Goal: Contribute content: Contribute content

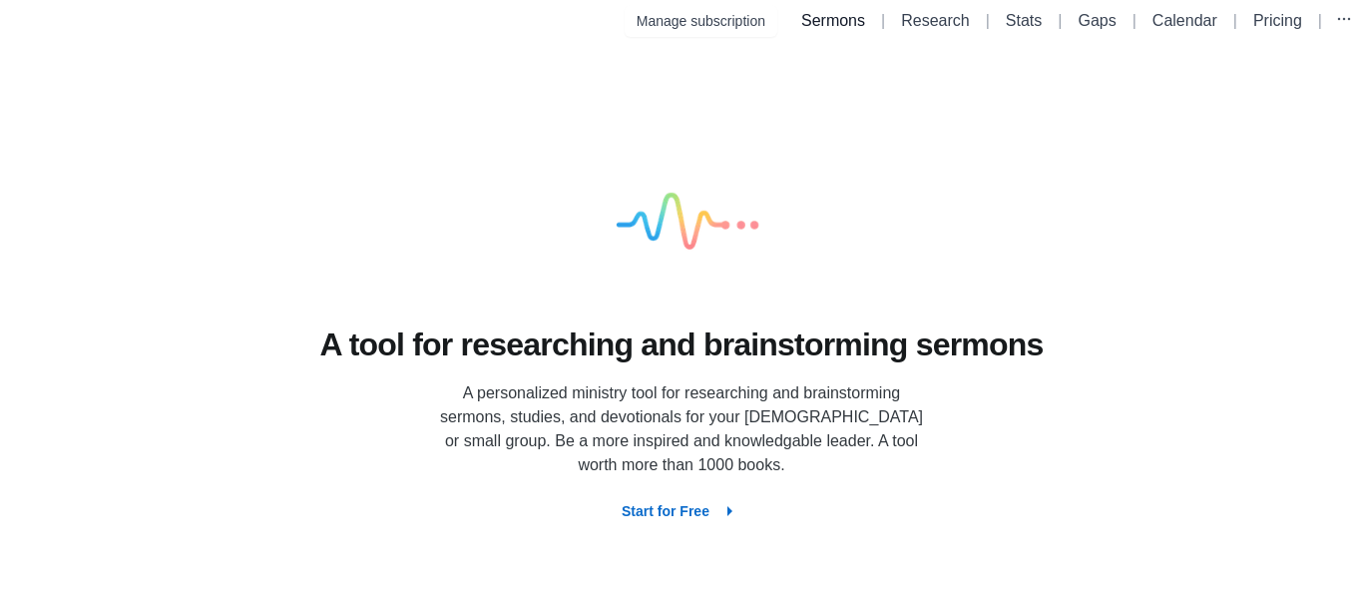
click at [832, 27] on link "Sermons" at bounding box center [833, 20] width 64 height 17
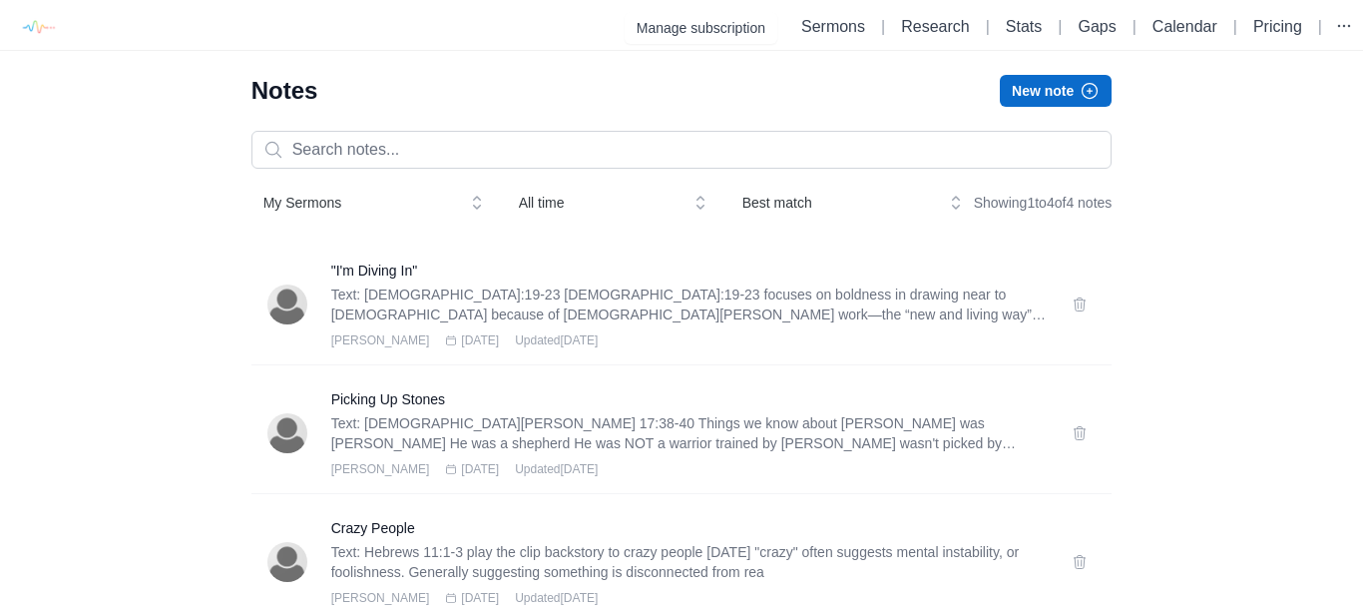
click at [1051, 94] on button "New note" at bounding box center [1056, 91] width 112 height 32
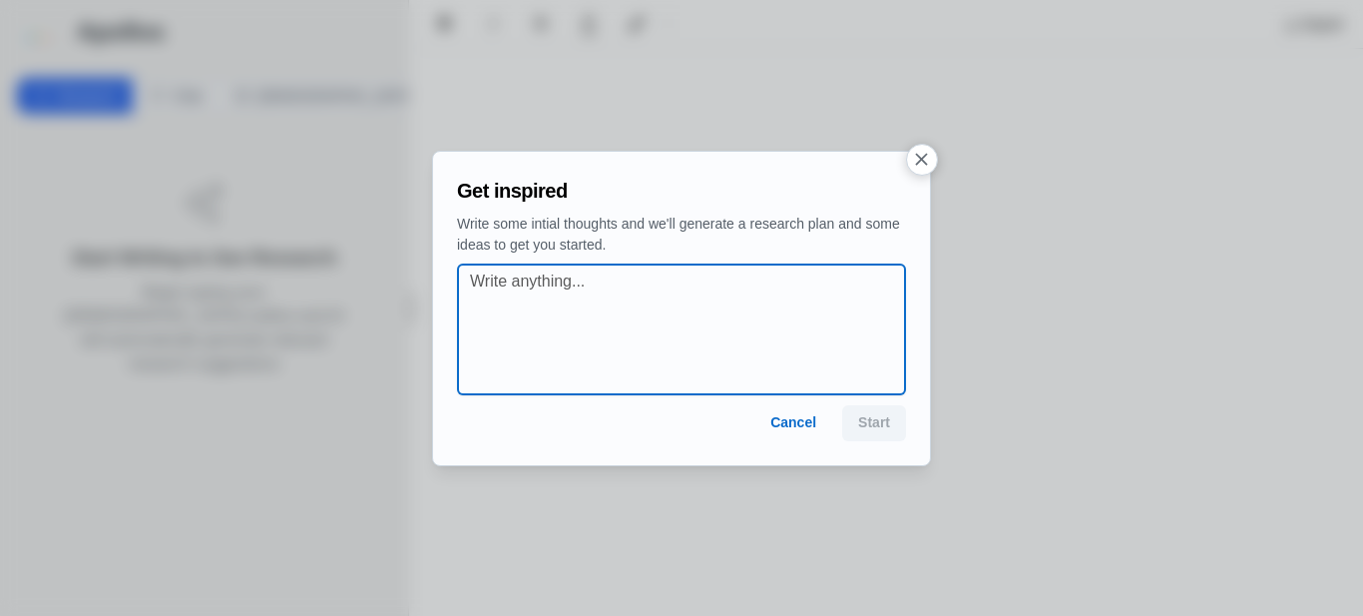
click at [591, 295] on textarea at bounding box center [687, 329] width 435 height 120
click at [514, 269] on textarea "f" at bounding box center [687, 329] width 435 height 120
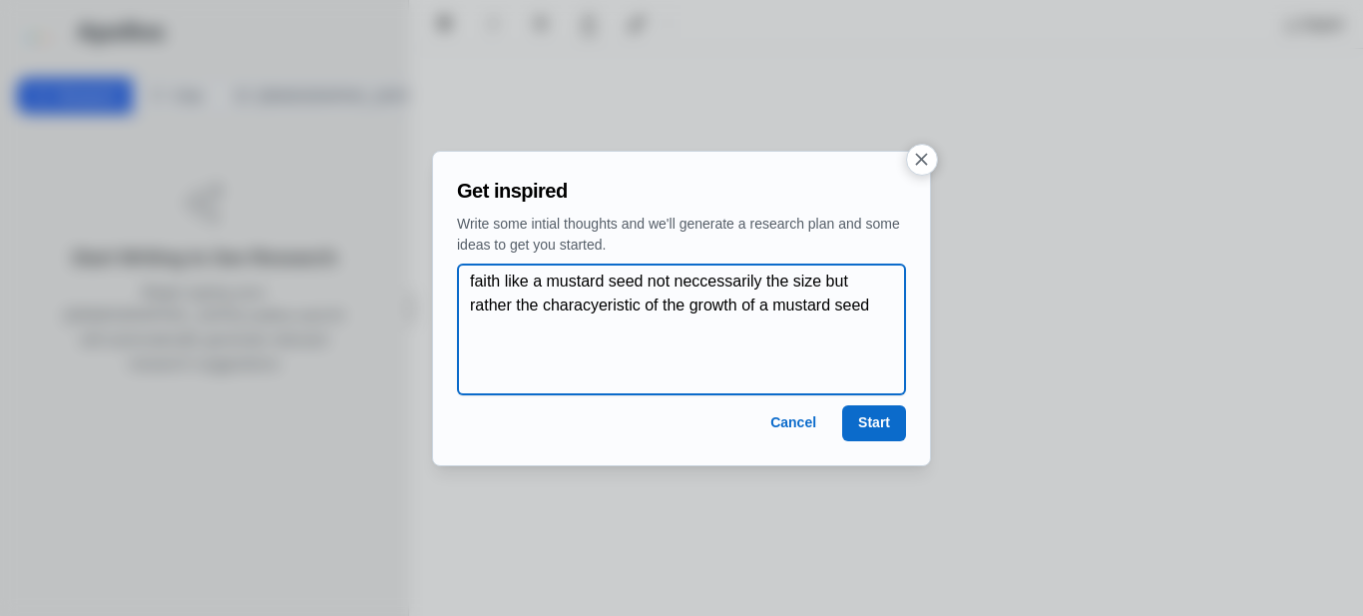
click at [598, 308] on textarea "faith like a mustard seed not neccessarily the size but rather the characyerist…" at bounding box center [687, 329] width 435 height 120
type textarea "faith like a mustard seed not necessarily the size but rather the characteristi…"
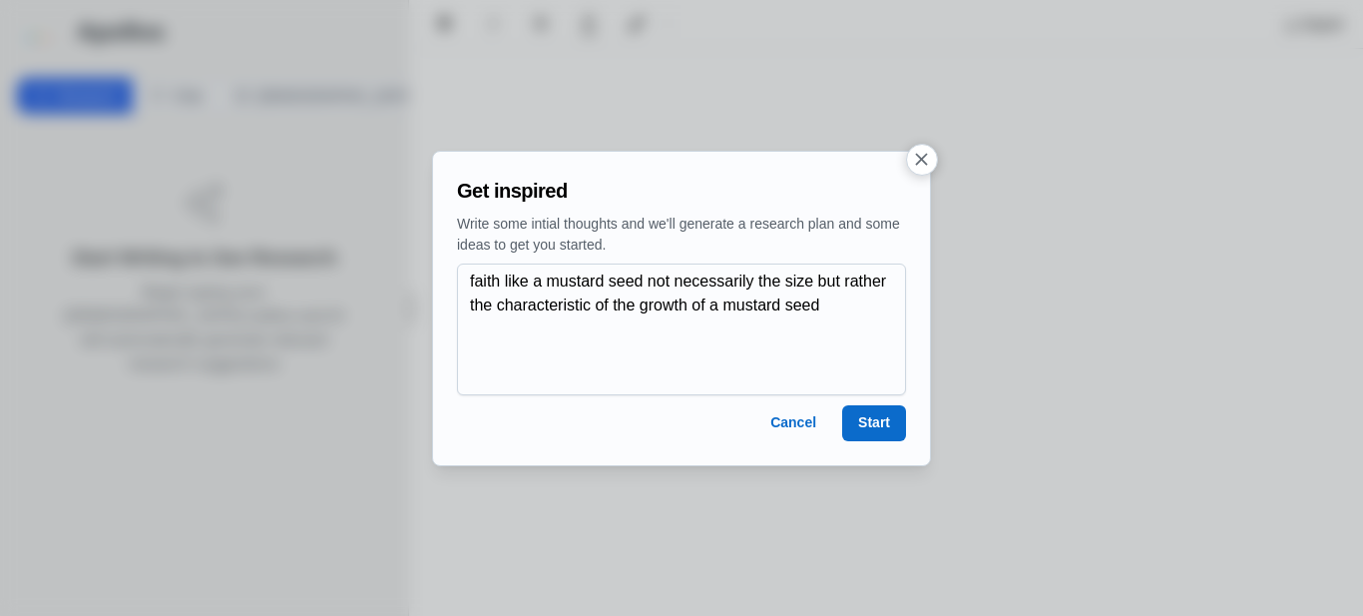
click at [878, 419] on button "Start" at bounding box center [874, 423] width 64 height 36
click at [882, 429] on button "Start" at bounding box center [874, 423] width 64 height 36
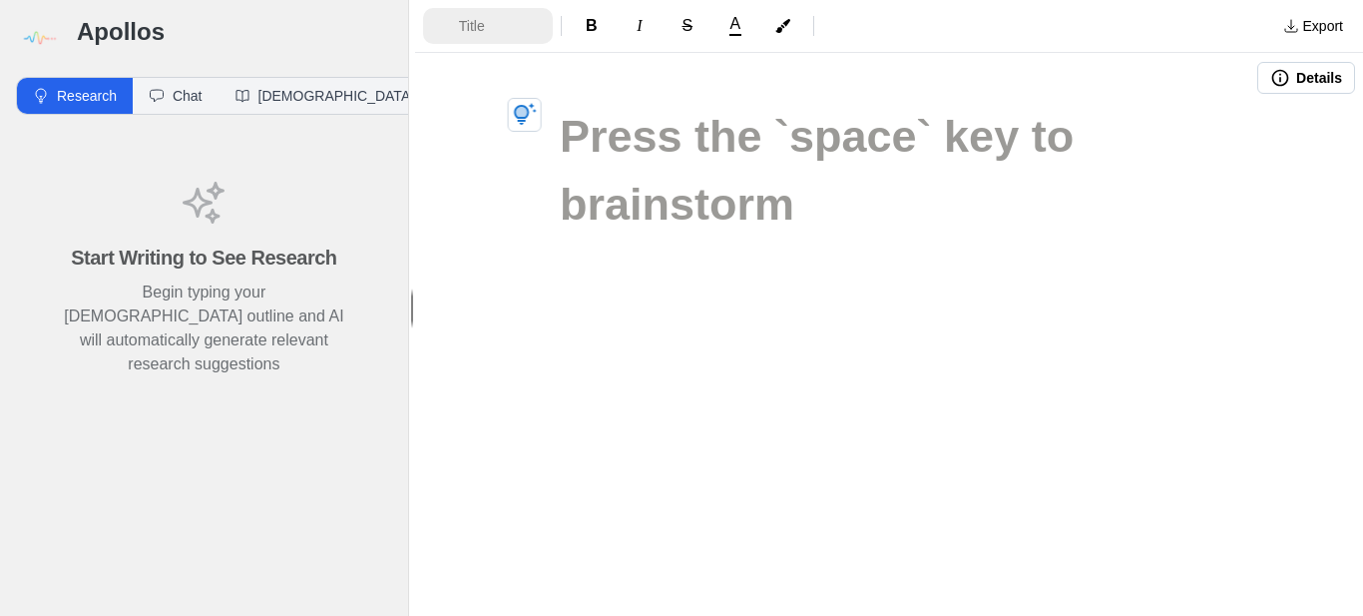
click at [457, 26] on button "Title" at bounding box center [488, 26] width 130 height 36
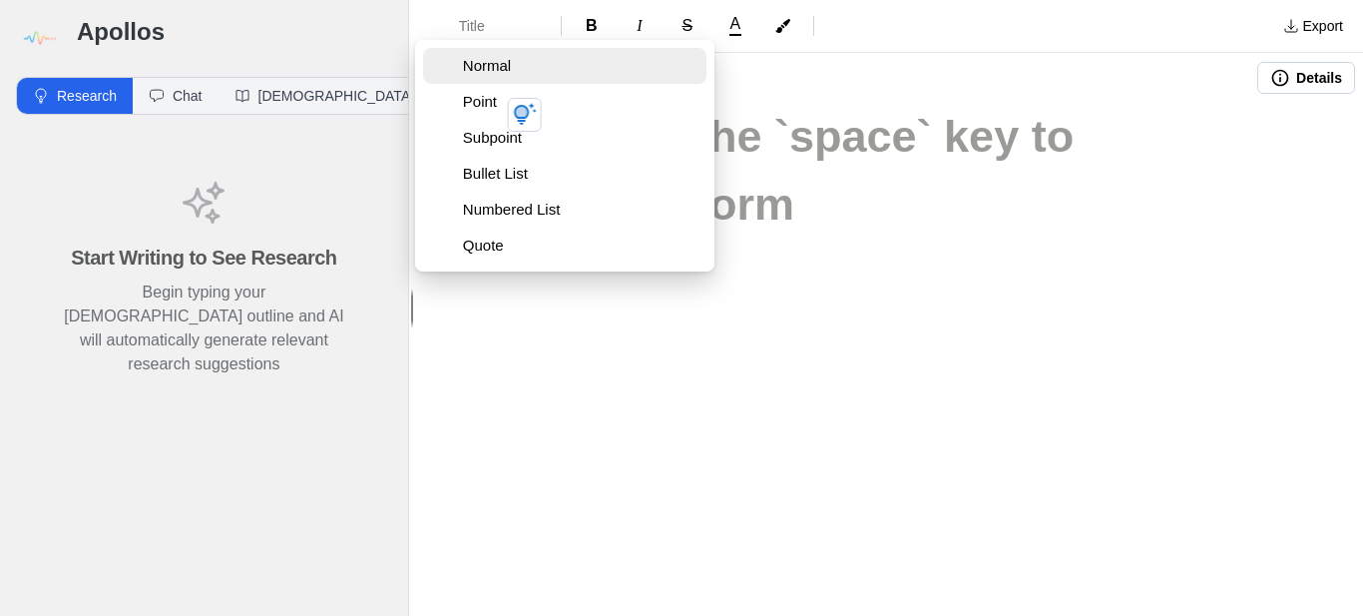
click at [478, 56] on span "Normal" at bounding box center [580, 66] width 235 height 20
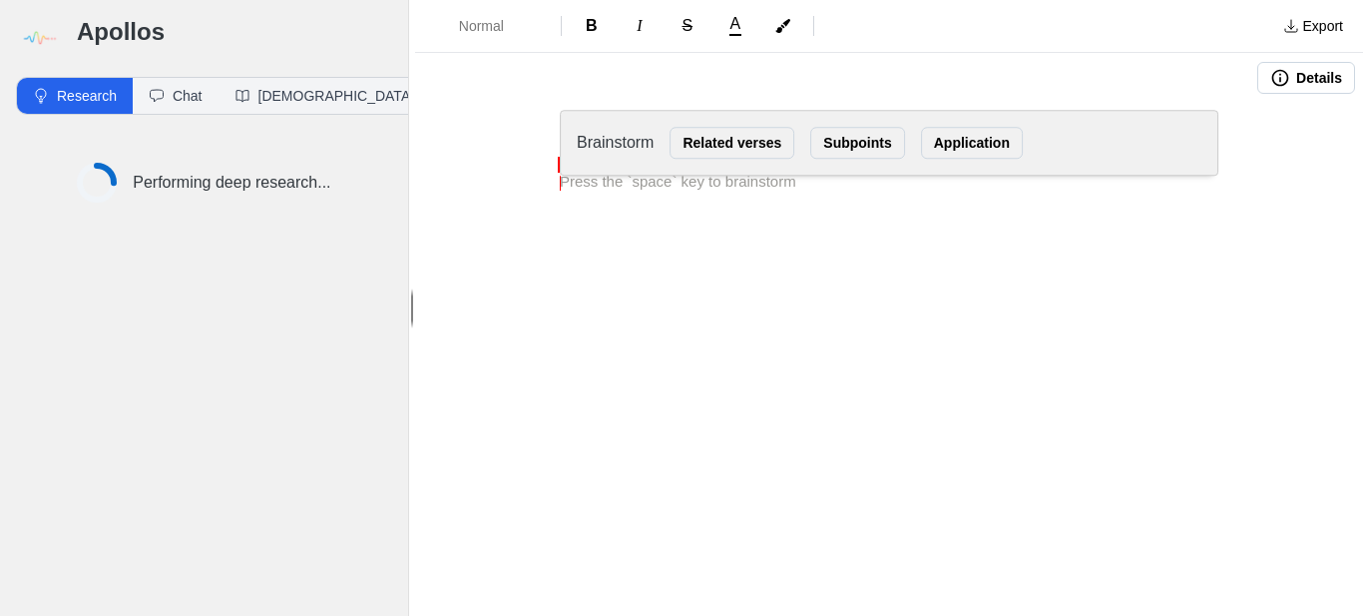
click at [625, 293] on div "Mustard [PERSON_NAME]" at bounding box center [889, 222] width 798 height 239
click at [602, 250] on div "Mustard [PERSON_NAME]" at bounding box center [889, 222] width 798 height 239
click at [450, 125] on div "Mustard Seed Faith Brainstorm Related verses Subpoints Application" at bounding box center [889, 222] width 948 height 239
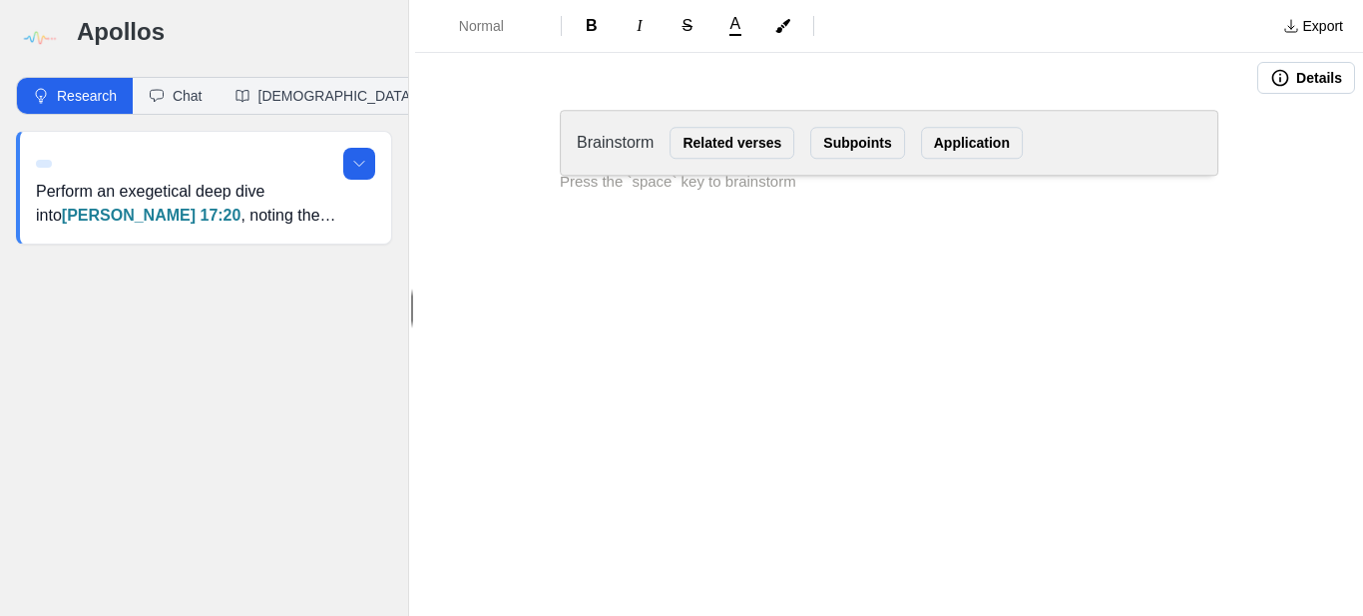
click at [689, 175] on div "Brainstorm Related verses Subpoints Application" at bounding box center [889, 143] width 658 height 66
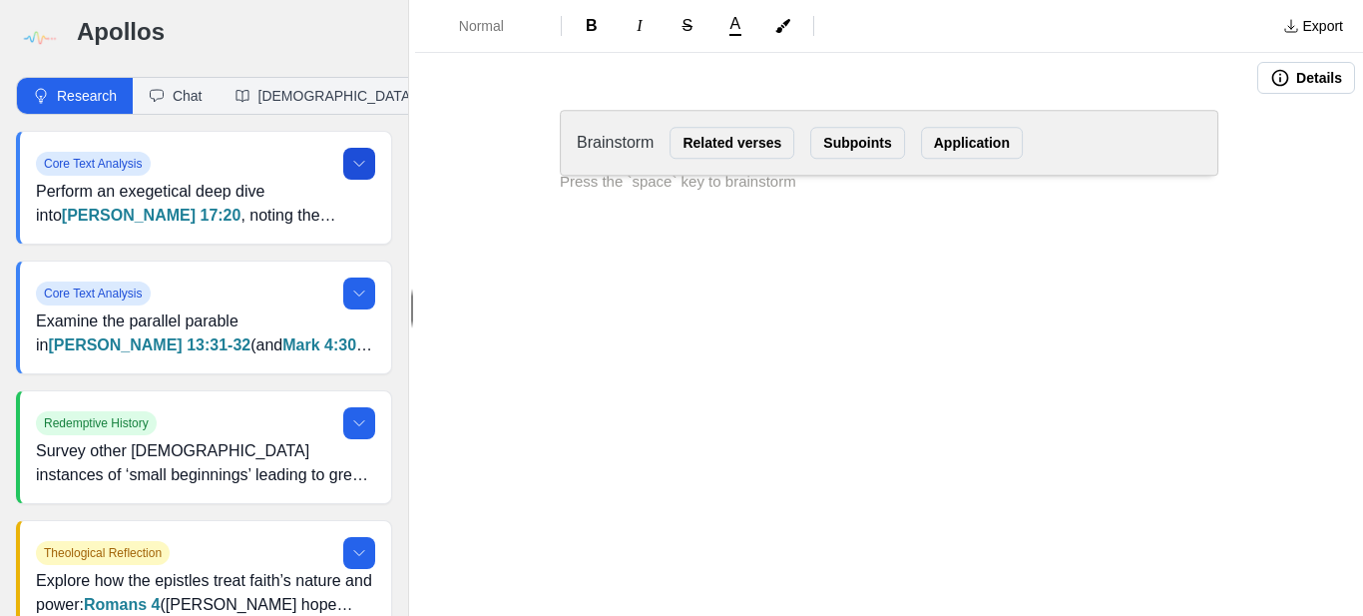
click at [363, 167] on icon at bounding box center [359, 164] width 16 height 16
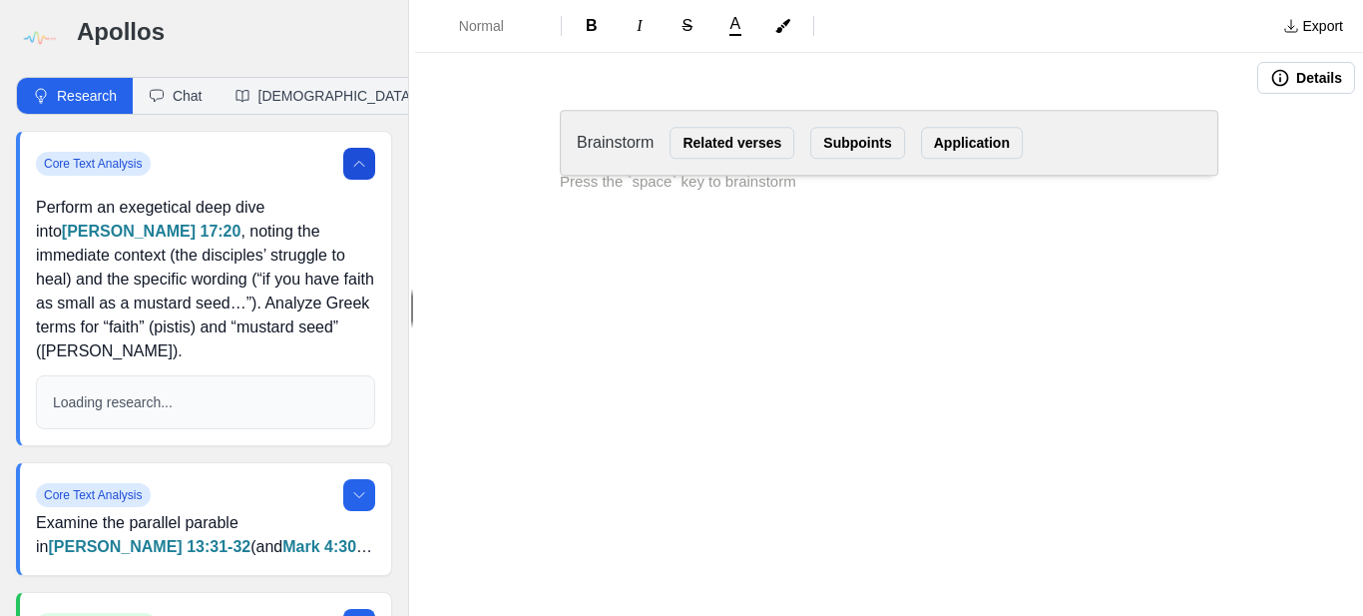
click at [179, 328] on p "Perform an exegetical deep dive into Matthew 17:20 , noting the immediate conte…" at bounding box center [205, 280] width 339 height 168
click at [1306, 180] on div "Mustard Seed Faith Brainstorm Related verses Subpoints Application" at bounding box center [889, 222] width 948 height 239
click at [501, 21] on span "Normal" at bounding box center [494, 26] width 70 height 20
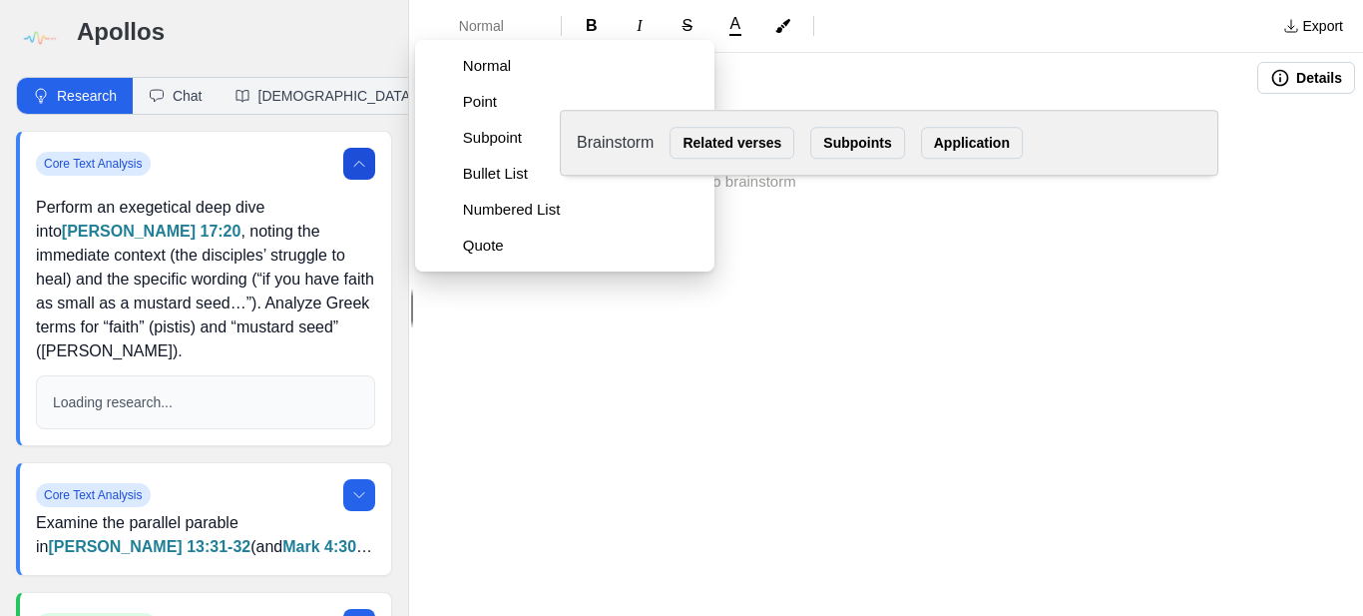
click at [621, 372] on div "Normal B I S A Export Details Mustard Seed Faith Brainstorm Related verses Subp…" at bounding box center [889, 308] width 948 height 616
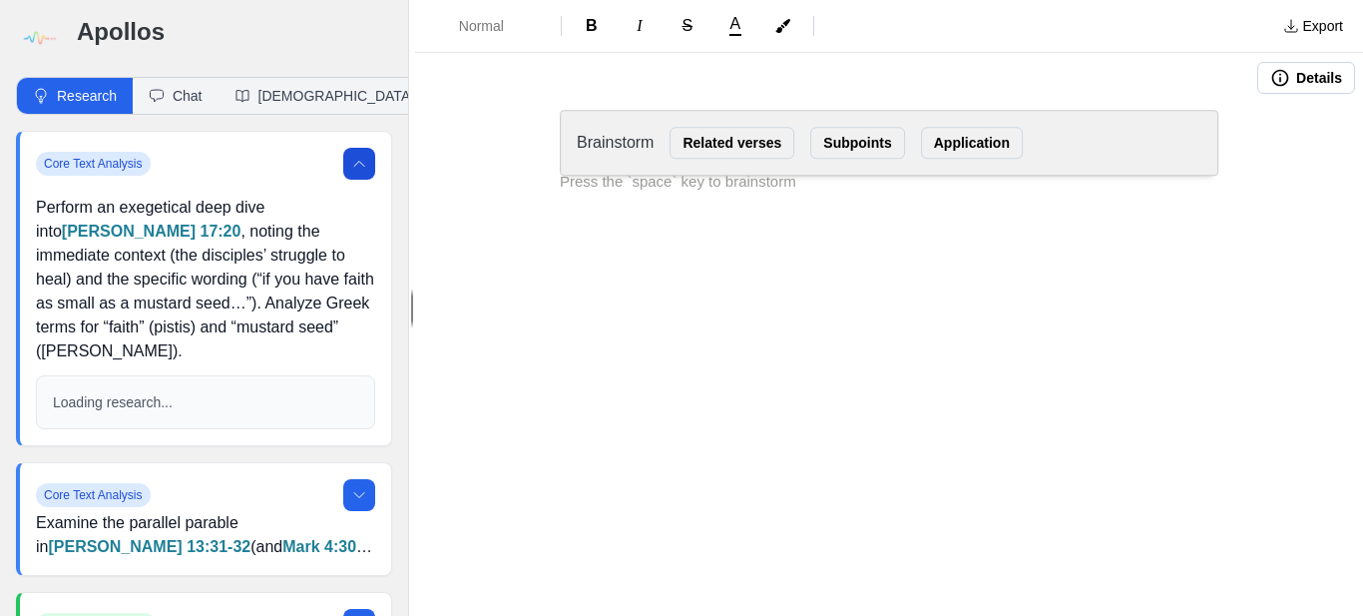
click at [595, 152] on p "Brainstorm" at bounding box center [615, 143] width 77 height 24
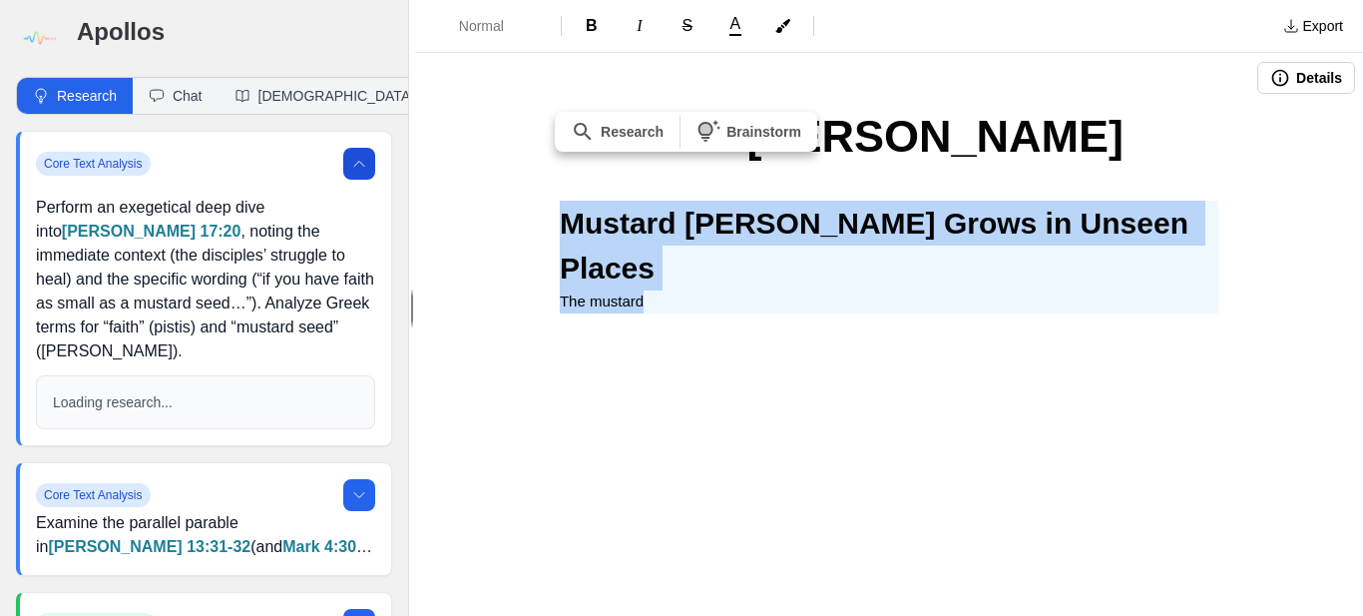
drag, startPoint x: 656, startPoint y: 260, endPoint x: 546, endPoint y: 225, distance: 116.1
click at [546, 225] on div "Mustard Seed Faith Mustard Seed Faith Grows in Unseen Places The mustard" at bounding box center [889, 283] width 798 height 360
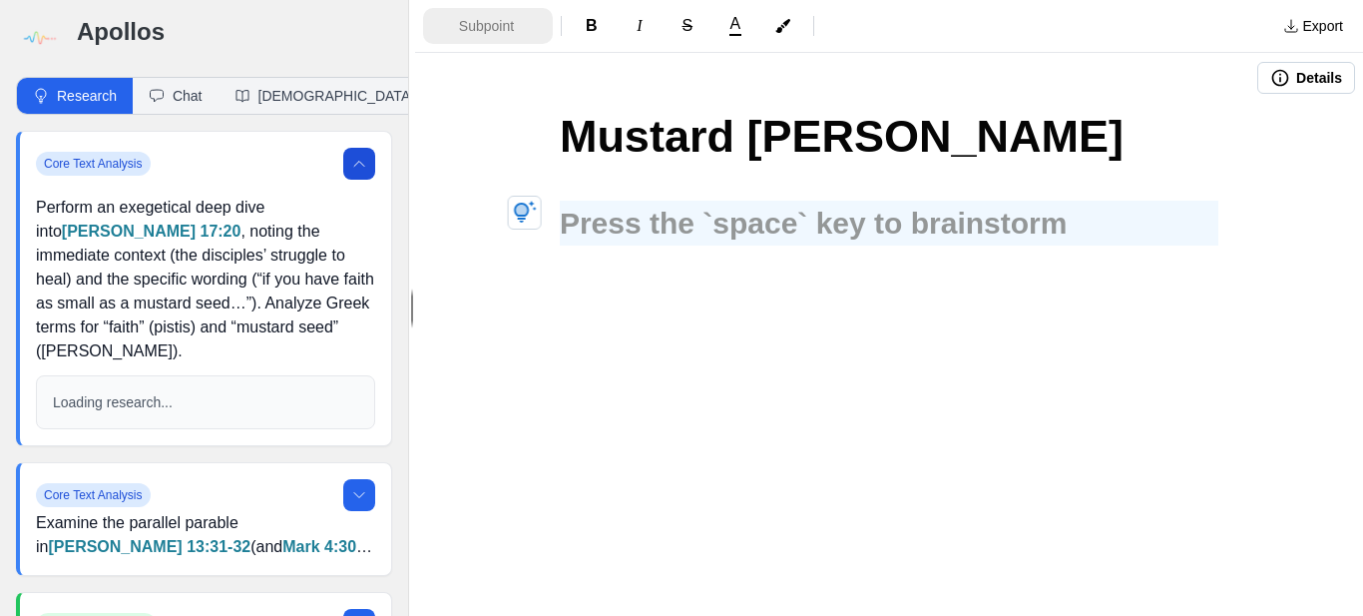
click at [483, 17] on span "Subpoint" at bounding box center [494, 26] width 70 height 20
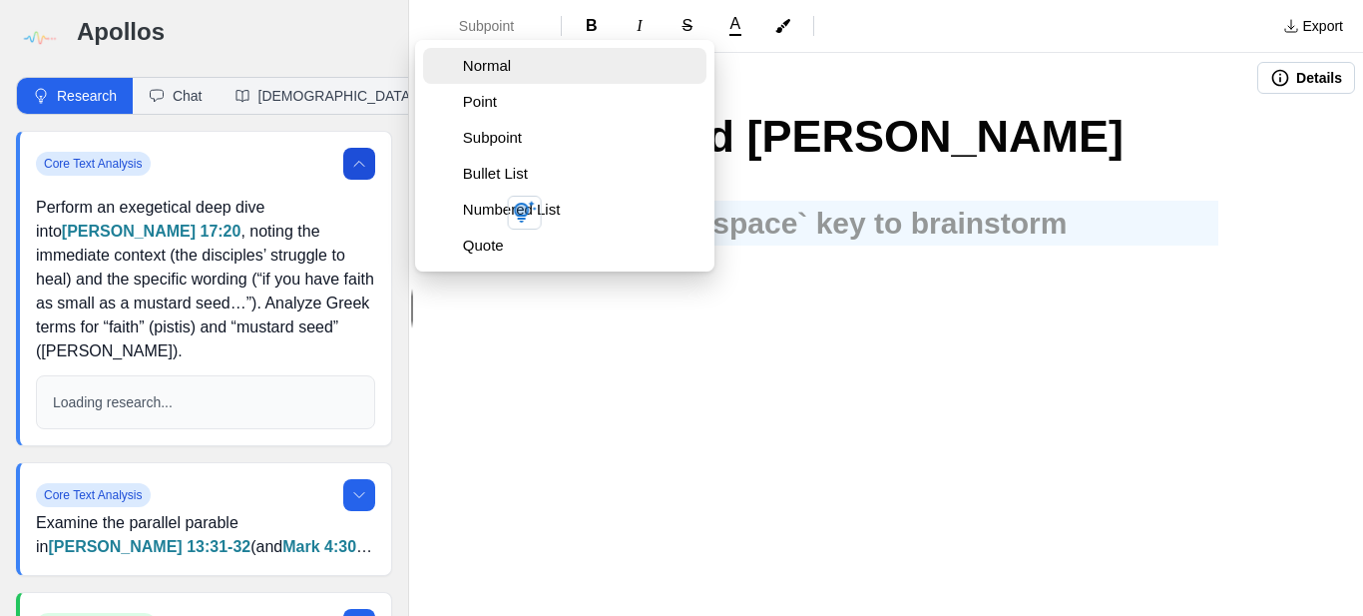
click at [486, 70] on span "Normal" at bounding box center [580, 66] width 235 height 20
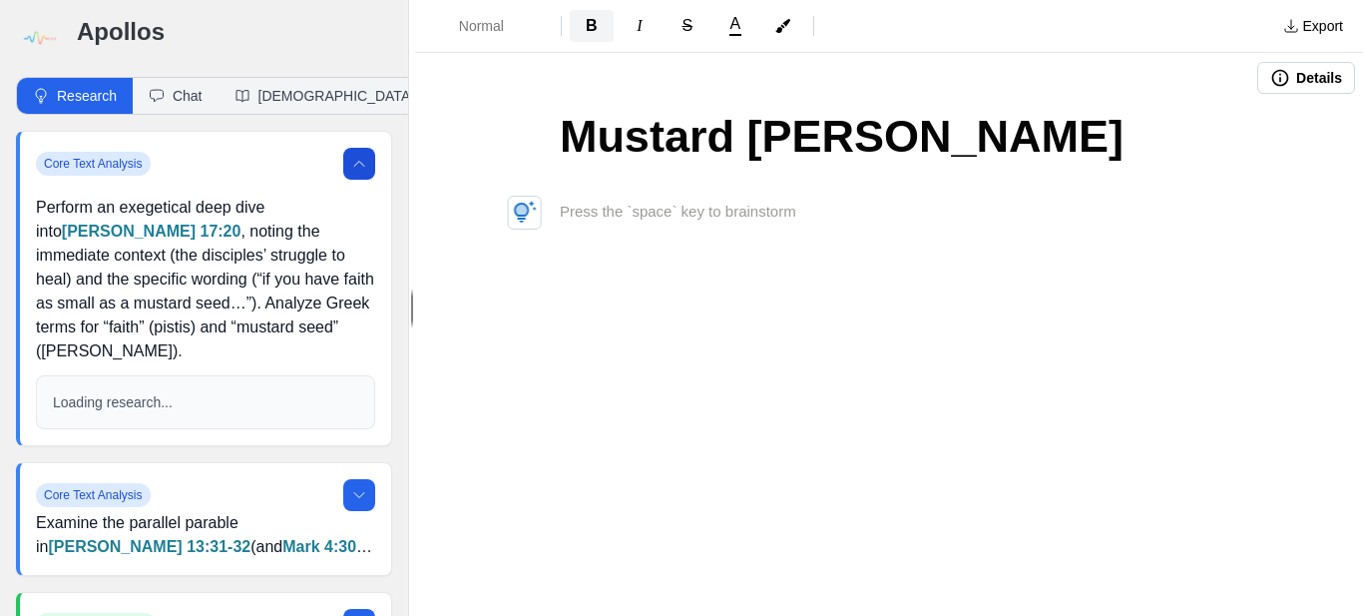
click at [592, 23] on span "B" at bounding box center [592, 25] width 12 height 17
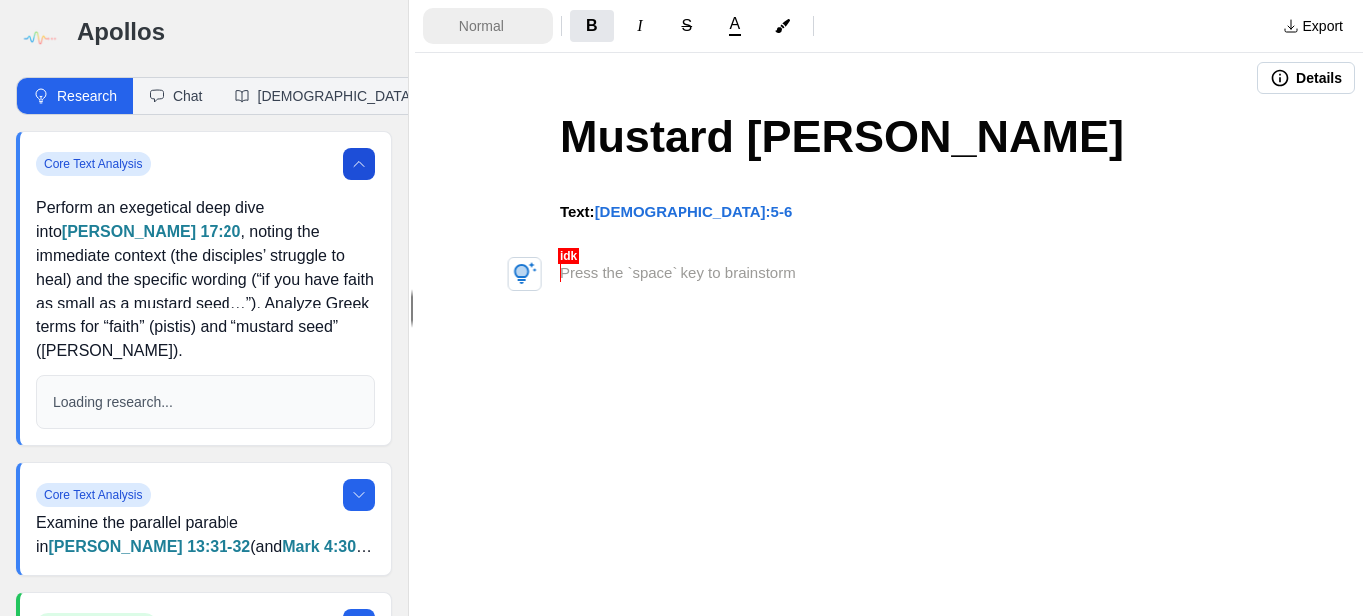
click at [478, 37] on button "Normal" at bounding box center [488, 26] width 130 height 36
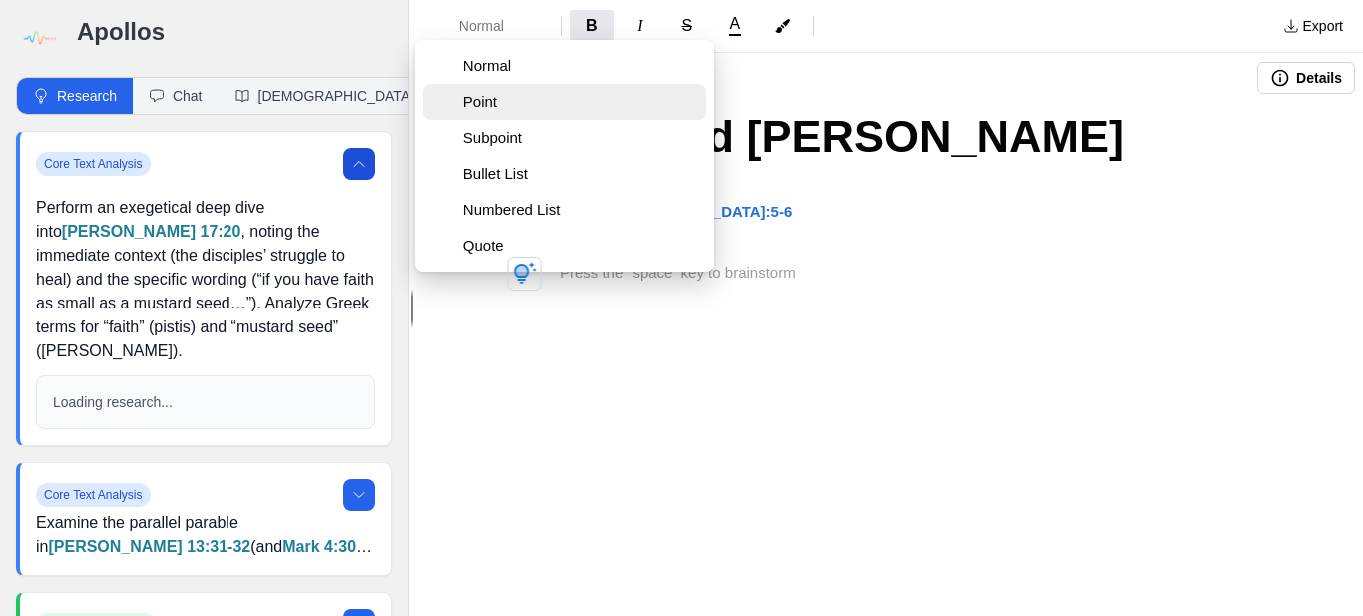
click at [487, 109] on span "Point" at bounding box center [580, 102] width 235 height 20
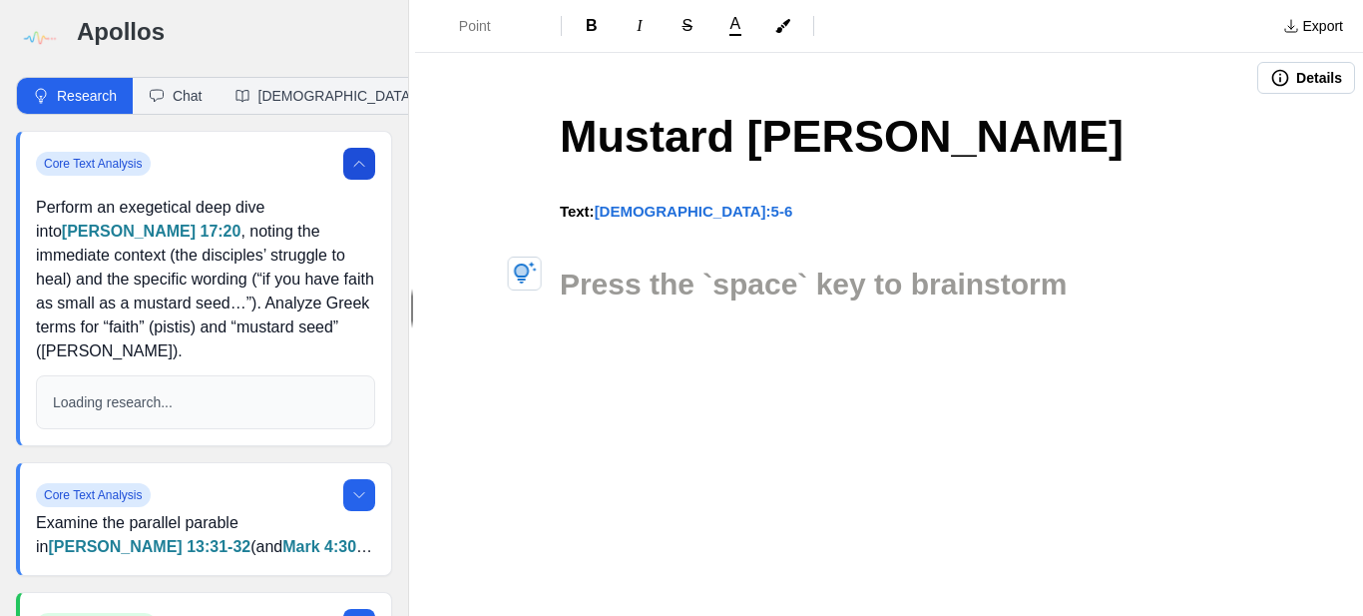
click at [646, 285] on h2 at bounding box center [889, 283] width 658 height 45
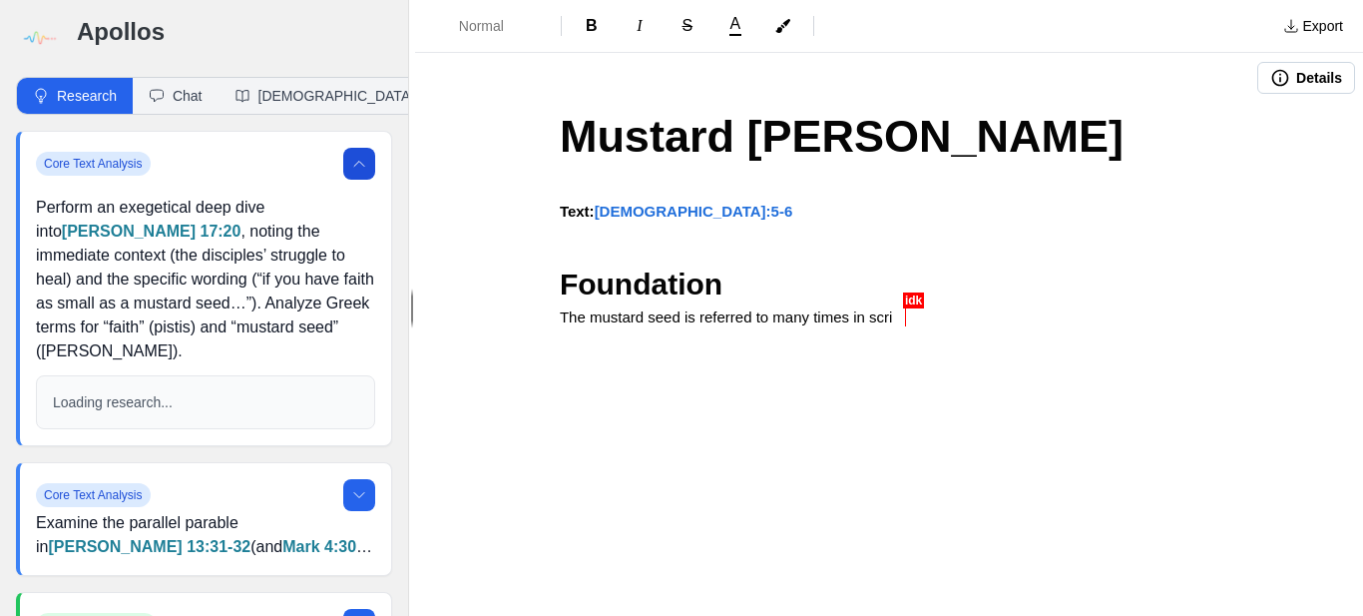
click at [969, 368] on div "Mustard Seed Faith Text: Luke 17:5-6 Foundation The mustard seed is referred to…" at bounding box center [889, 291] width 798 height 376
click at [920, 300] on h2 "Foundation" at bounding box center [889, 283] width 658 height 45
click at [724, 248] on p at bounding box center [889, 242] width 658 height 23
click at [568, 198] on div "Mustard Seed Faith Text: Luke 17:5-6 Foundation The mustard seed is referred to…" at bounding box center [889, 291] width 798 height 376
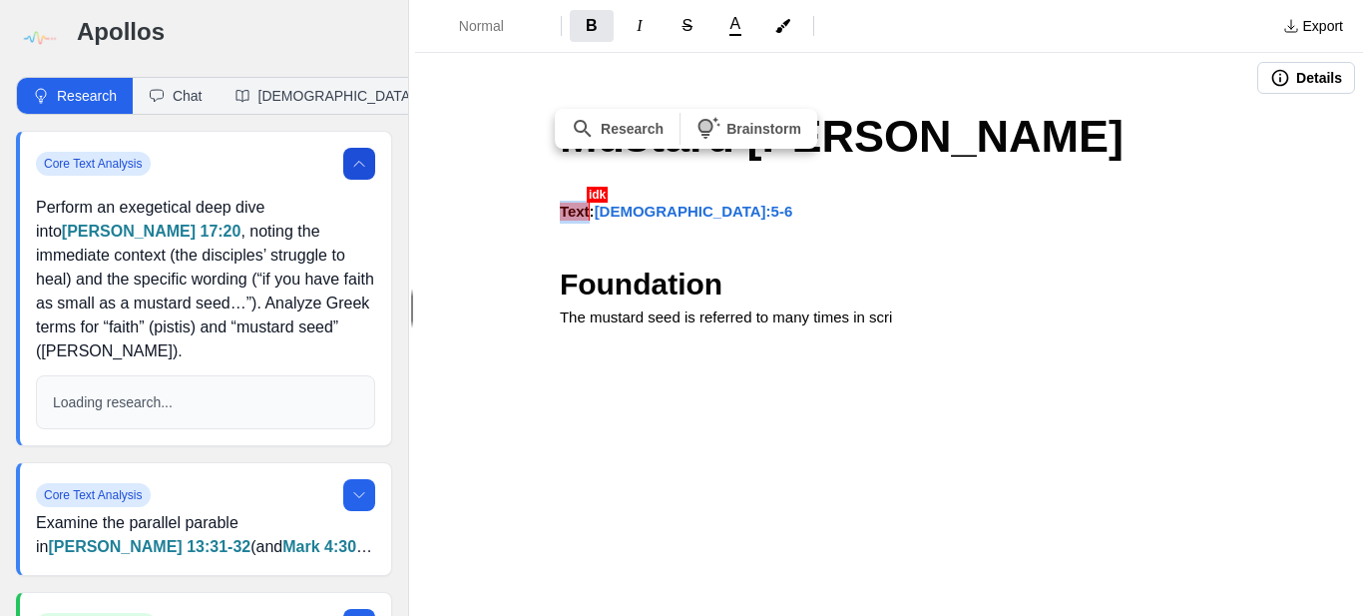
click at [674, 250] on p at bounding box center [889, 242] width 658 height 23
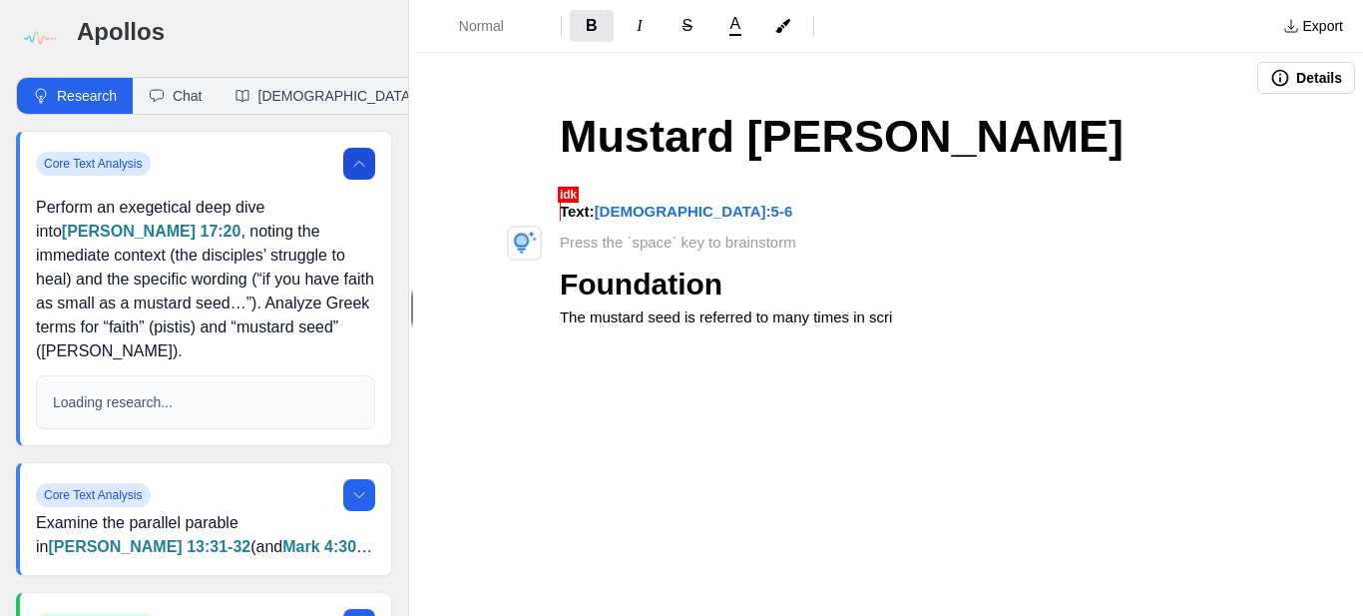
click at [902, 325] on p "The mustard seed is referred to many times in scri" at bounding box center [889, 317] width 658 height 23
click at [358, 165] on icon at bounding box center [359, 164] width 16 height 16
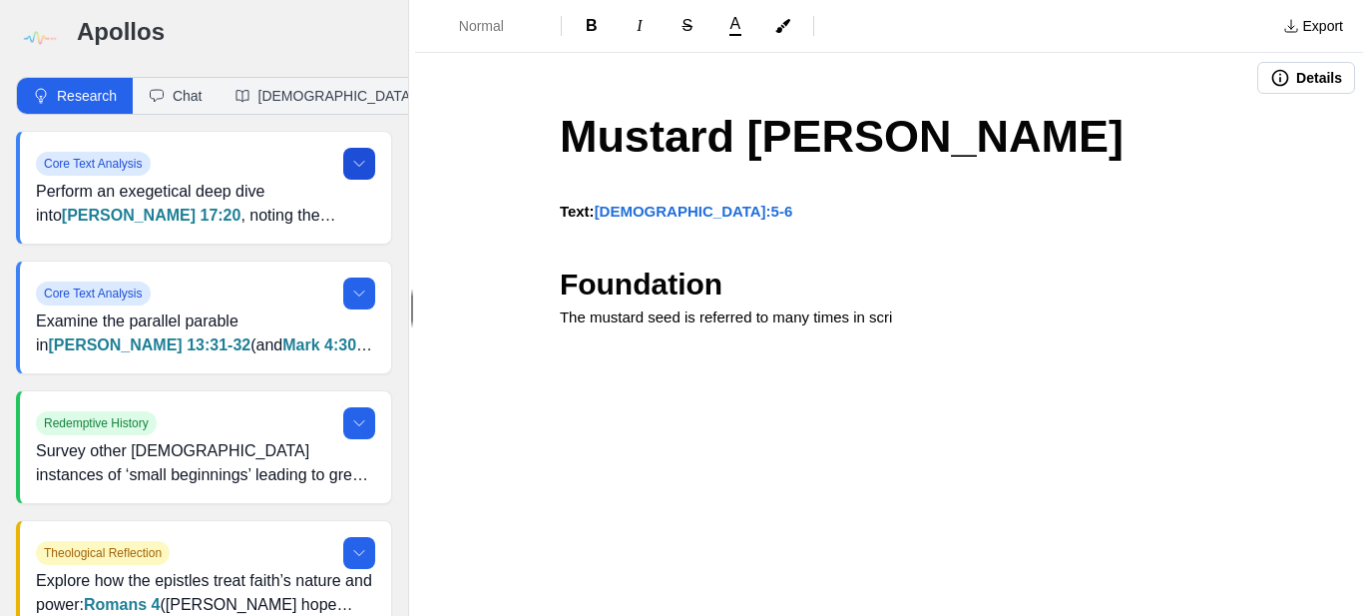
click at [921, 316] on p "The mustard seed is referred to many times in scri" at bounding box center [889, 317] width 658 height 23
click at [904, 291] on h2 "Foundation" at bounding box center [889, 283] width 658 height 45
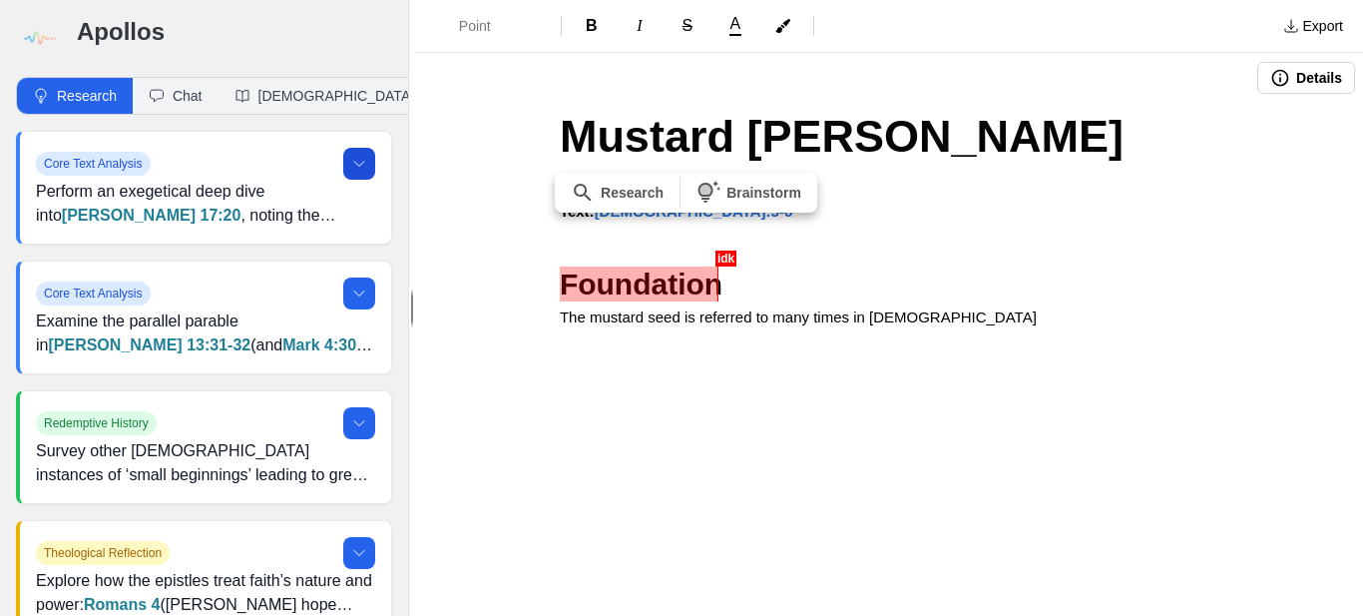
click at [904, 291] on h2 "Foundation" at bounding box center [889, 283] width 658 height 45
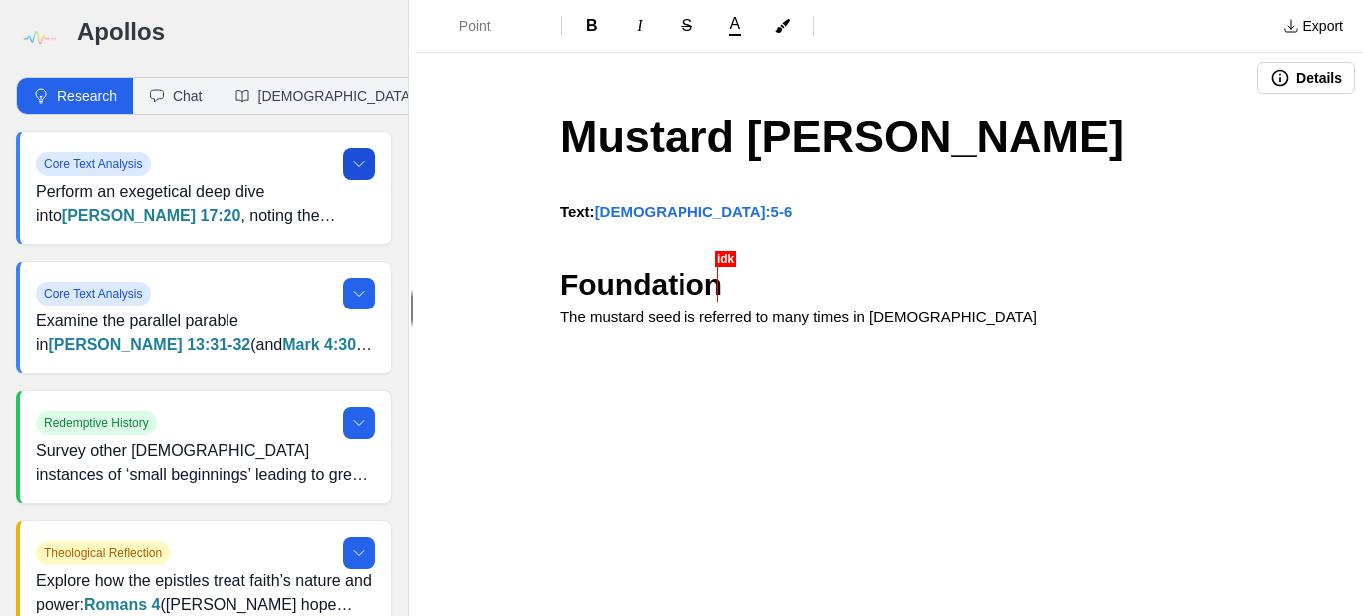
click at [904, 291] on h2 "Foundation" at bounding box center [889, 283] width 658 height 45
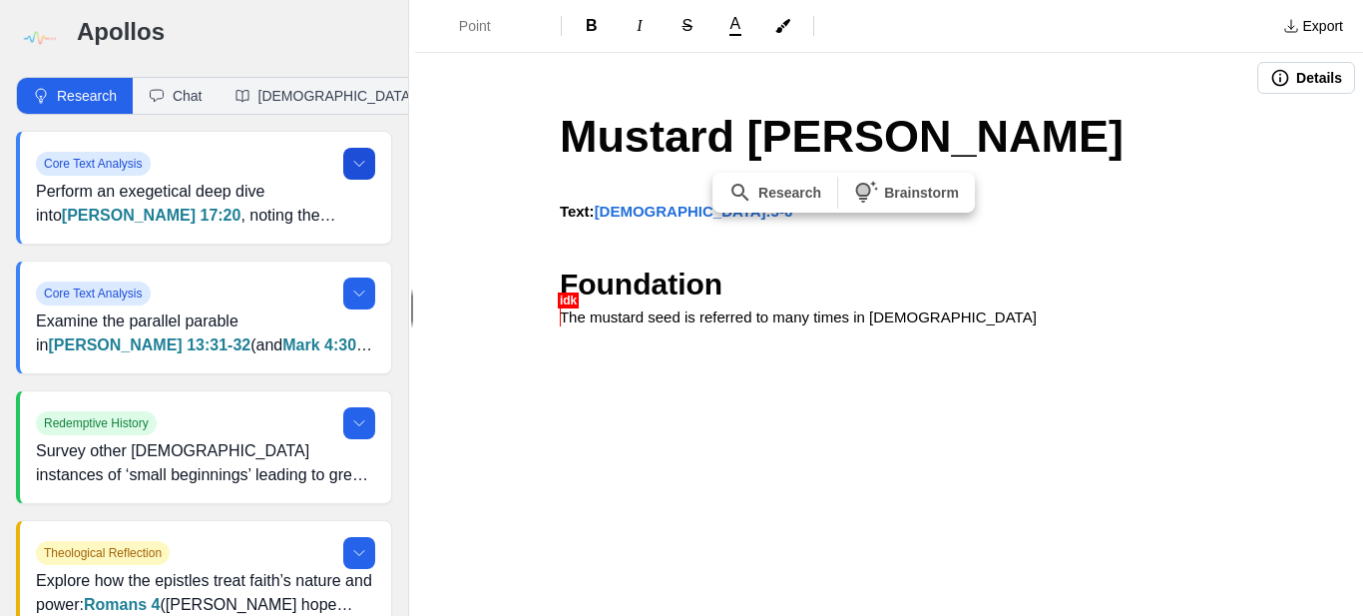
click at [904, 291] on h2 "Foundation" at bounding box center [889, 283] width 658 height 45
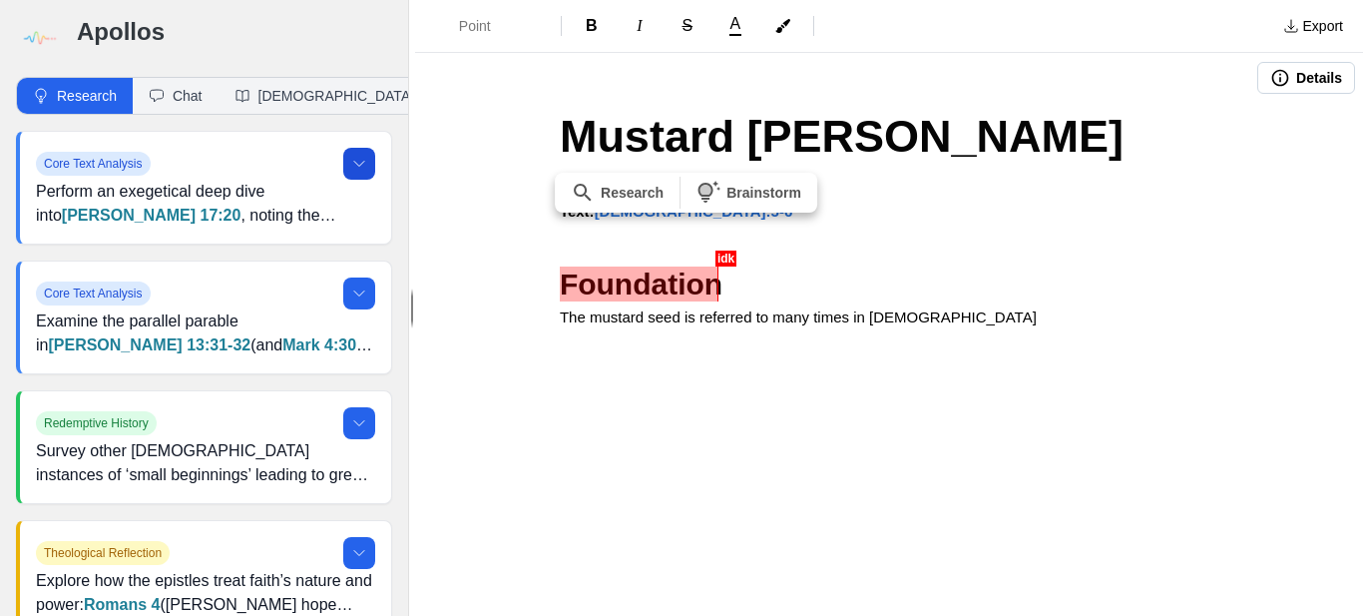
click at [904, 291] on h2 "Foundation" at bounding box center [889, 283] width 658 height 45
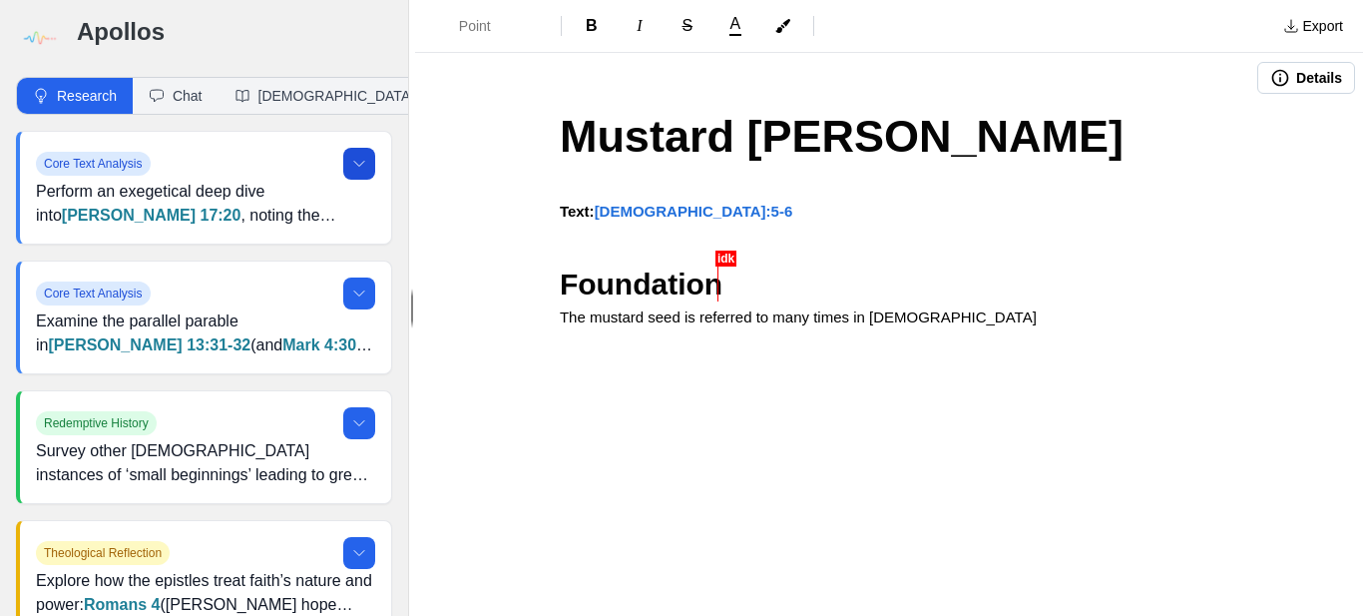
click at [904, 291] on h2 "Foundation" at bounding box center [889, 283] width 658 height 45
click at [1077, 352] on div "Mustard Seed Faith Text: Luke 17:5-6 Foundation The mustard seed is referred to…" at bounding box center [889, 291] width 798 height 376
click at [943, 303] on h2 "Foundation" at bounding box center [889, 283] width 658 height 45
click at [936, 318] on p "The mustard seed is referred to many times in [DEMOGRAPHIC_DATA]" at bounding box center [889, 317] width 658 height 23
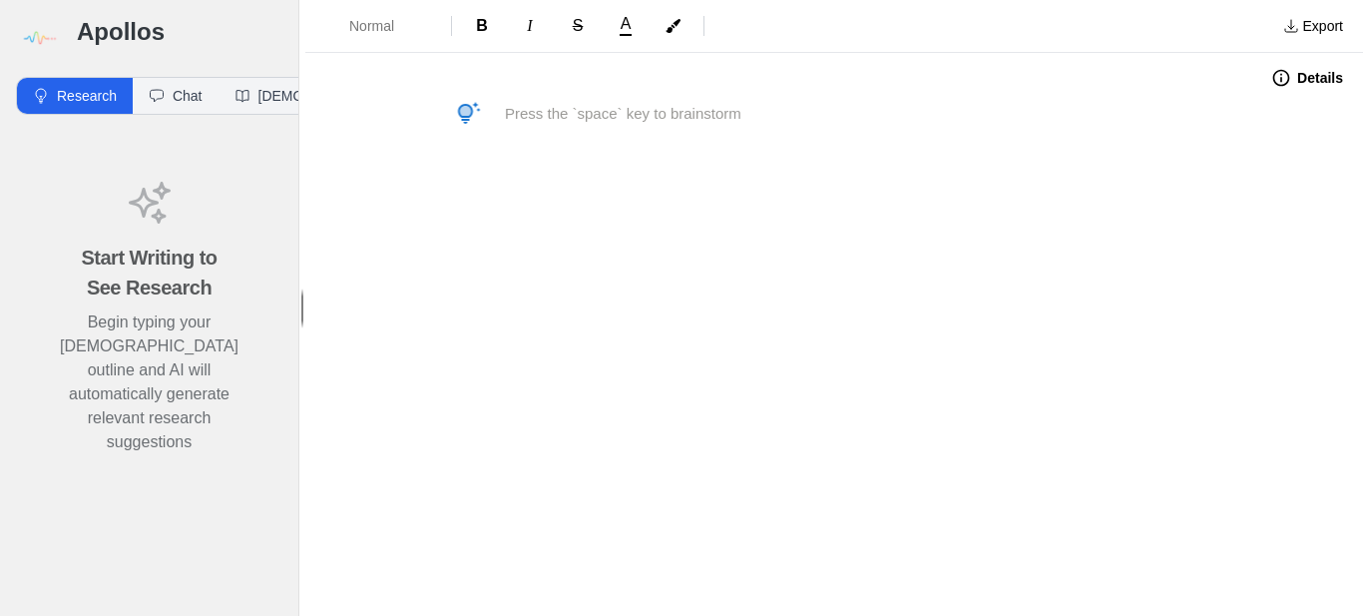
click at [678, 116] on p at bounding box center [834, 114] width 658 height 23
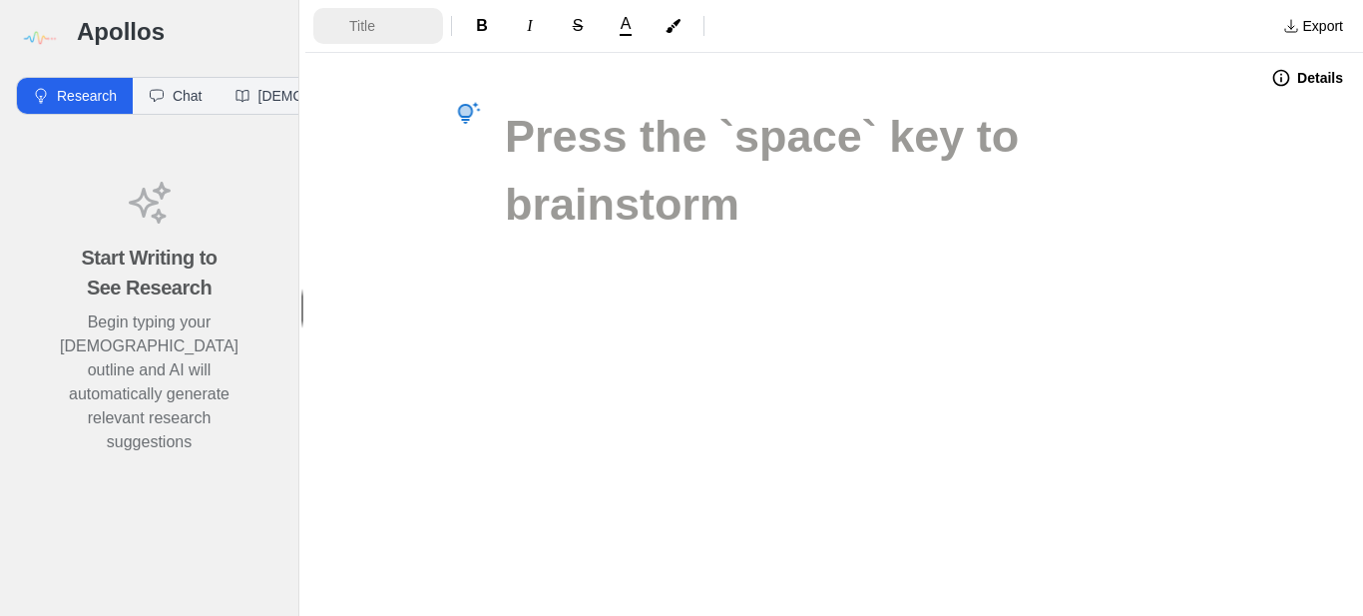
click at [391, 23] on span "Title" at bounding box center [384, 26] width 70 height 20
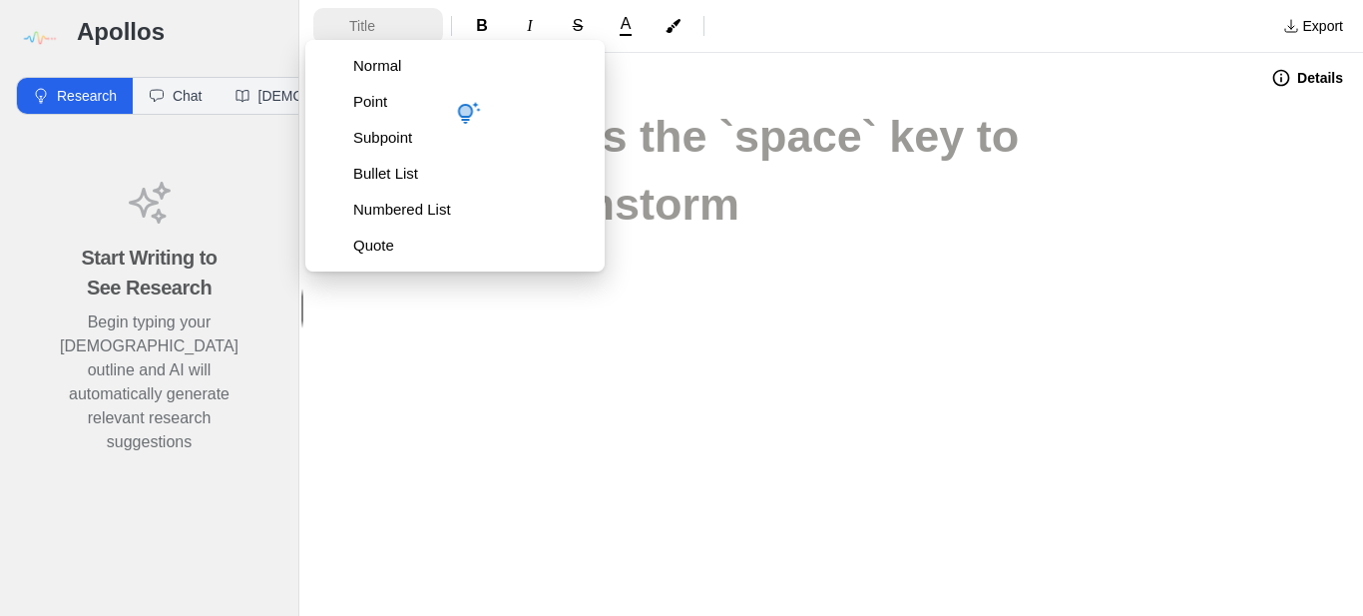
click at [391, 23] on span "Title" at bounding box center [384, 26] width 70 height 20
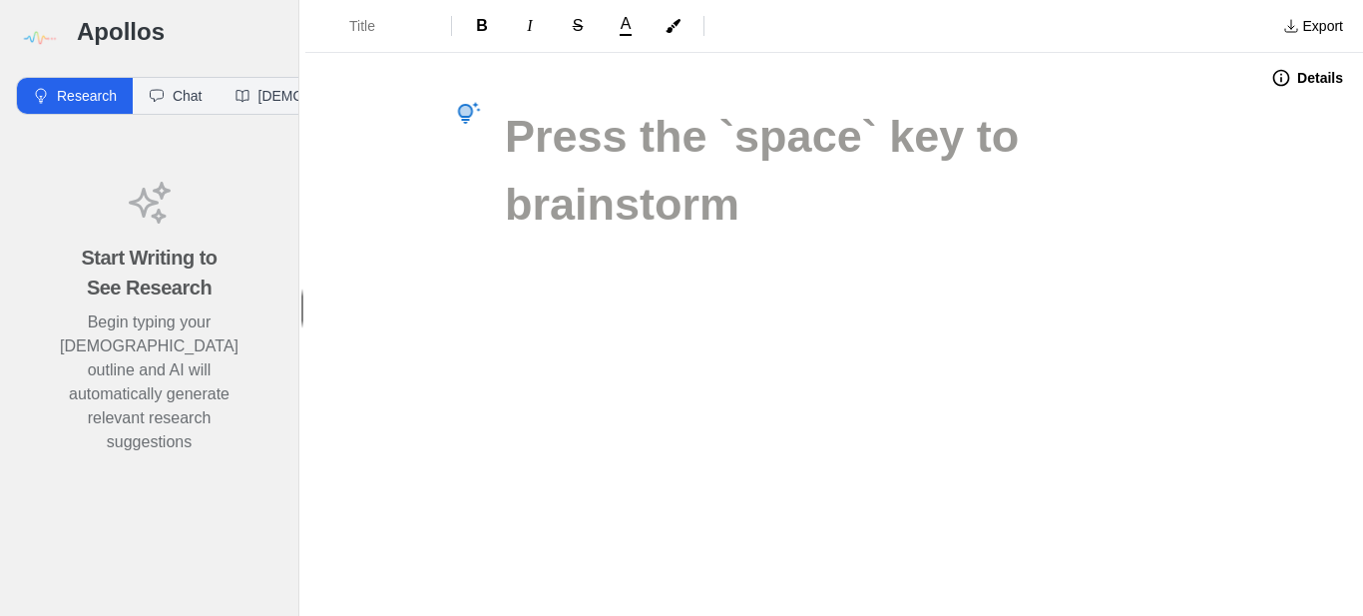
click at [575, 122] on h1 at bounding box center [834, 137] width 658 height 68
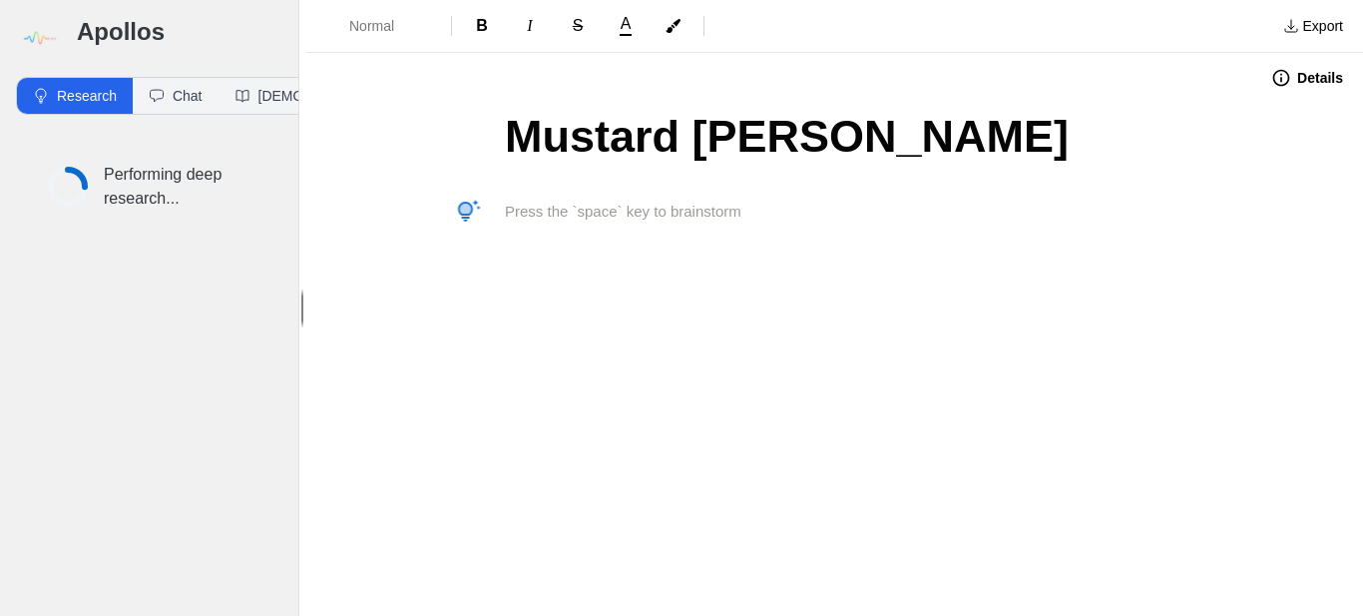
click at [481, 31] on span "B" at bounding box center [482, 25] width 12 height 17
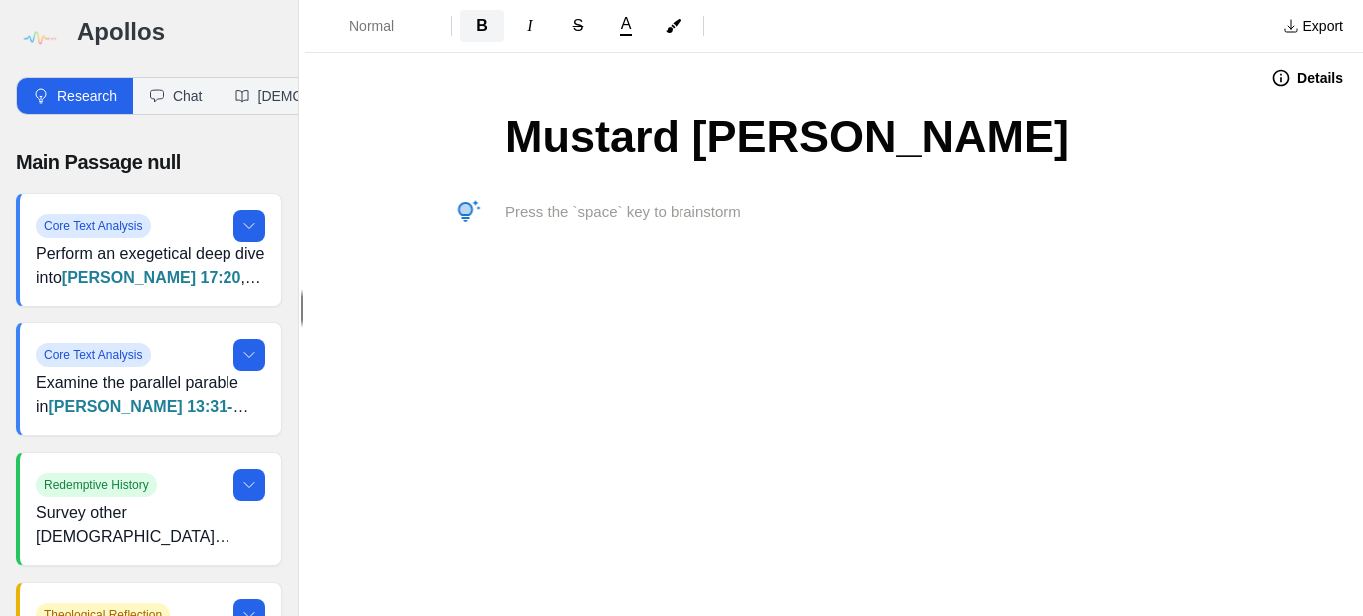
click at [479, 34] on span "B" at bounding box center [482, 25] width 12 height 17
click at [478, 23] on span "B" at bounding box center [482, 25] width 12 height 17
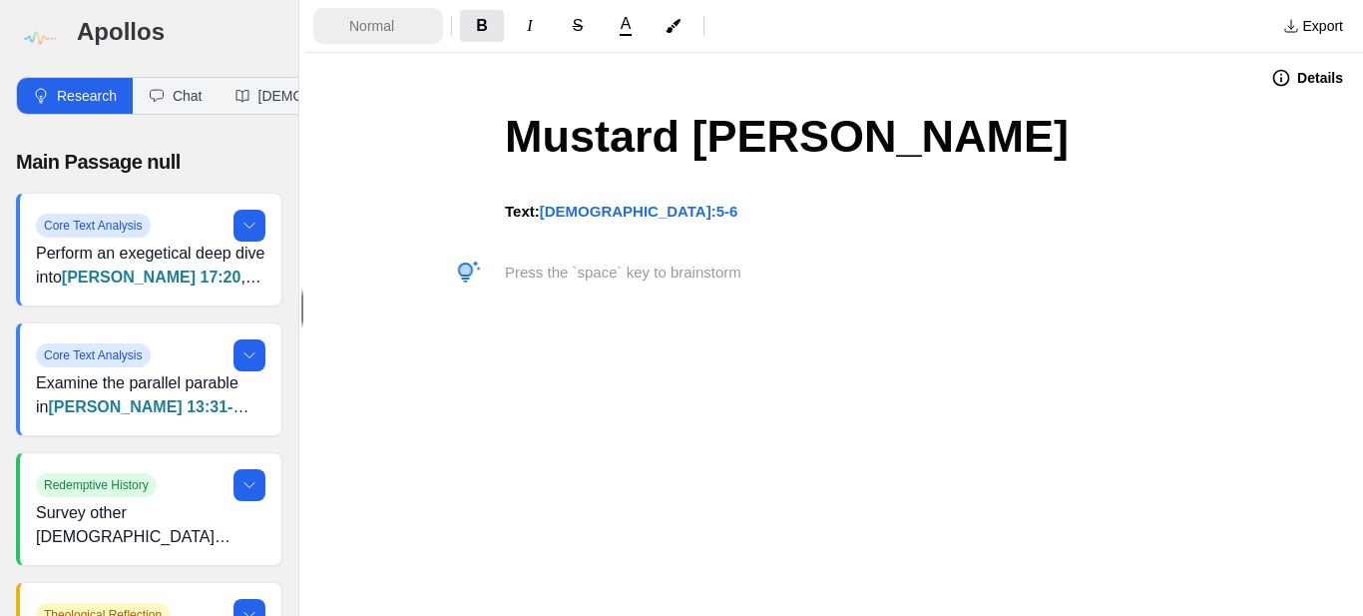
click at [385, 35] on span "Normal" at bounding box center [384, 26] width 70 height 20
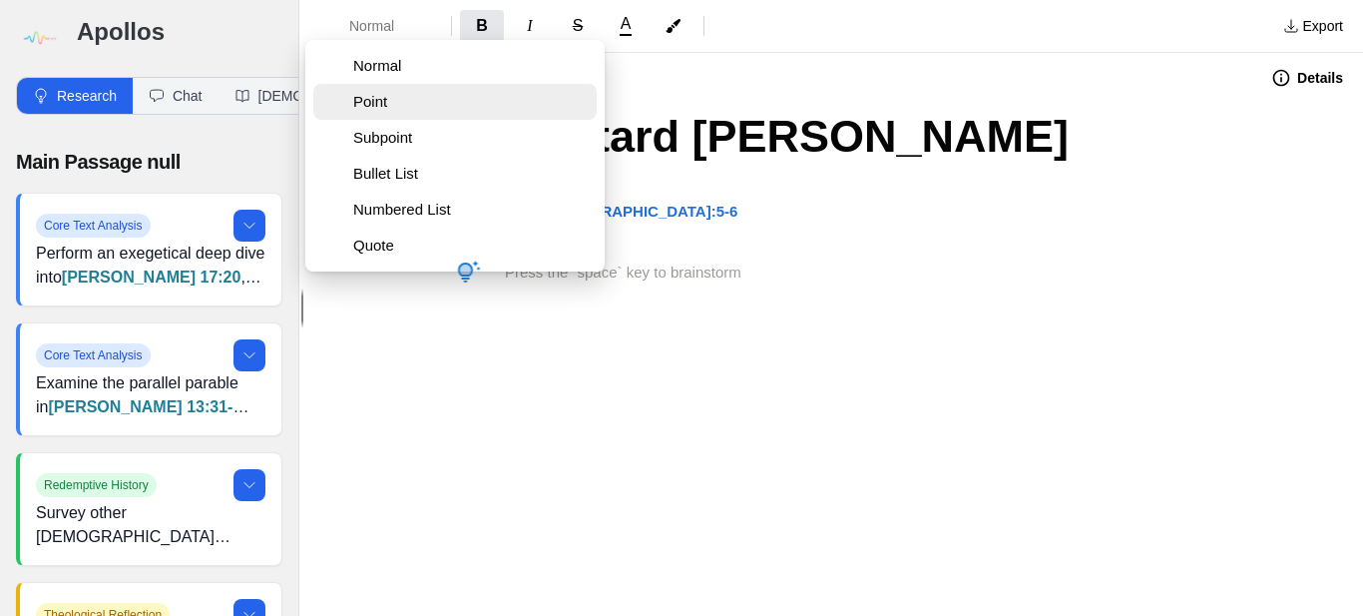
click at [380, 92] on span "Point" at bounding box center [470, 102] width 235 height 20
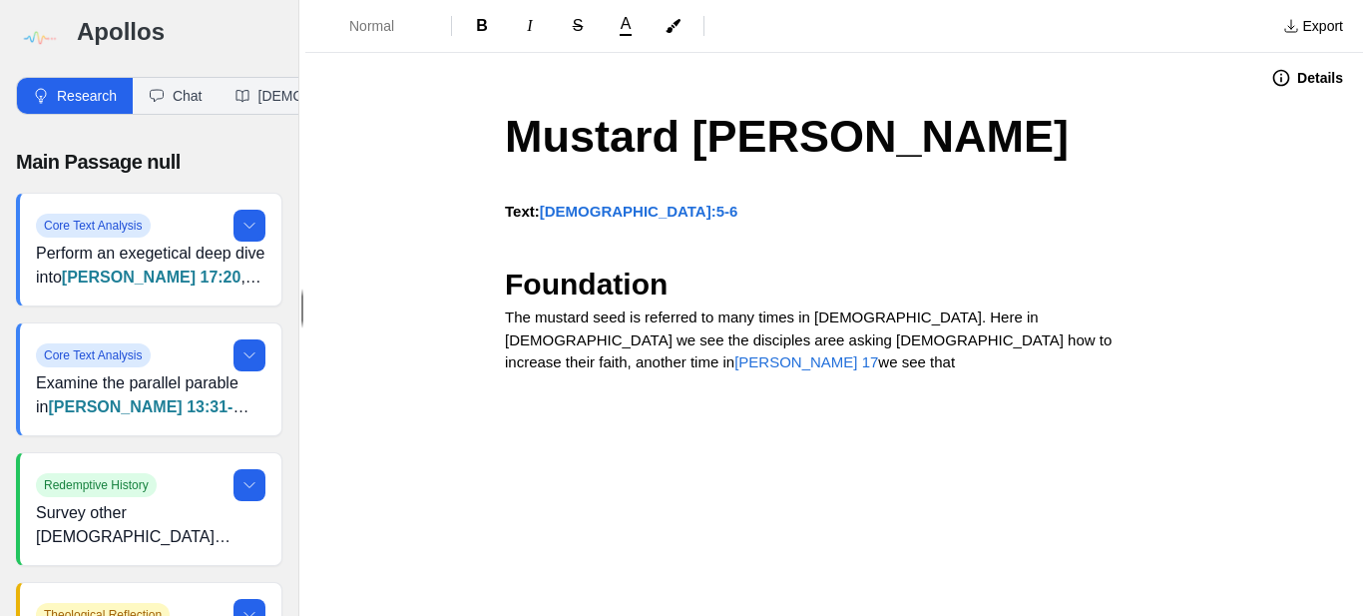
click at [1115, 314] on span "The mustard seed is referred to many times in [DEMOGRAPHIC_DATA]. Here in [DEMO…" at bounding box center [810, 339] width 611 height 62
click at [1085, 339] on p "The mustard seed is referred to many times in [DEMOGRAPHIC_DATA]. Here in [DEMO…" at bounding box center [834, 340] width 658 height 68
click at [532, 344] on span "The mustard seed is referred to many times in [DEMOGRAPHIC_DATA]. Here in [DEMO…" at bounding box center [808, 339] width 607 height 62
click at [605, 359] on p "The mustard seed is referred to many times in [DEMOGRAPHIC_DATA]. Here in [DEMO…" at bounding box center [834, 351] width 658 height 90
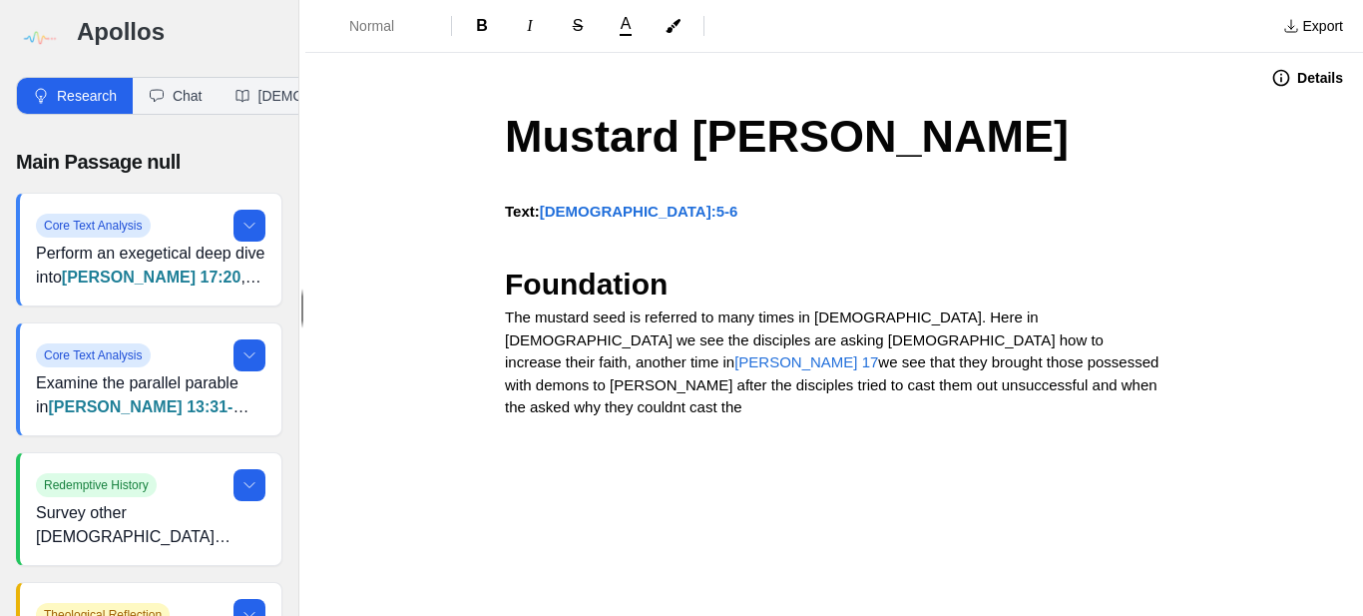
click at [747, 386] on span "we see that they brought those possessed with demons to [PERSON_NAME] after the…" at bounding box center [834, 384] width 658 height 62
click at [812, 387] on span "we see that they brought those possessed with demons to [PERSON_NAME] after the…" at bounding box center [834, 384] width 658 height 62
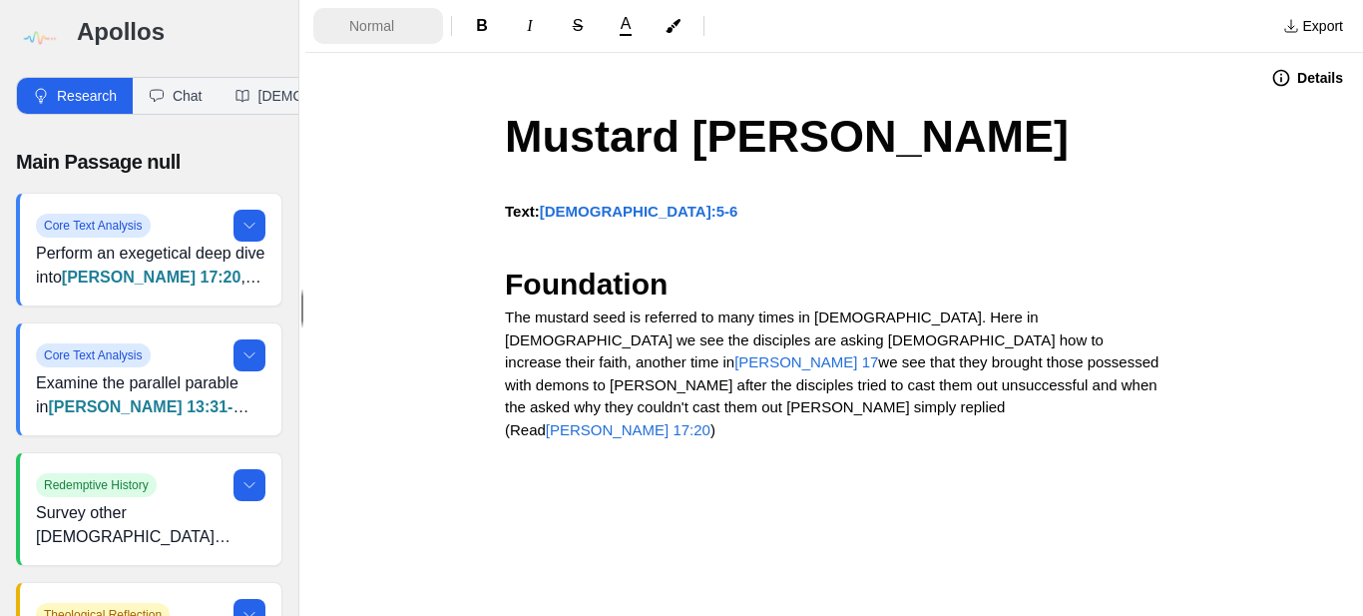
click at [358, 33] on span "Normal" at bounding box center [384, 26] width 70 height 20
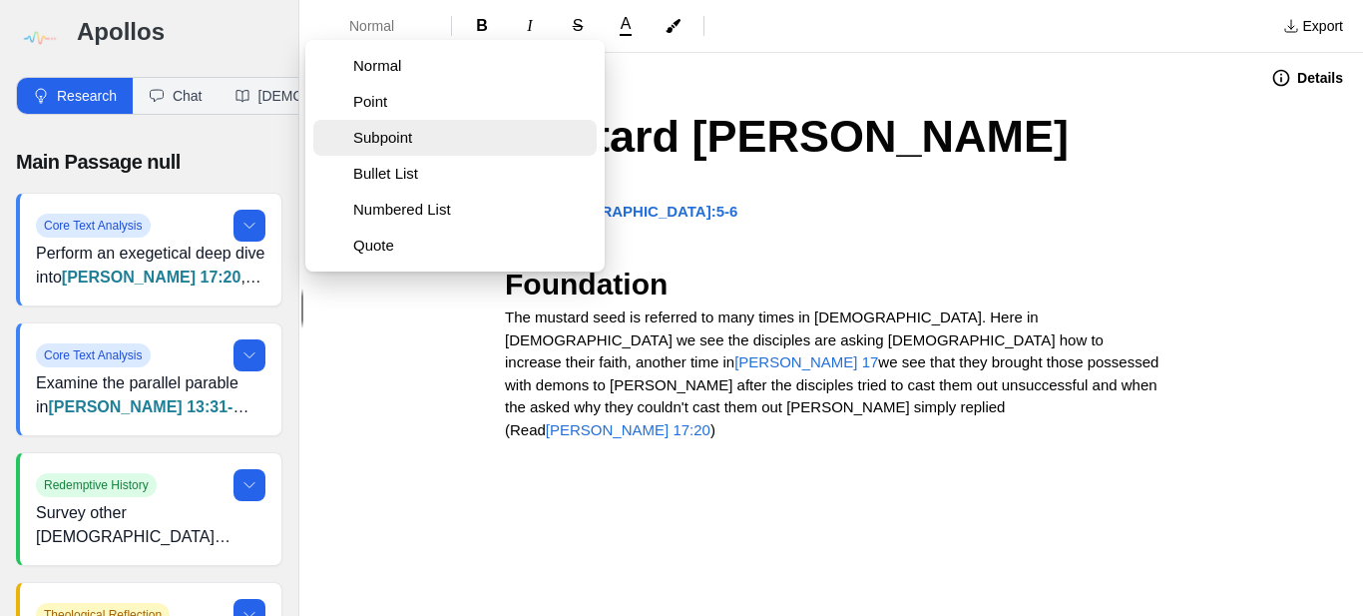
click at [364, 130] on span "Subpoint" at bounding box center [470, 138] width 235 height 20
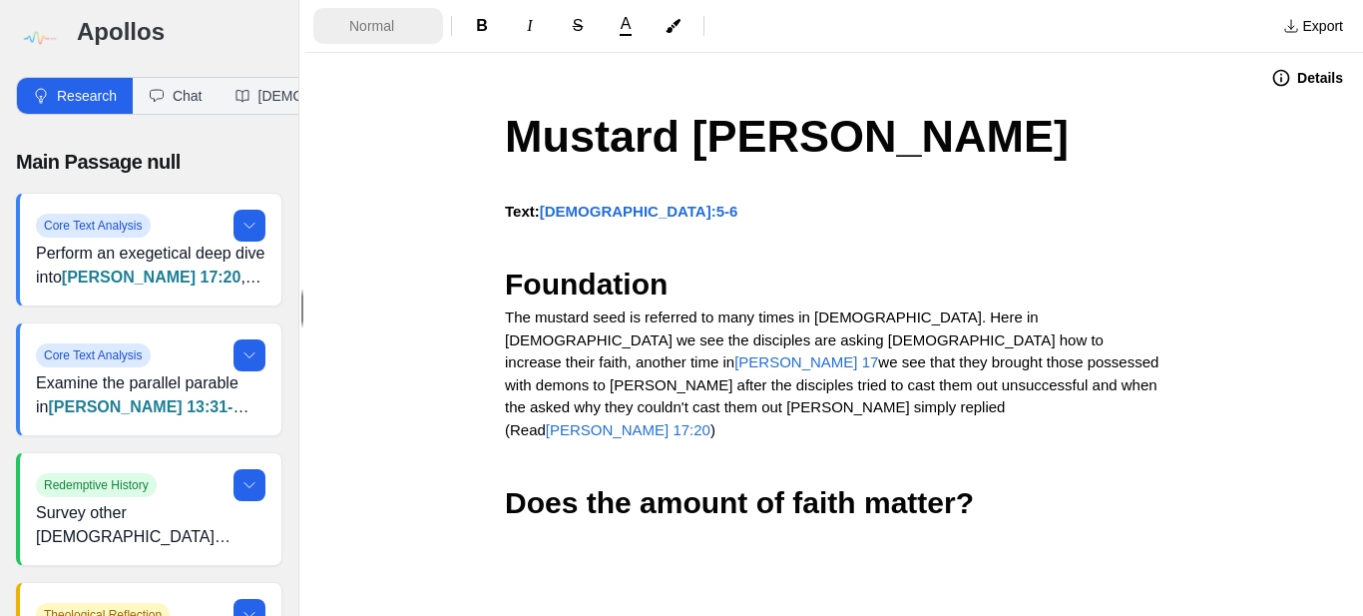
click at [373, 18] on span "Normal" at bounding box center [384, 26] width 70 height 20
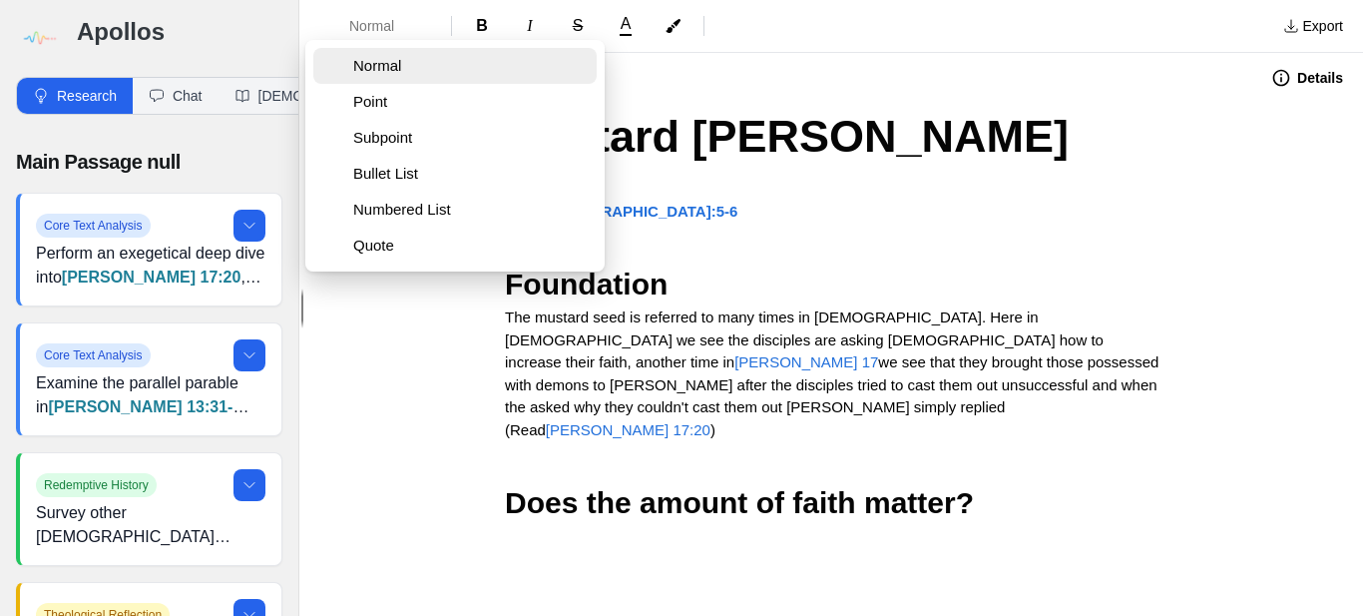
click at [363, 73] on span "Normal" at bounding box center [460, 66] width 215 height 20
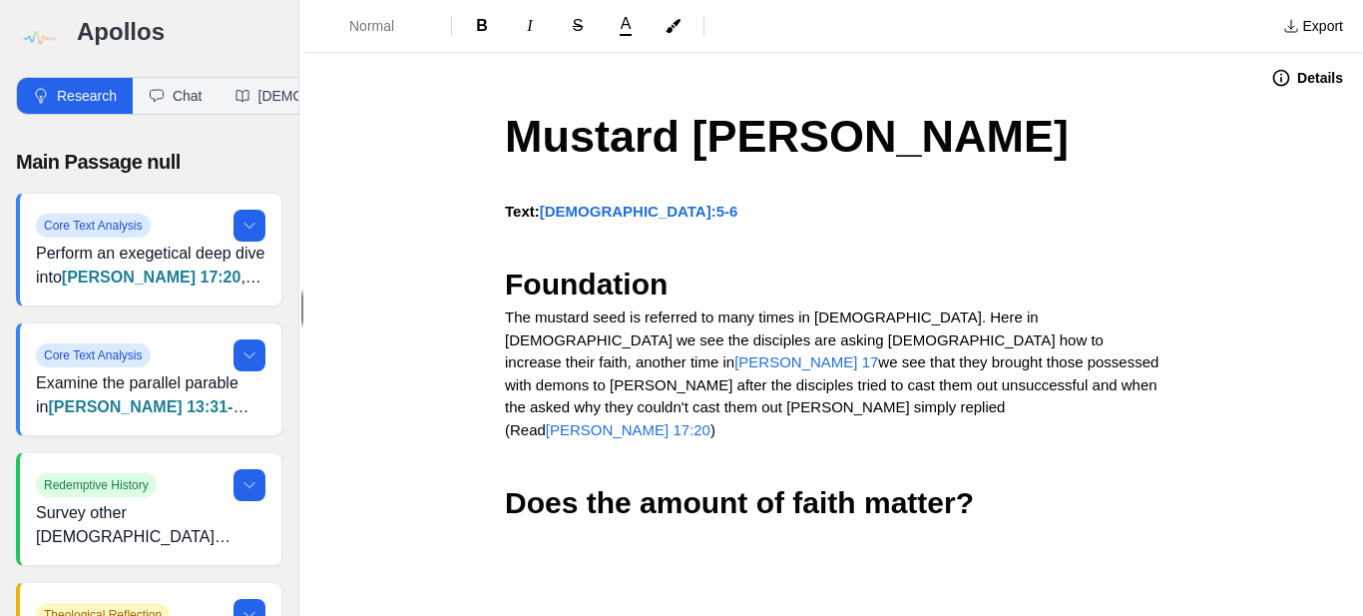
click at [510, 525] on p at bounding box center [834, 536] width 658 height 23
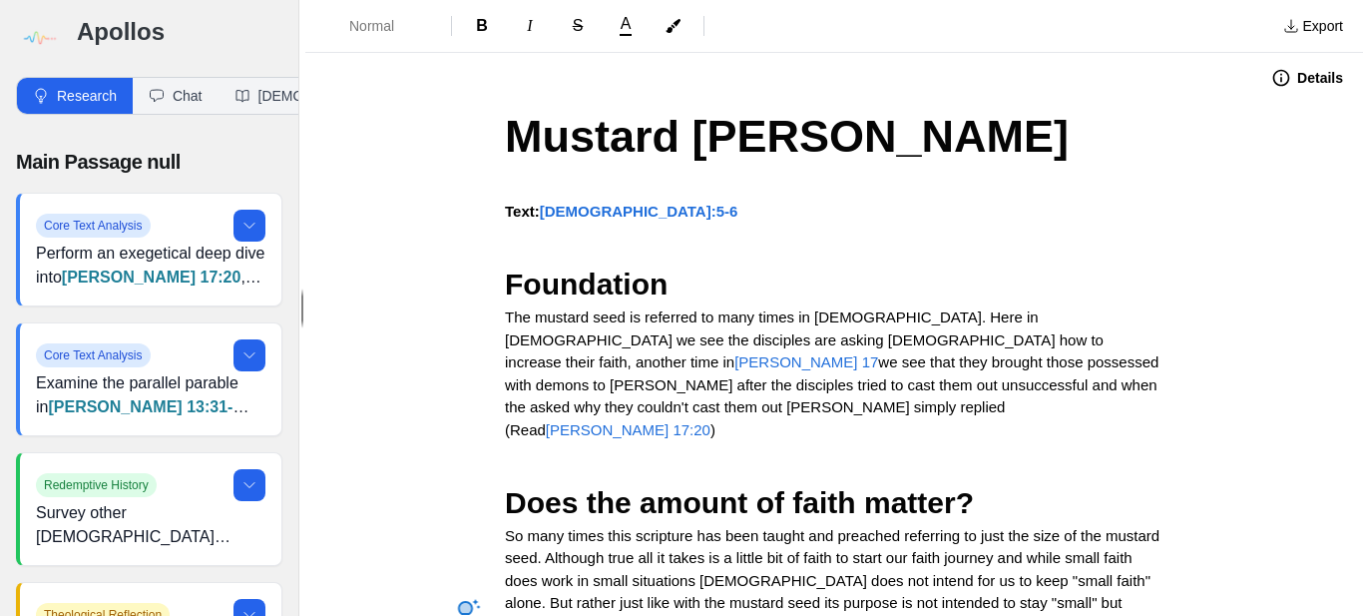
scroll to position [4, 0]
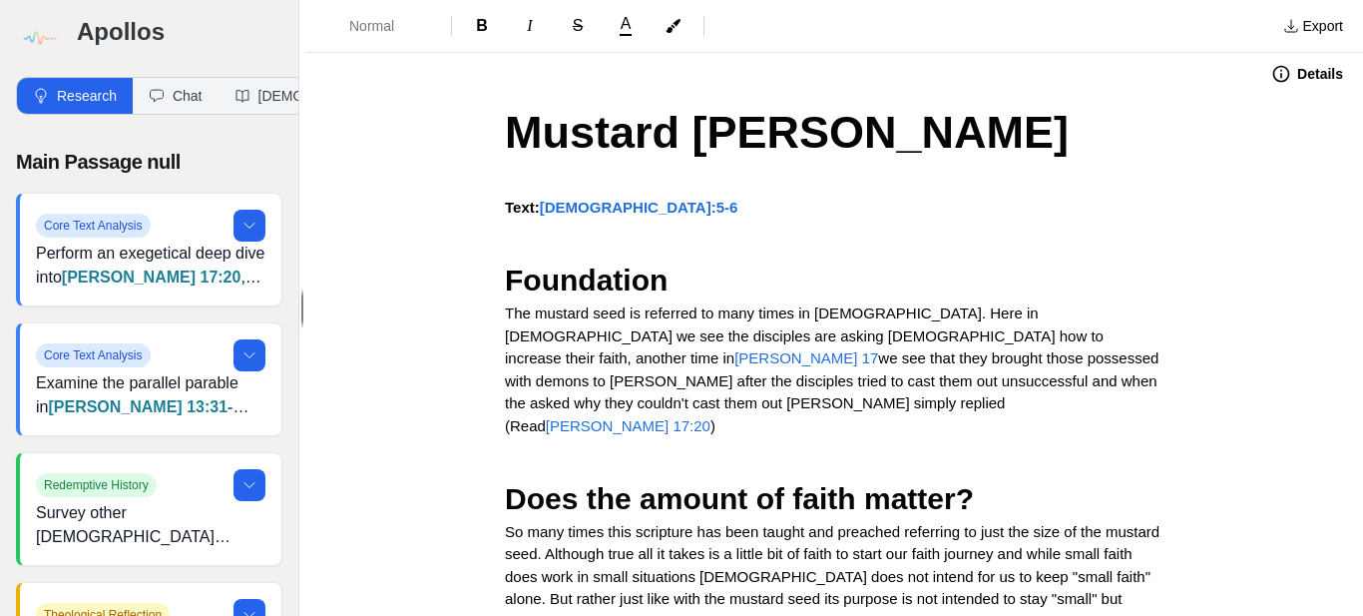
click at [900, 523] on span "So many times this scripture has been taught and preached referring to just the…" at bounding box center [834, 576] width 658 height 107
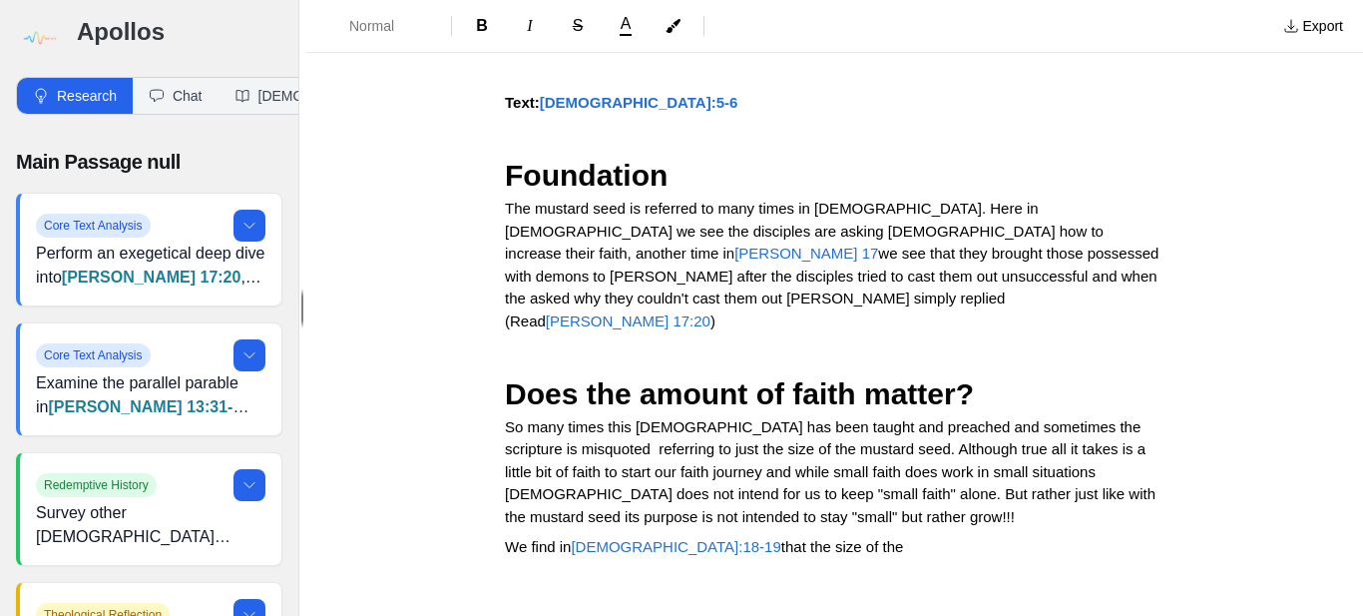
scroll to position [113, 0]
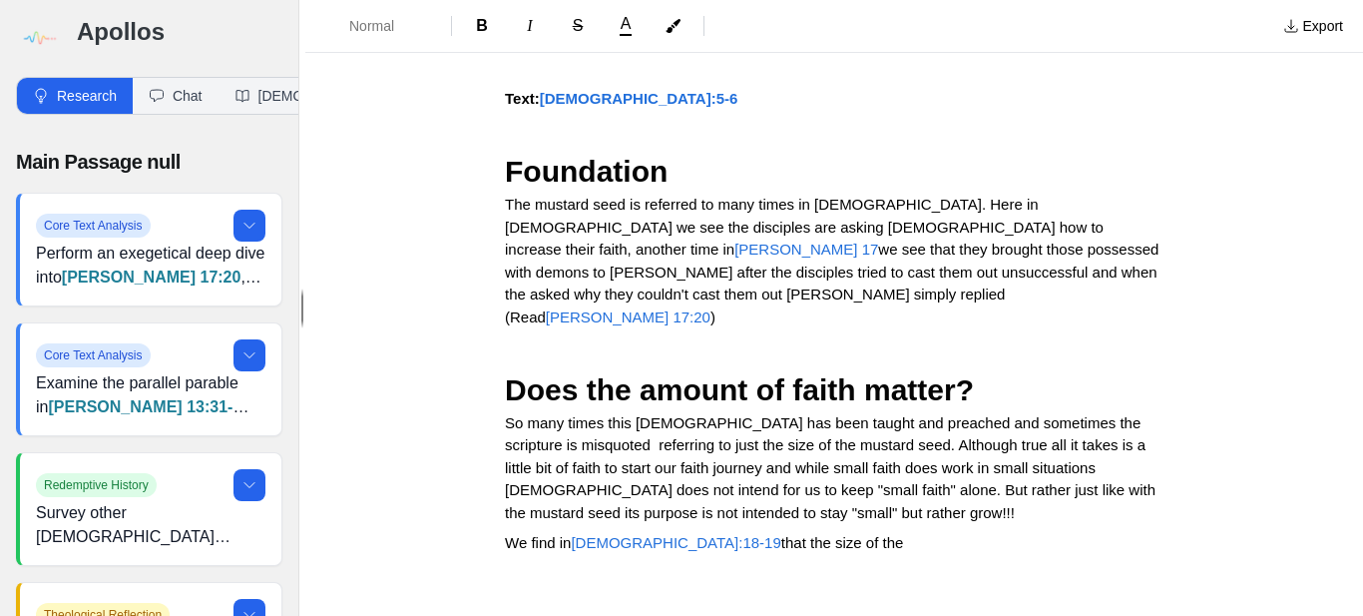
click at [800, 532] on p "We find in [DEMOGRAPHIC_DATA]:18-19 that the size of the" at bounding box center [834, 543] width 658 height 23
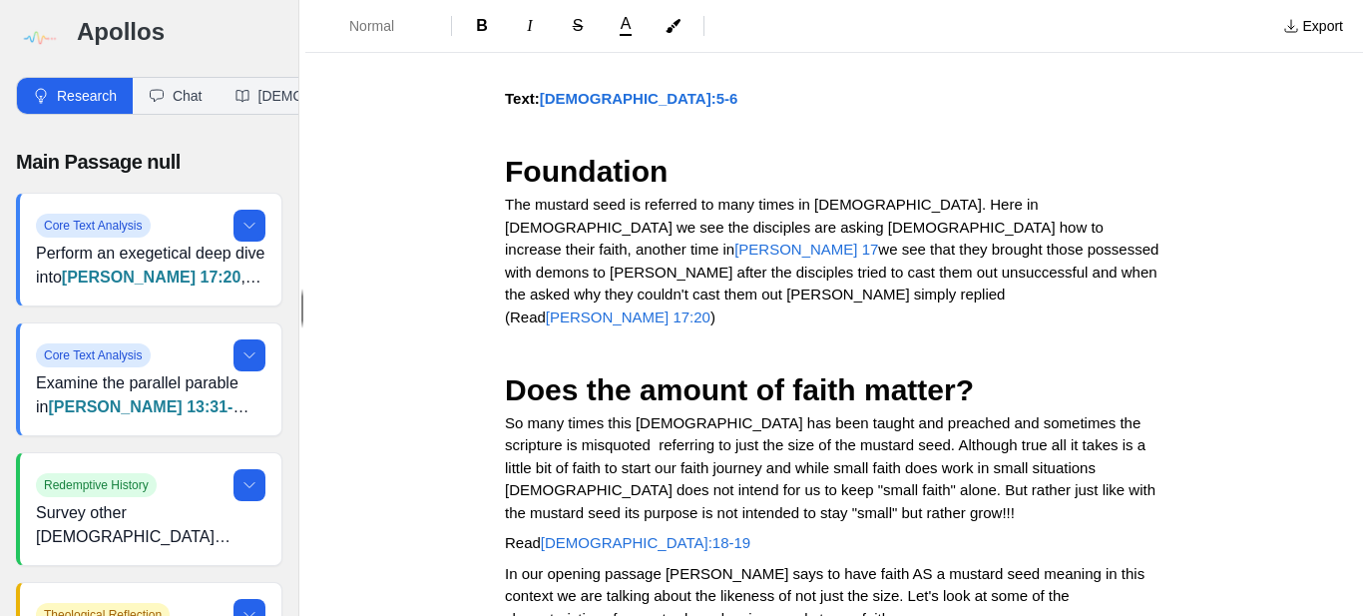
scroll to position [140, 0]
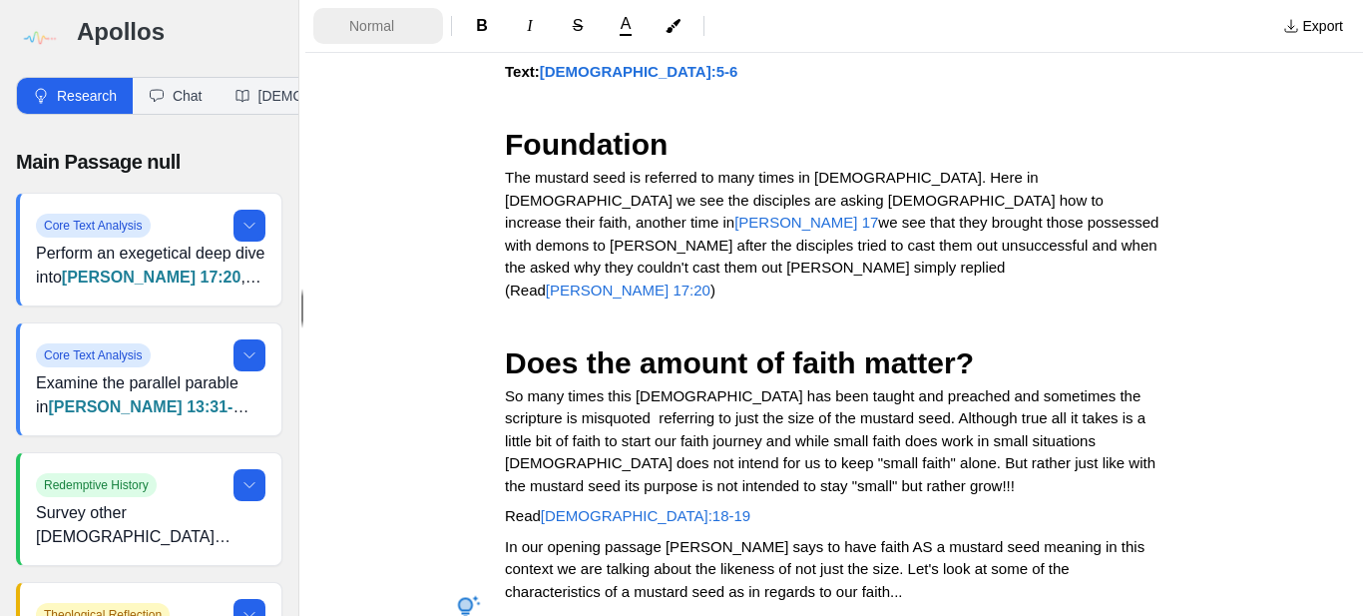
click at [373, 23] on span "Normal" at bounding box center [384, 26] width 70 height 20
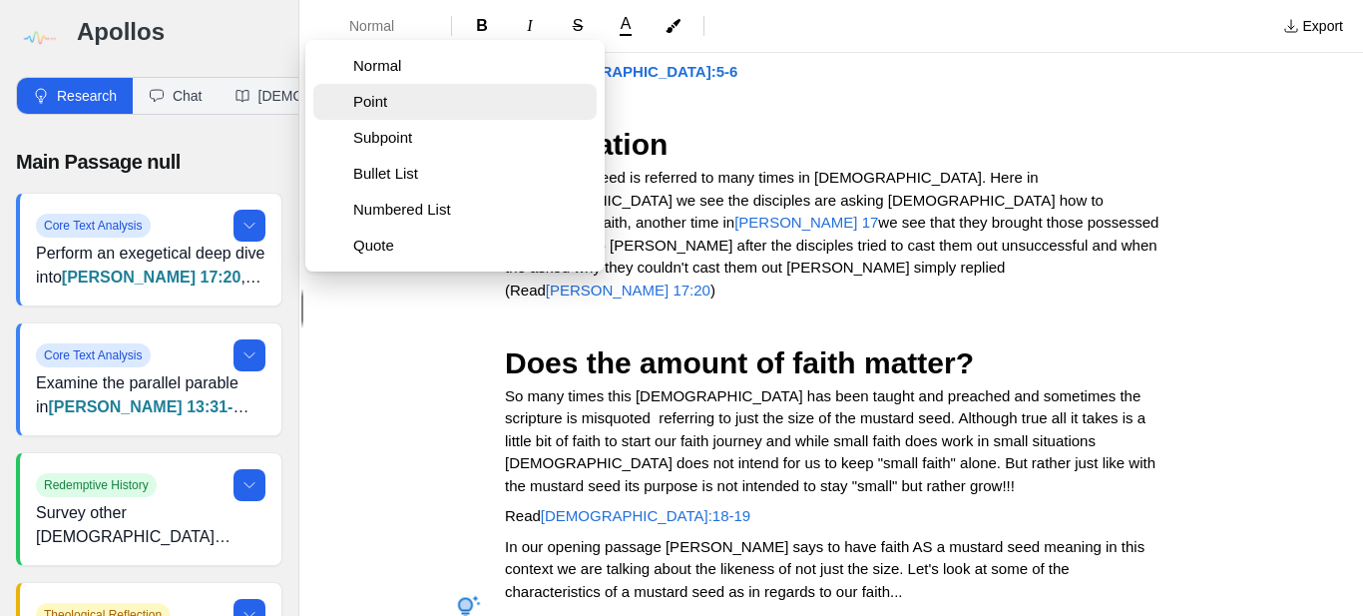
click at [371, 106] on span "Point" at bounding box center [470, 102] width 235 height 20
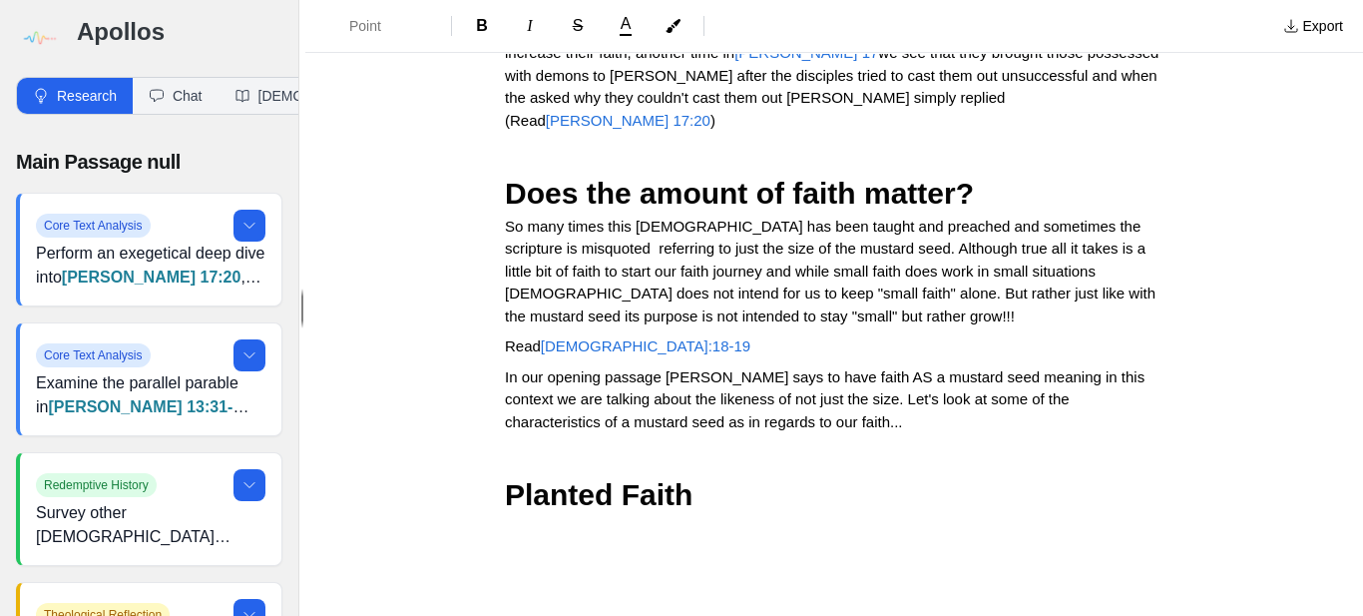
scroll to position [315, 0]
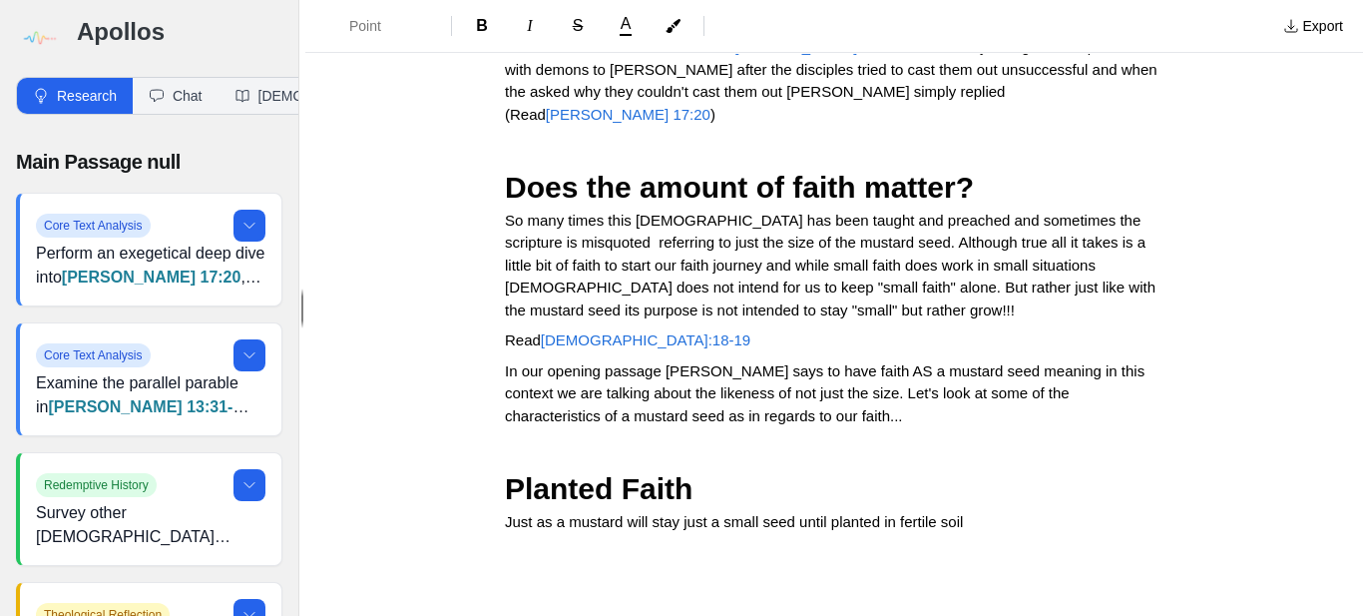
click at [686, 472] on span "Planted Faith" at bounding box center [599, 488] width 188 height 33
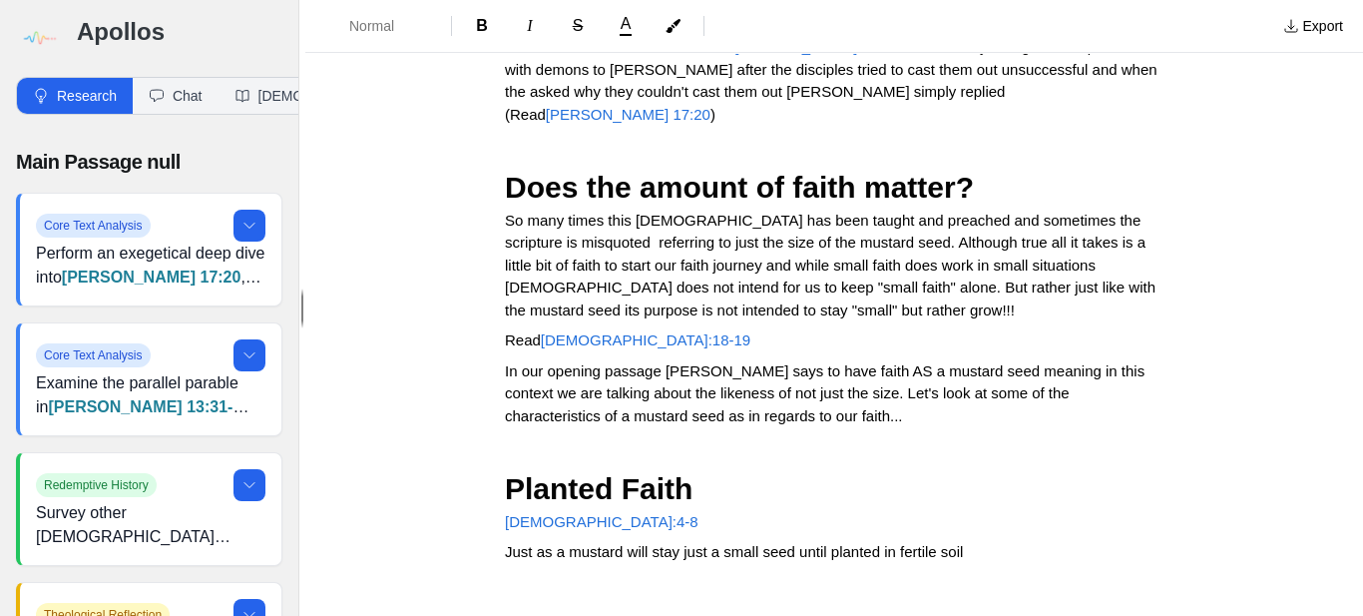
click at [627, 543] on span "Just as a mustard will stay just a small seed until planted in fertile soil" at bounding box center [734, 551] width 458 height 17
click at [714, 165] on h3 "Does the amount of faith matter?" at bounding box center [834, 187] width 658 height 45
click at [661, 543] on span "Just as a mustard seedwill stay just a small seed until planted in fertile soil" at bounding box center [750, 551] width 491 height 17
click at [1038, 541] on p "Just as a mustard seed will stay just a small seed until planted in fertile soil" at bounding box center [834, 552] width 658 height 23
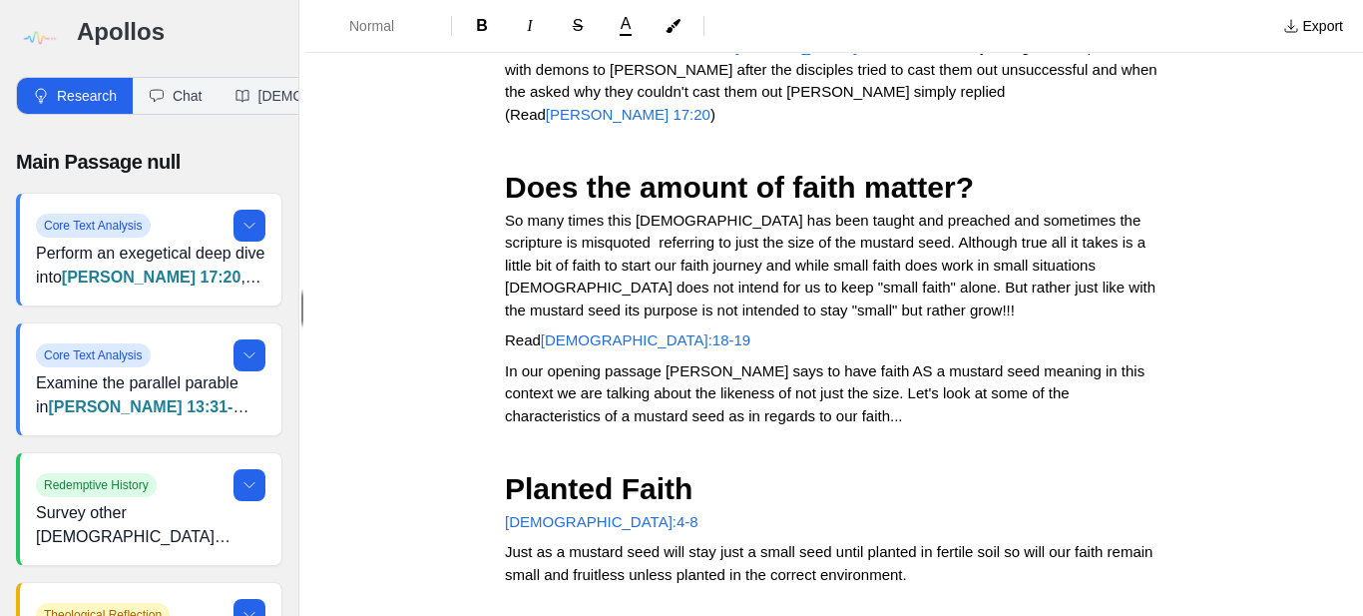
click at [978, 541] on p "Just as a mustard seed will stay just a small seed until planted in fertile soi…" at bounding box center [834, 563] width 658 height 45
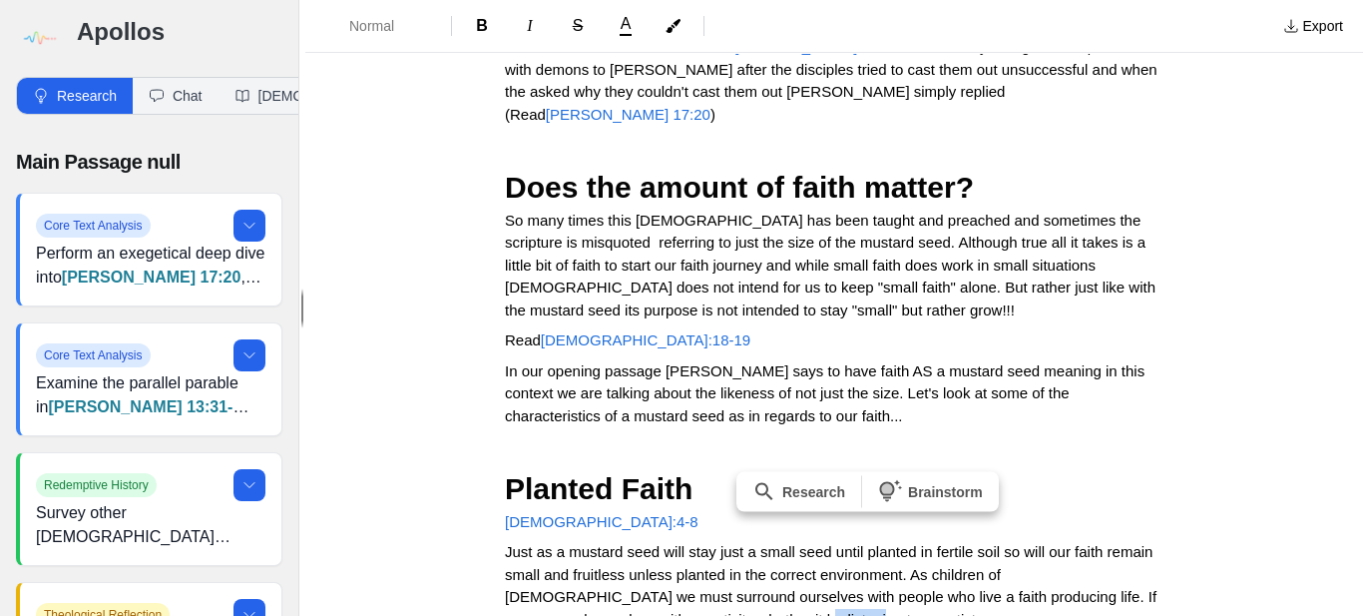
click at [758, 570] on span "Just as a mustard seed will stay just a small seed until planted in fertile soi…" at bounding box center [832, 585] width 655 height 85
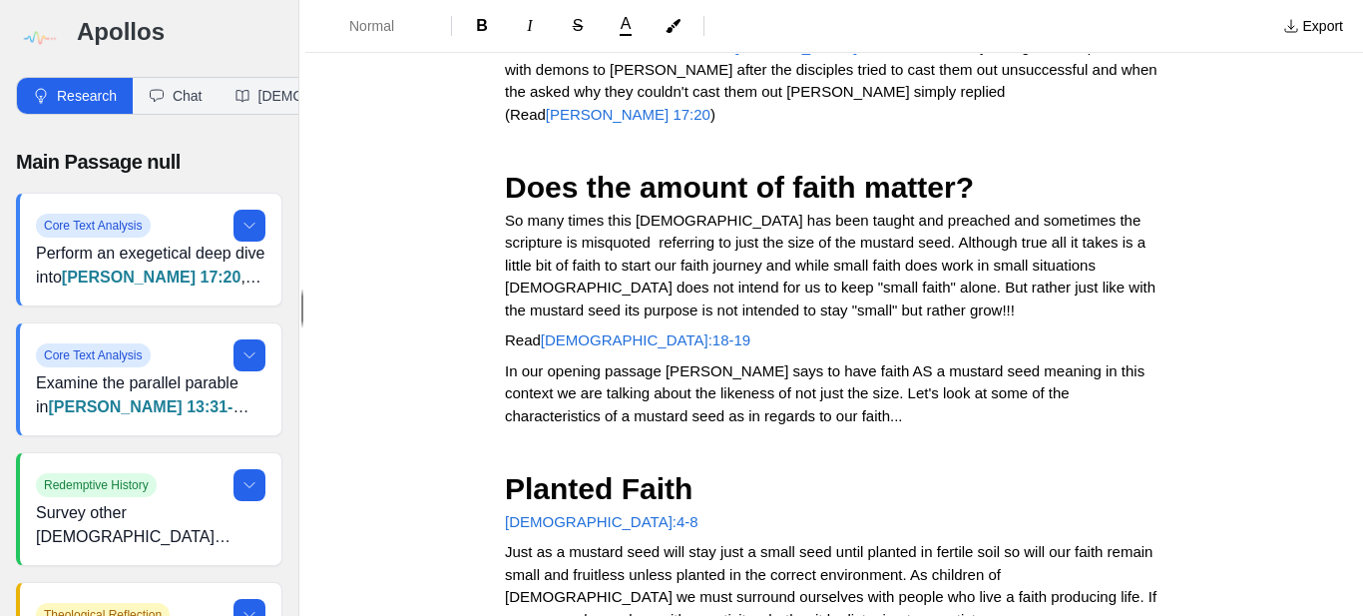
click at [813, 584] on p "Just as a mustard seed will stay just a small seed until planted in fertile soi…" at bounding box center [834, 586] width 658 height 90
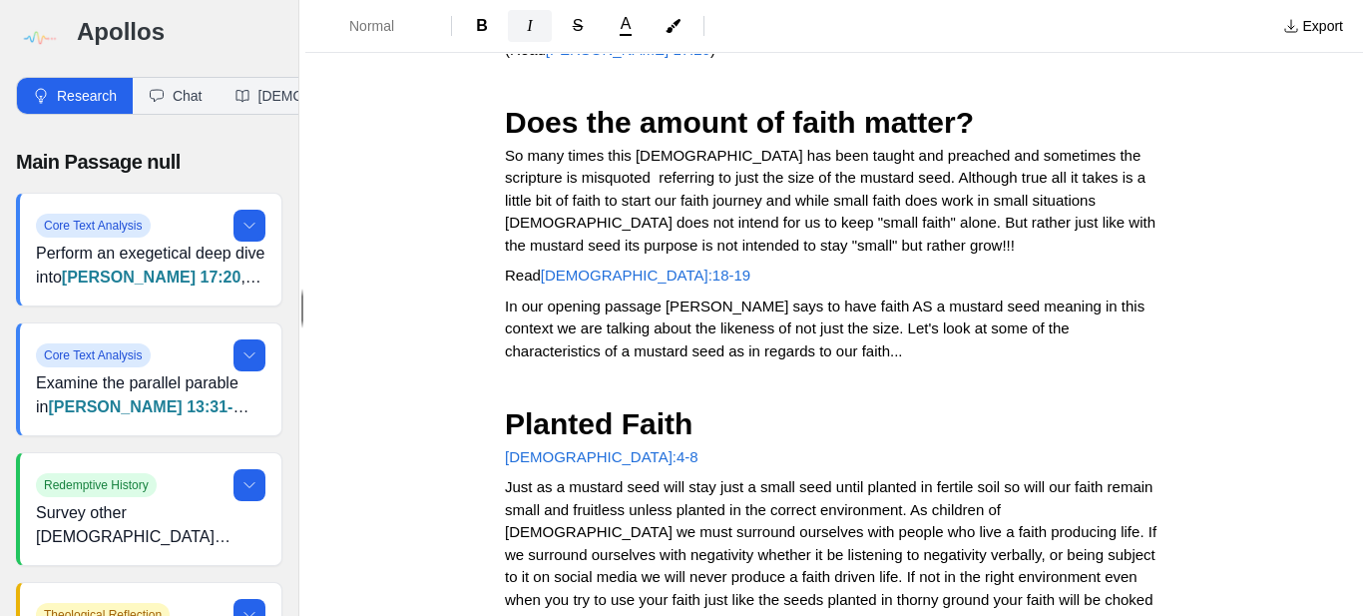
scroll to position [411, 0]
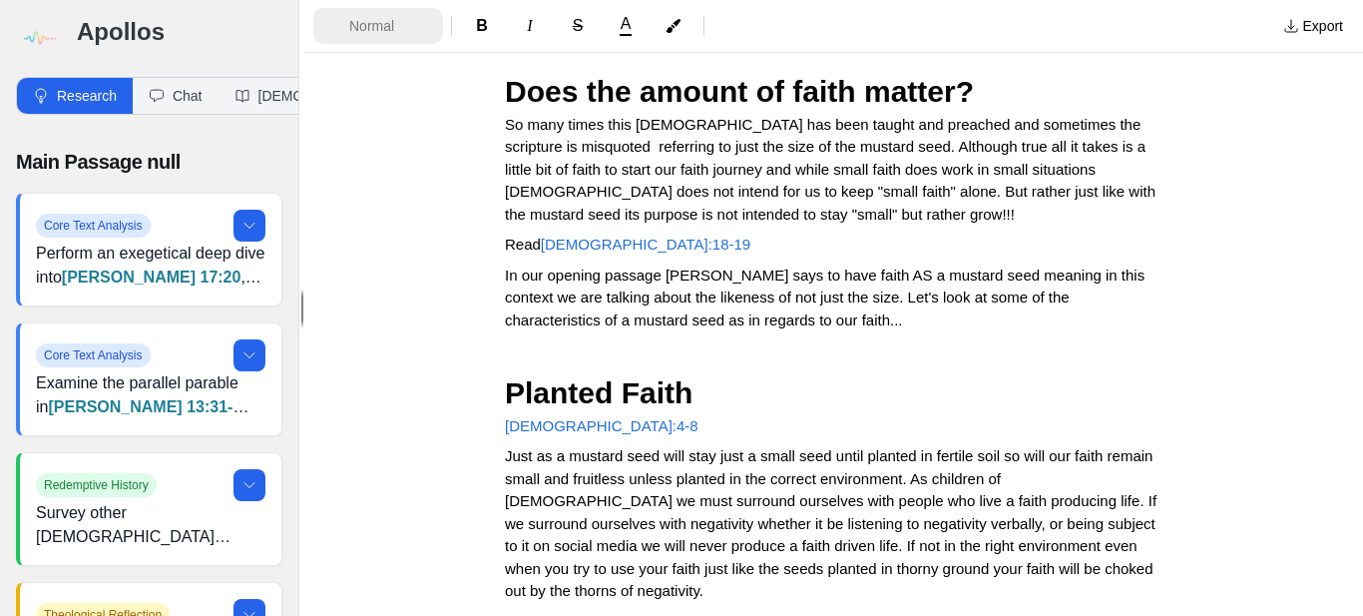
click at [381, 33] on span "Normal" at bounding box center [384, 26] width 70 height 20
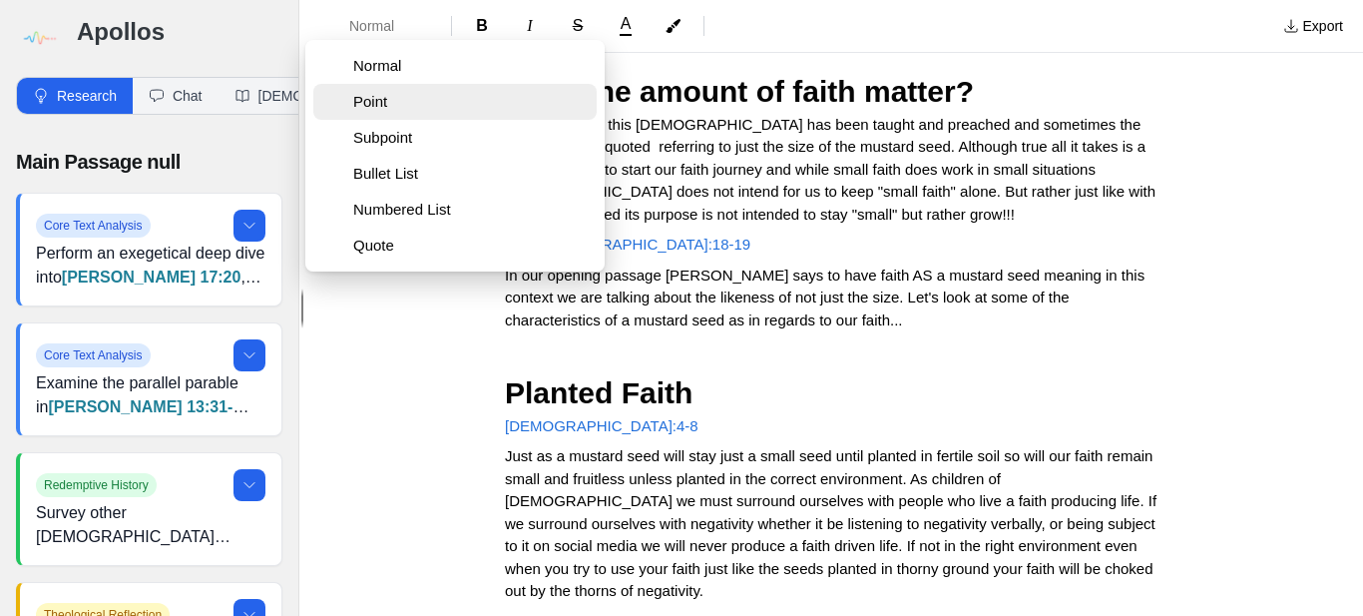
click at [365, 109] on span "Point" at bounding box center [470, 102] width 235 height 20
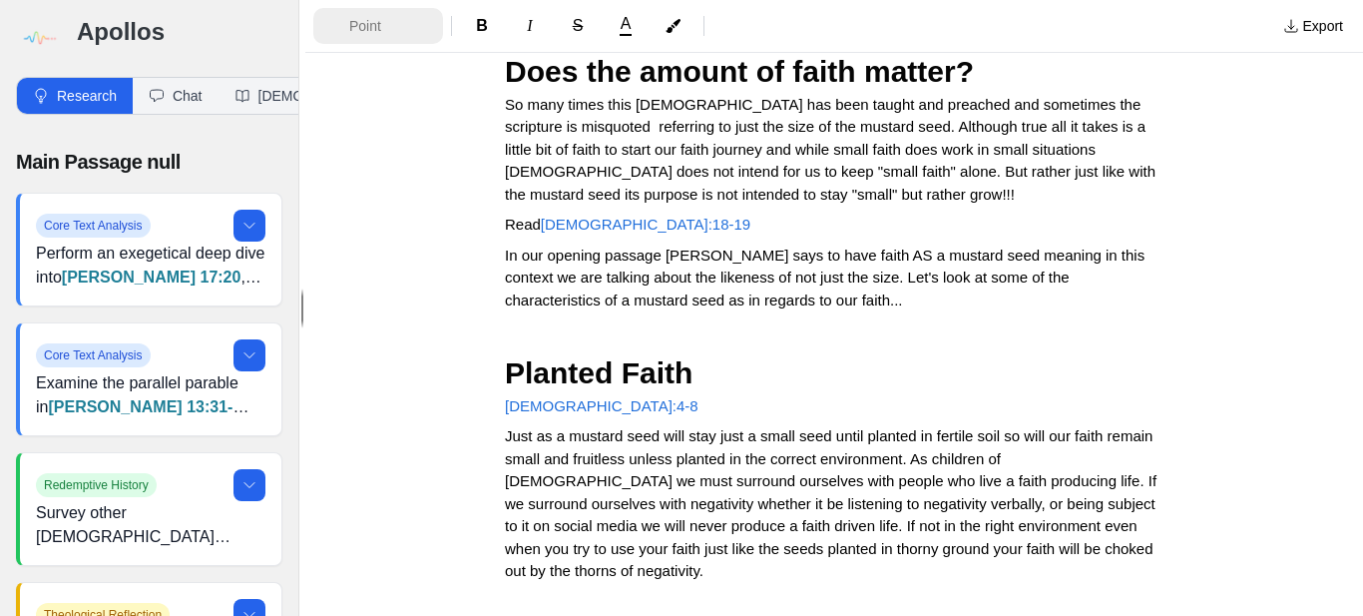
scroll to position [476, 0]
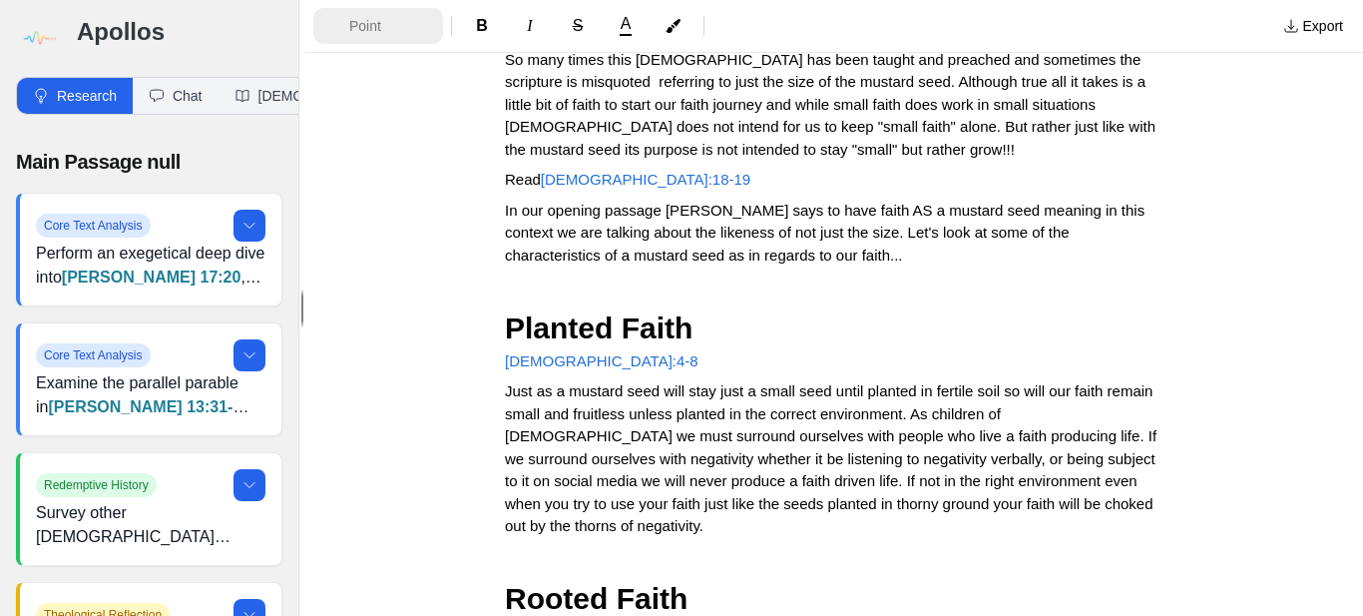
click at [345, 29] on button "Point" at bounding box center [378, 26] width 130 height 36
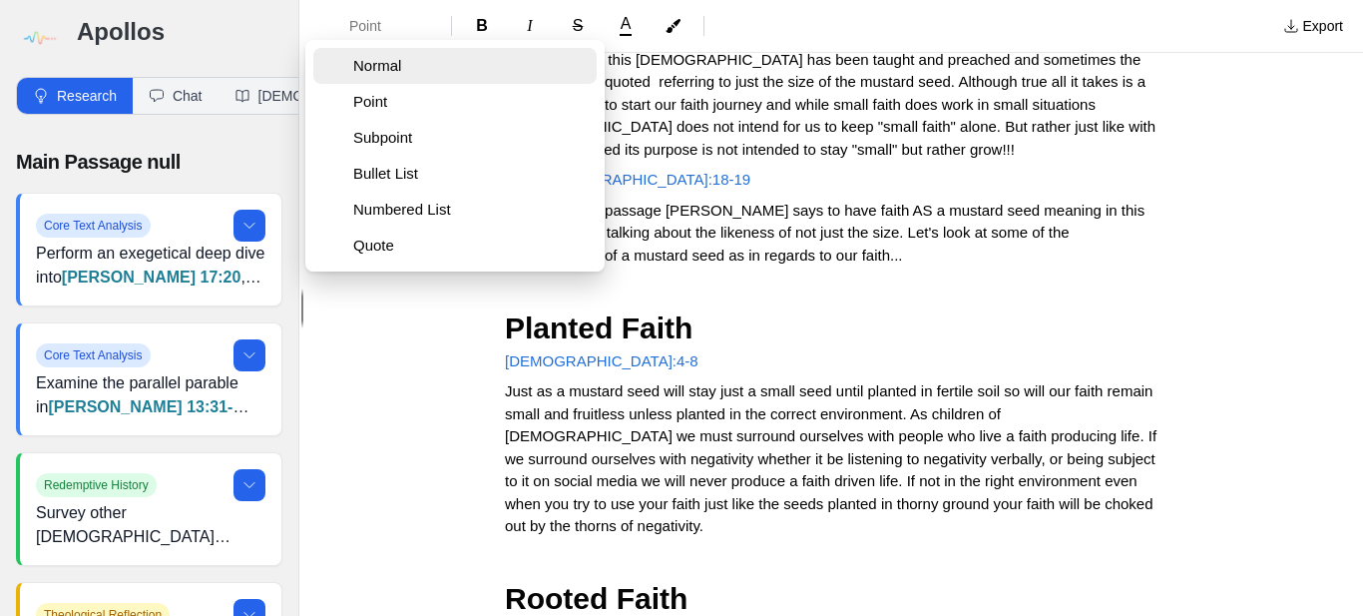
click at [371, 76] on button "Normal" at bounding box center [454, 66] width 283 height 36
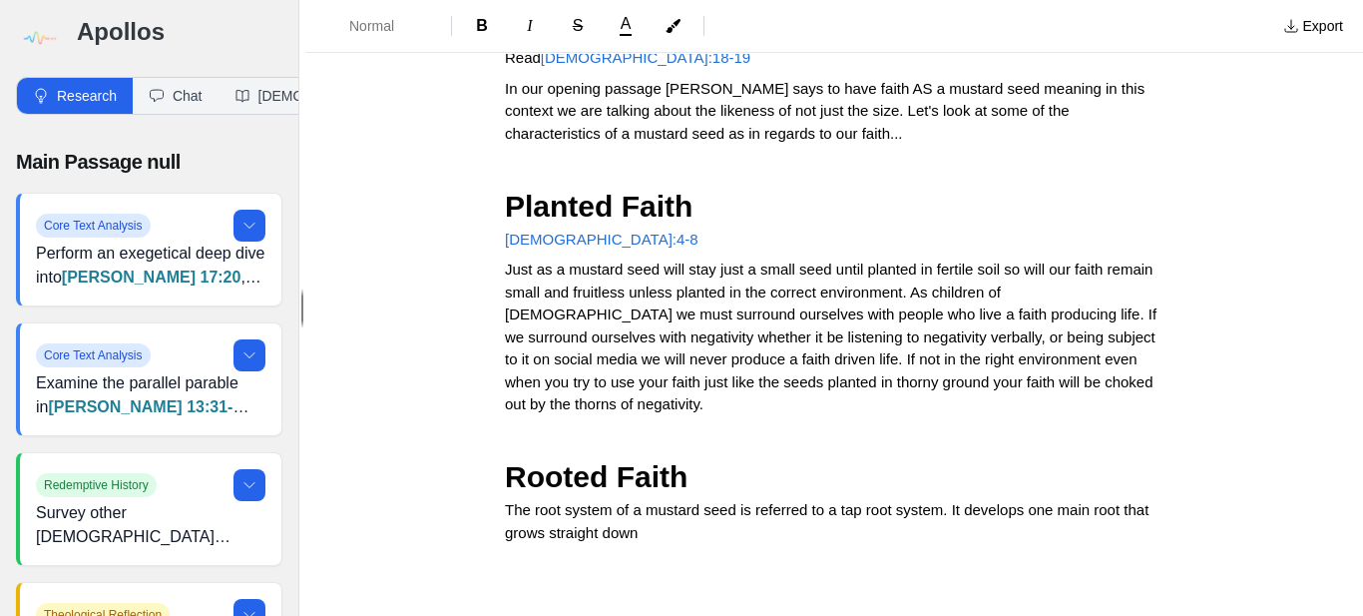
scroll to position [630, 0]
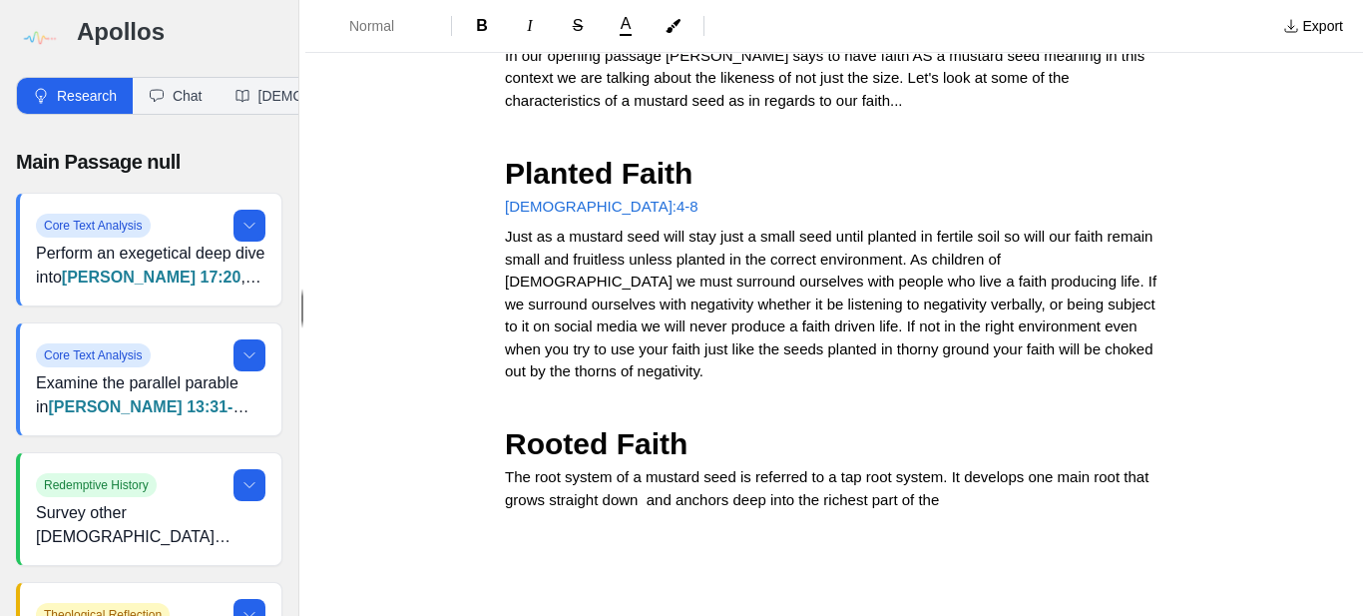
click at [729, 468] on span "The root system of a mustard seed is referred to a tap root system. It develops…" at bounding box center [828, 488] width 647 height 40
click at [988, 466] on p "The root system of a mustard seed is referred to a tap root system. It develops…" at bounding box center [834, 488] width 658 height 45
click at [638, 473] on span "The root system of a mustard seed is referred to a tap root system. It develops…" at bounding box center [833, 499] width 656 height 62
click at [756, 483] on p "The root system of a mustard seed is referred to a tap root system. It develops…" at bounding box center [834, 500] width 658 height 68
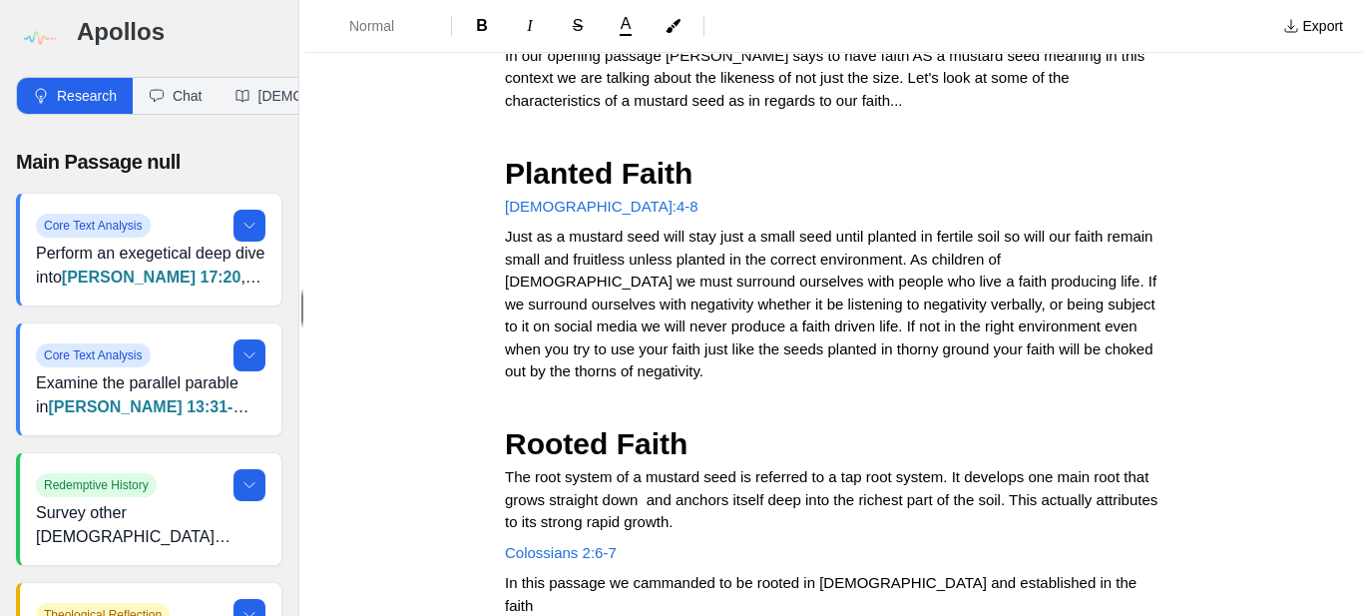
click at [647, 574] on span "In this passage we cammanded to be rooted in [DEMOGRAPHIC_DATA] and established…" at bounding box center [822, 594] width 635 height 40
click at [1049, 572] on p "In this passage we commanded to be rooted in [DEMOGRAPHIC_DATA] and established…" at bounding box center [834, 594] width 658 height 45
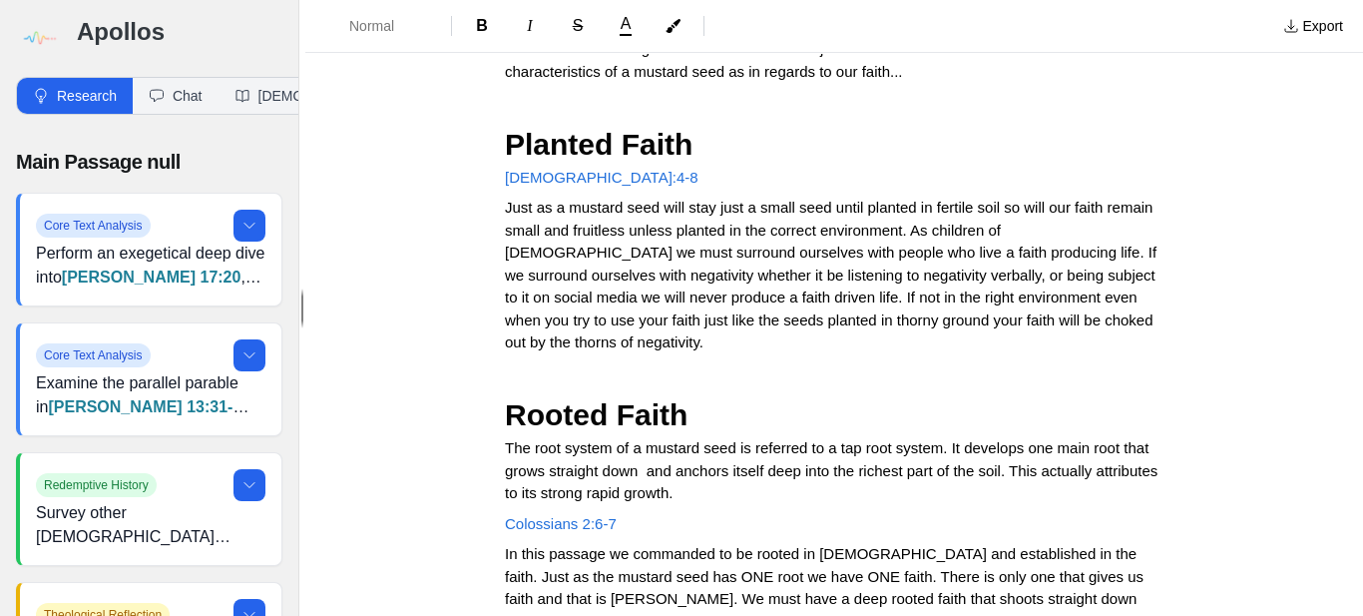
scroll to position [689, 0]
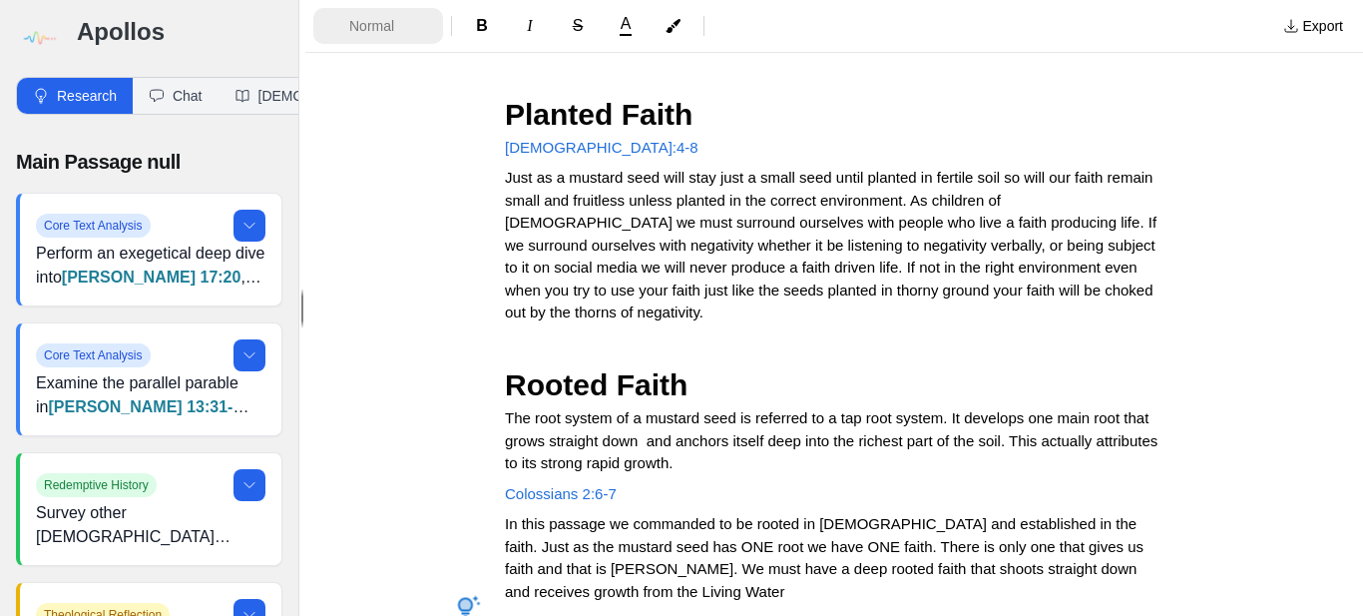
click at [369, 34] on span "Normal" at bounding box center [384, 26] width 70 height 20
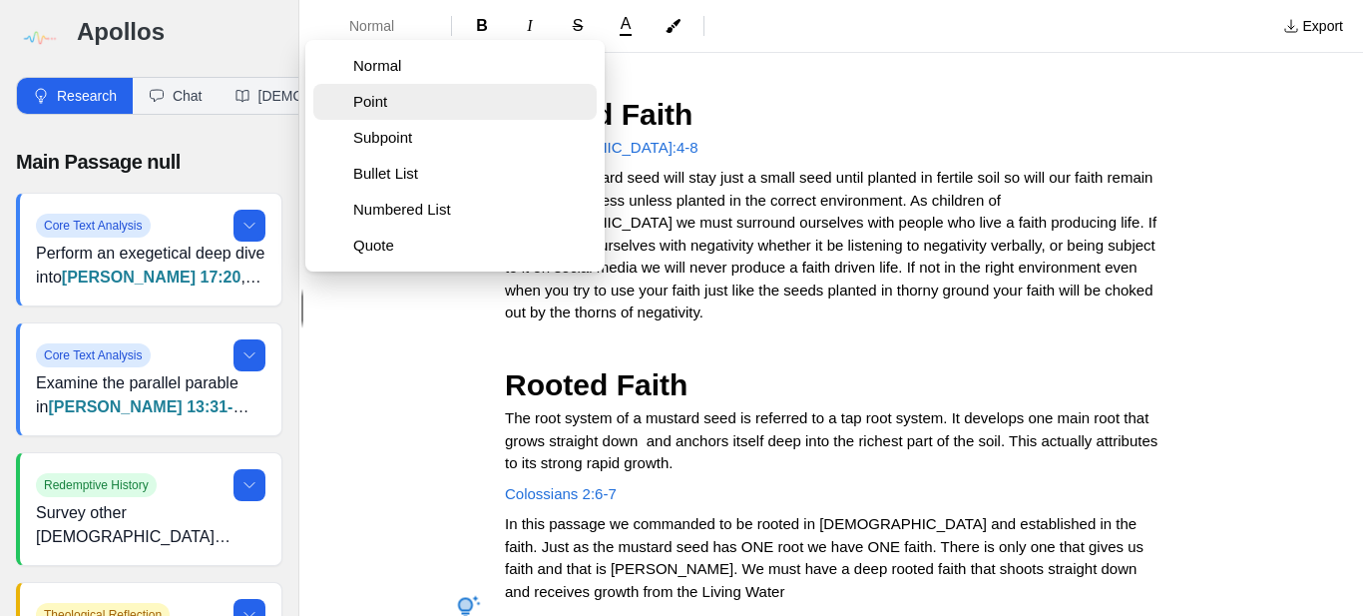
click at [359, 106] on span "Point" at bounding box center [470, 102] width 235 height 20
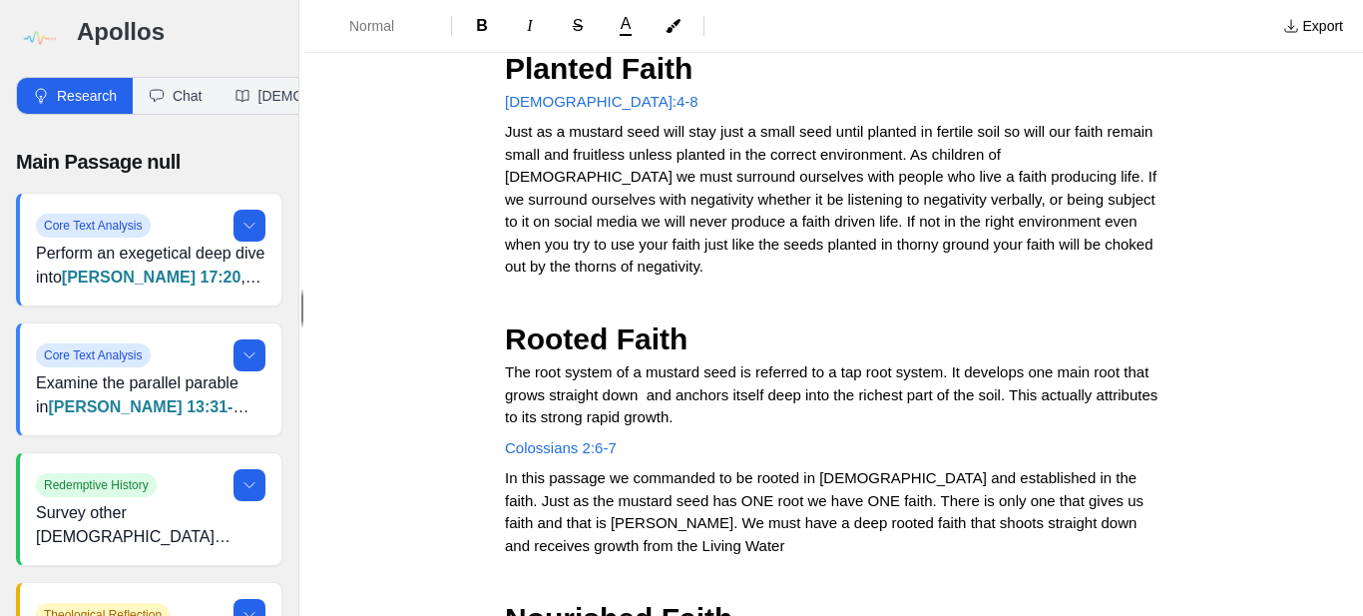
scroll to position [765, 0]
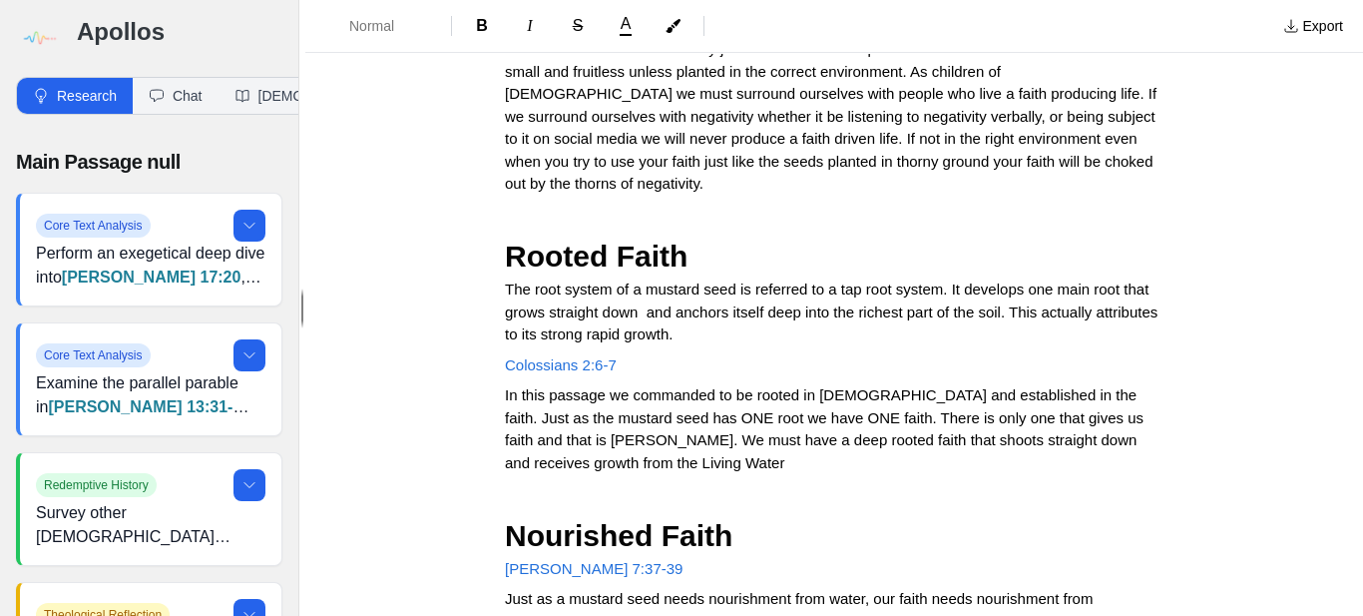
scroll to position [848, 0]
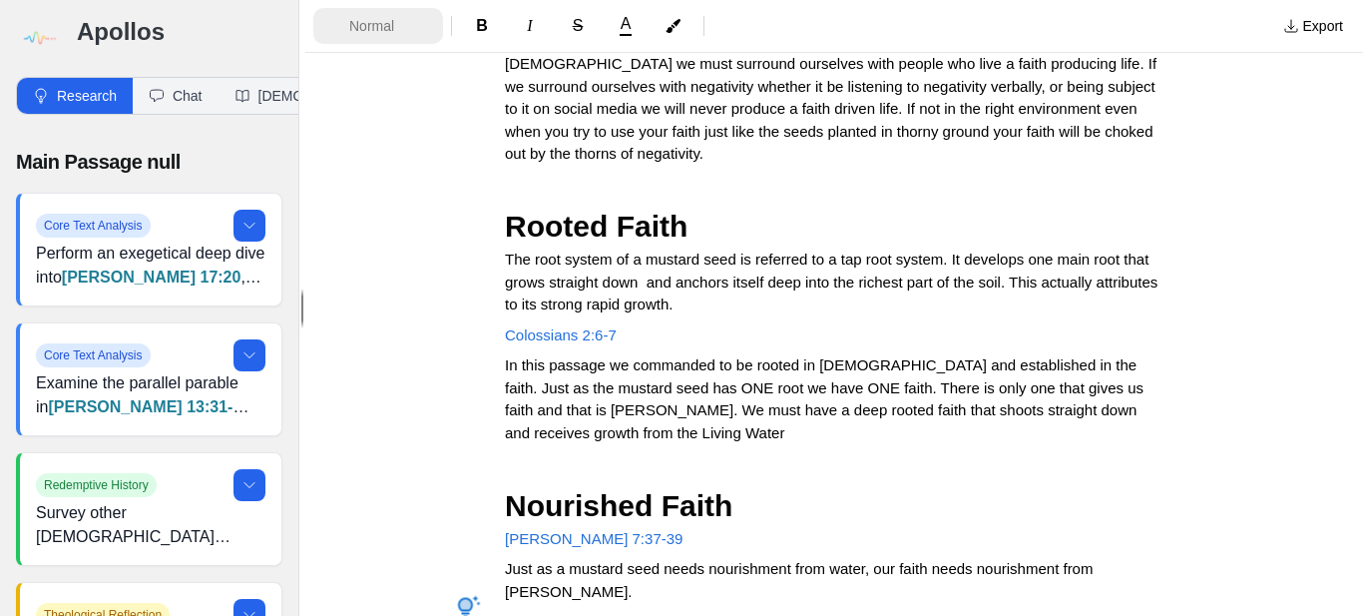
click at [391, 32] on span "Normal" at bounding box center [384, 26] width 70 height 20
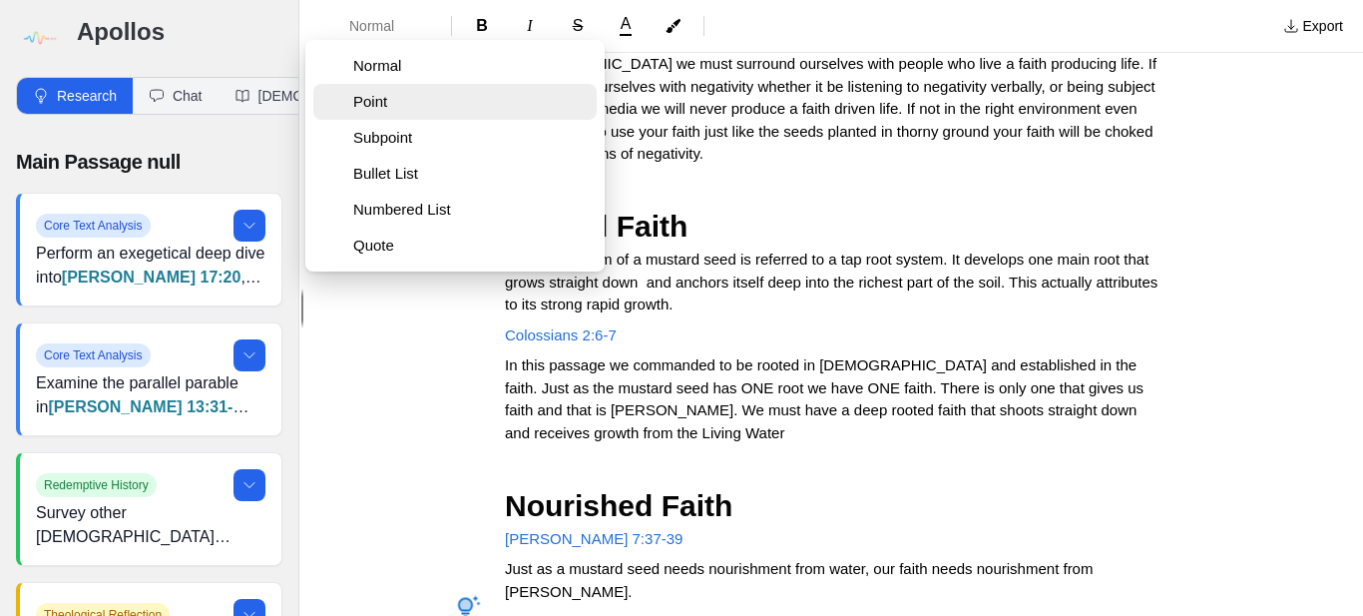
click at [365, 112] on button "Point" at bounding box center [454, 102] width 283 height 36
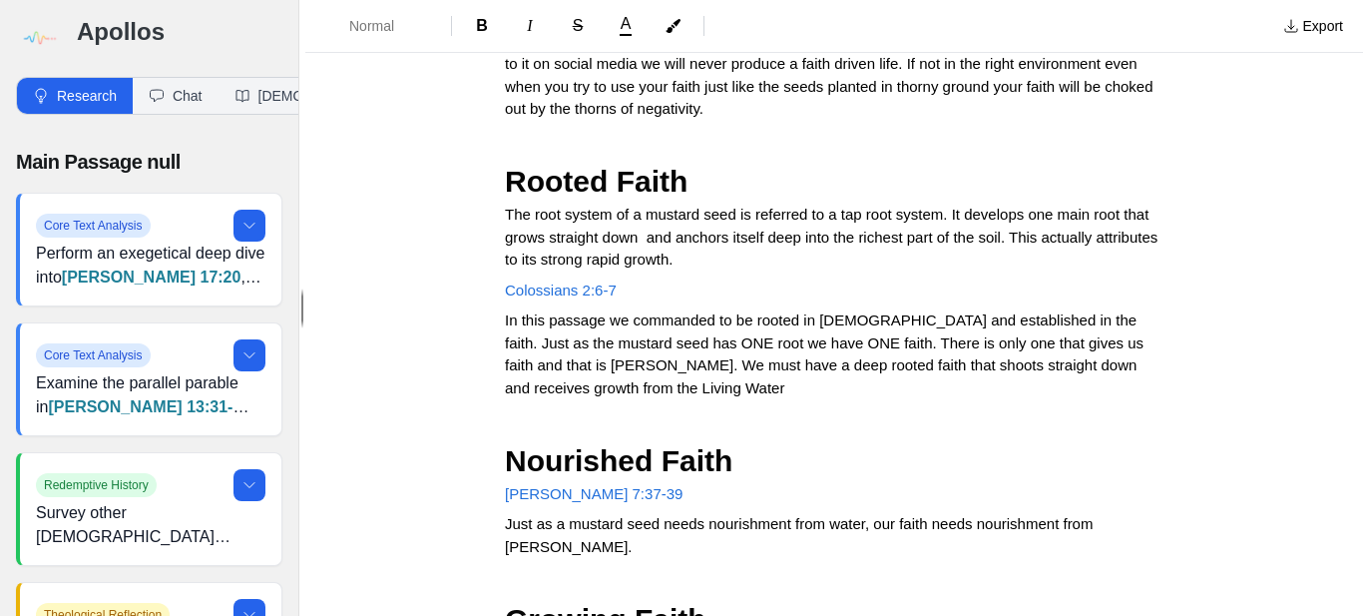
scroll to position [894, 0]
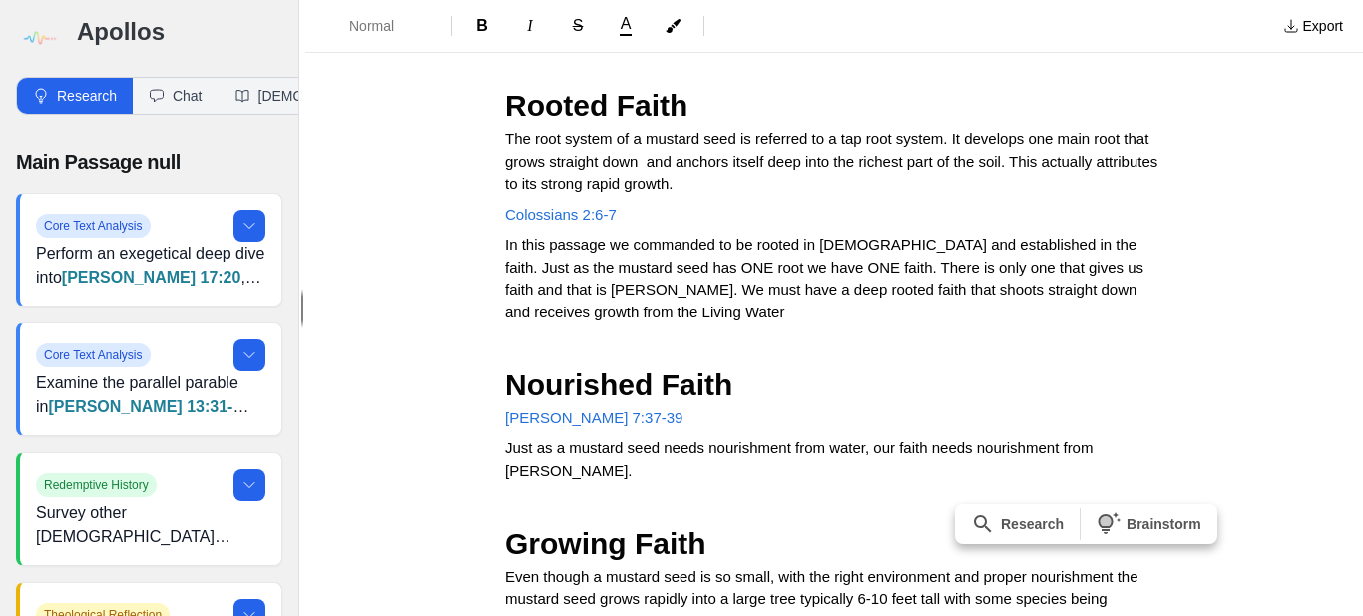
scroll to position [1121, 0]
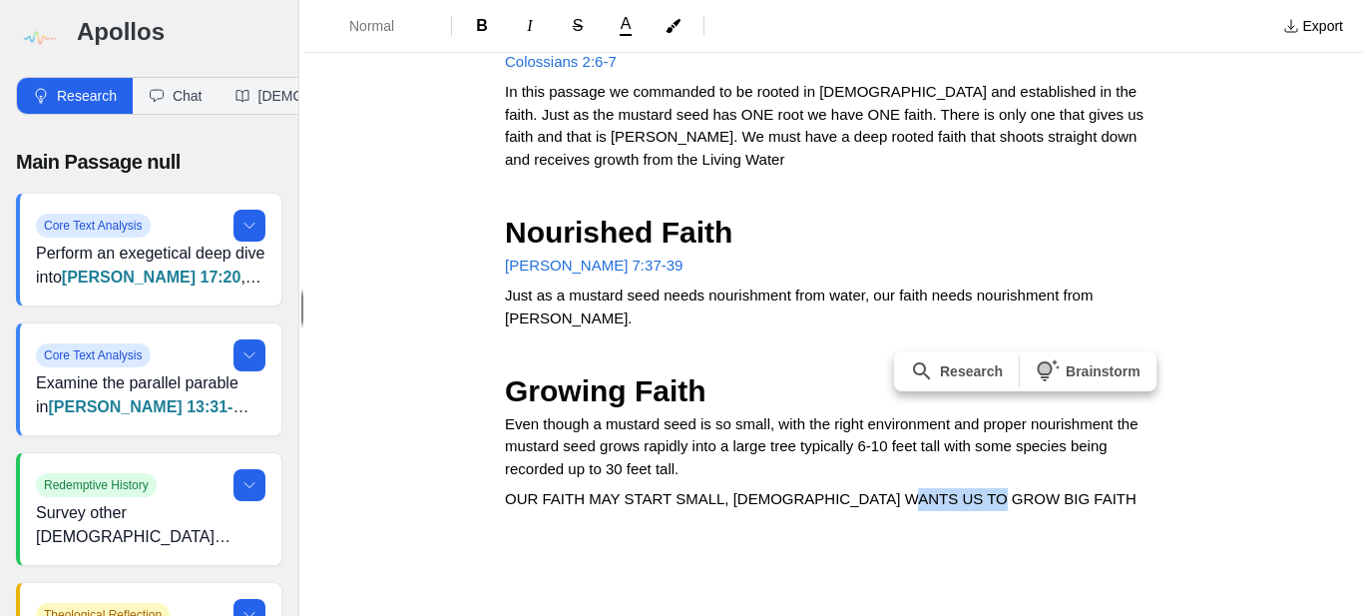
drag, startPoint x: 972, startPoint y: 605, endPoint x: 896, endPoint y: 457, distance: 166.0
click at [896, 488] on p "OUR FAITH MAY START SMALL, [DEMOGRAPHIC_DATA] WANTS US TO GROW BIG FAITH" at bounding box center [834, 499] width 658 height 23
click at [485, 32] on span "B" at bounding box center [482, 25] width 12 height 17
click at [985, 488] on p "OUR FAITH MAY START SMALL, [DEMOGRAPHIC_DATA] WANTS US TO GROW BIG FAITH" at bounding box center [834, 499] width 658 height 23
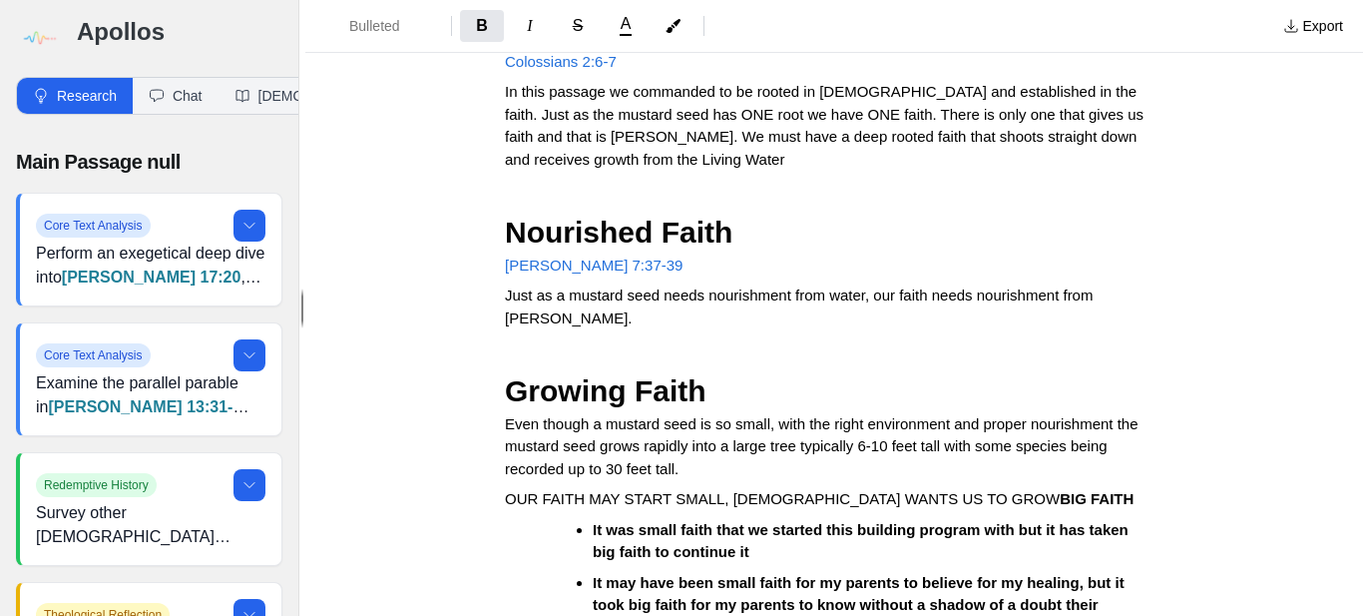
scroll to position [1127, 0]
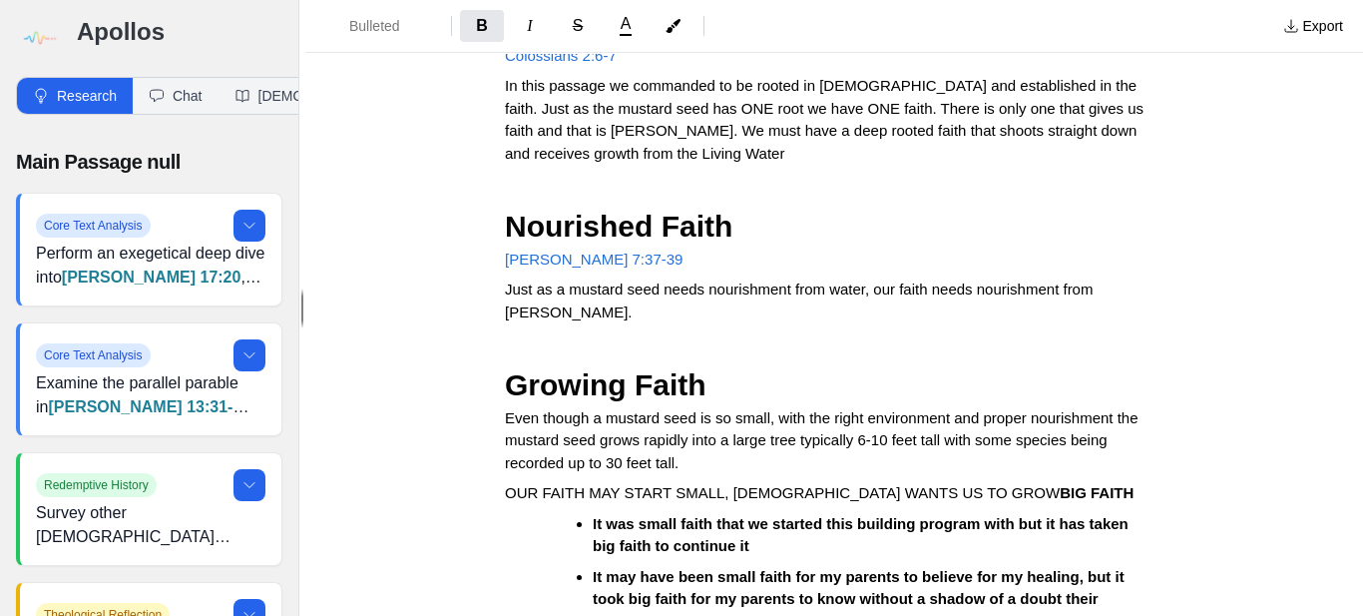
click at [689, 418] on p "Even though a mustard seed is so small, with the right environment and proper n…" at bounding box center [834, 441] width 658 height 68
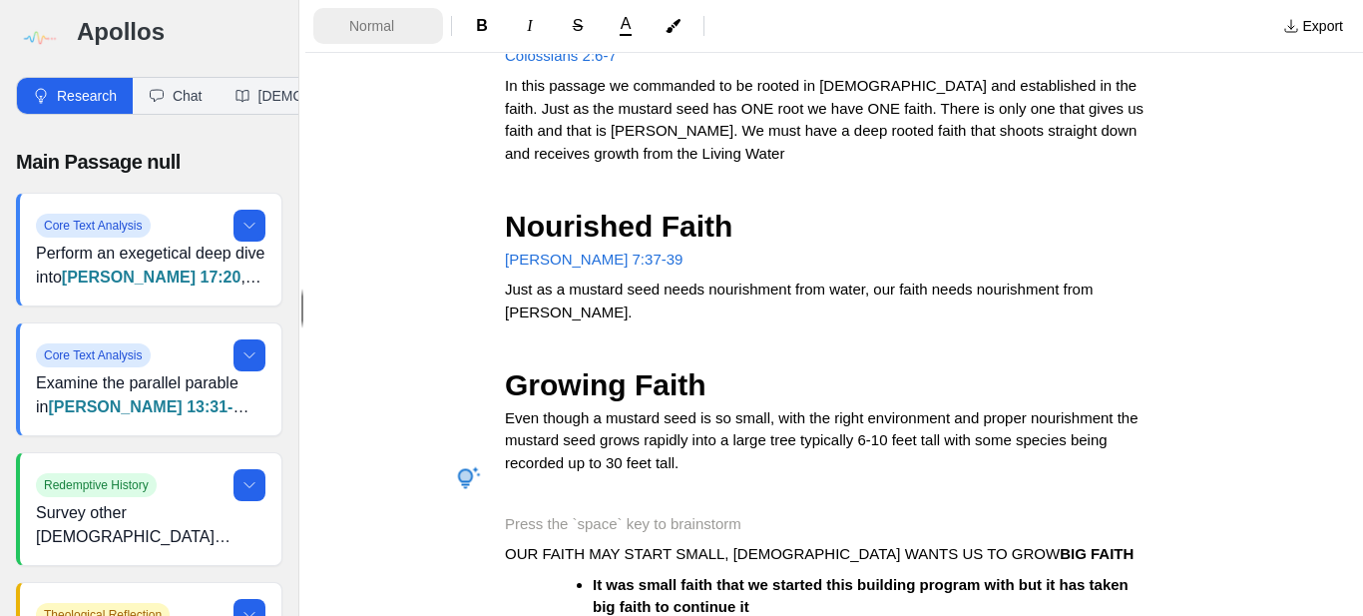
click at [376, 24] on span "Normal" at bounding box center [384, 26] width 70 height 20
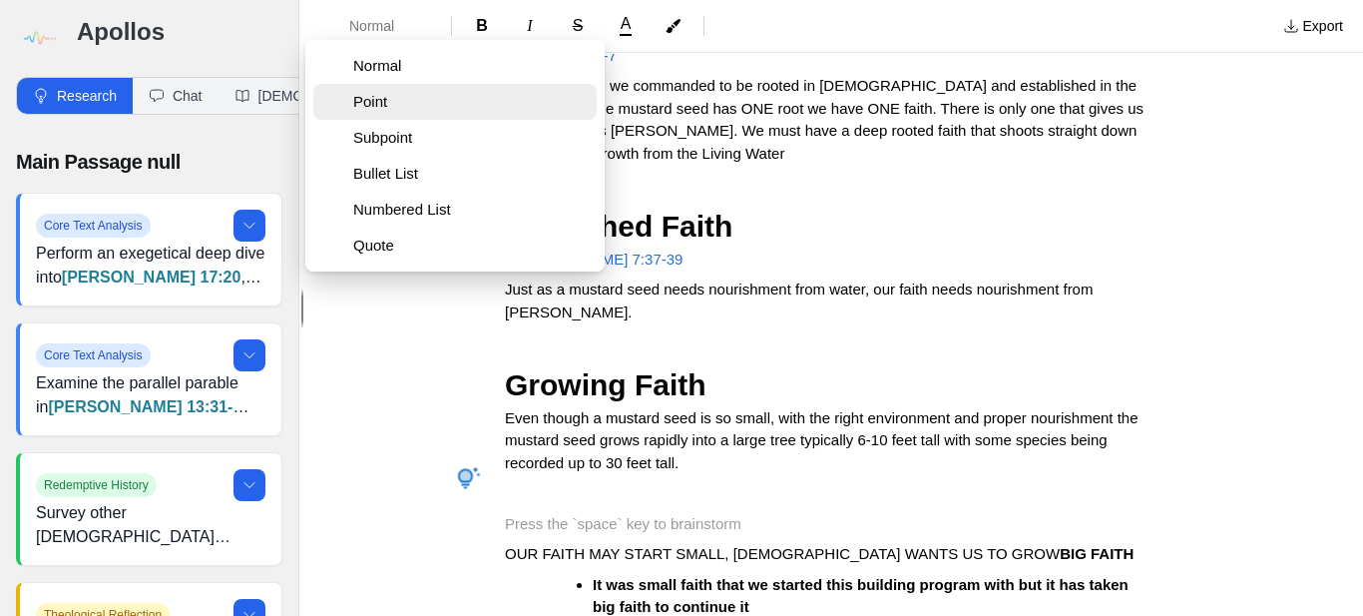
click at [374, 102] on span "Point" at bounding box center [470, 102] width 235 height 20
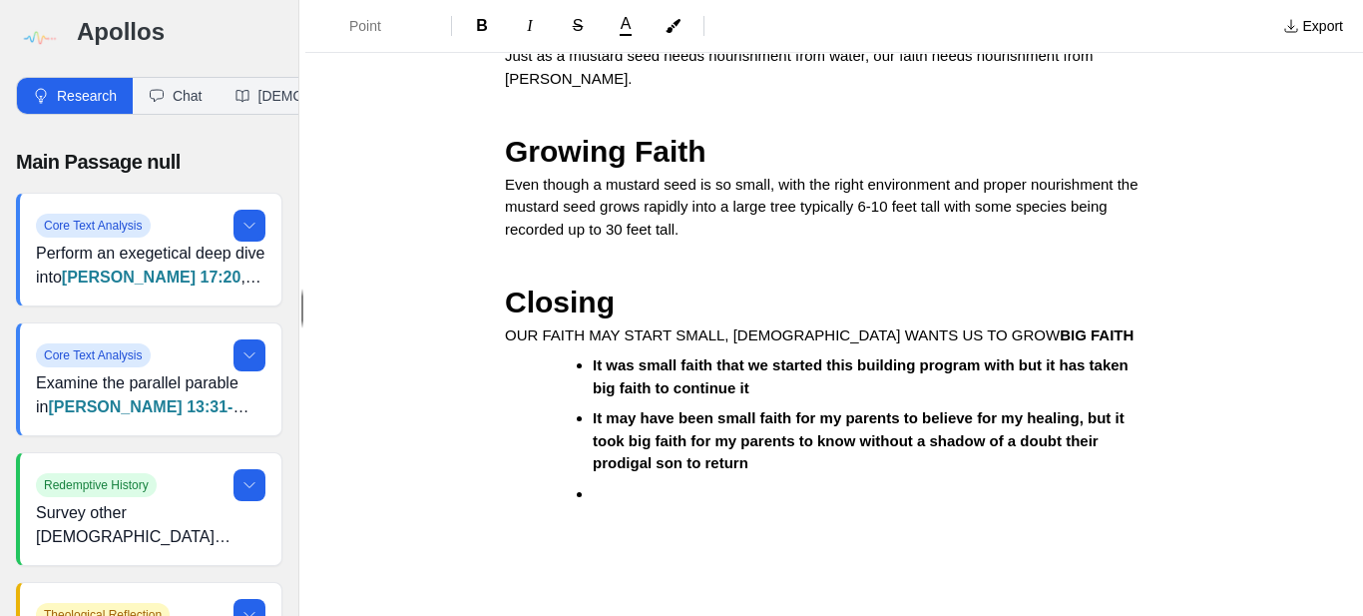
scroll to position [1363, 0]
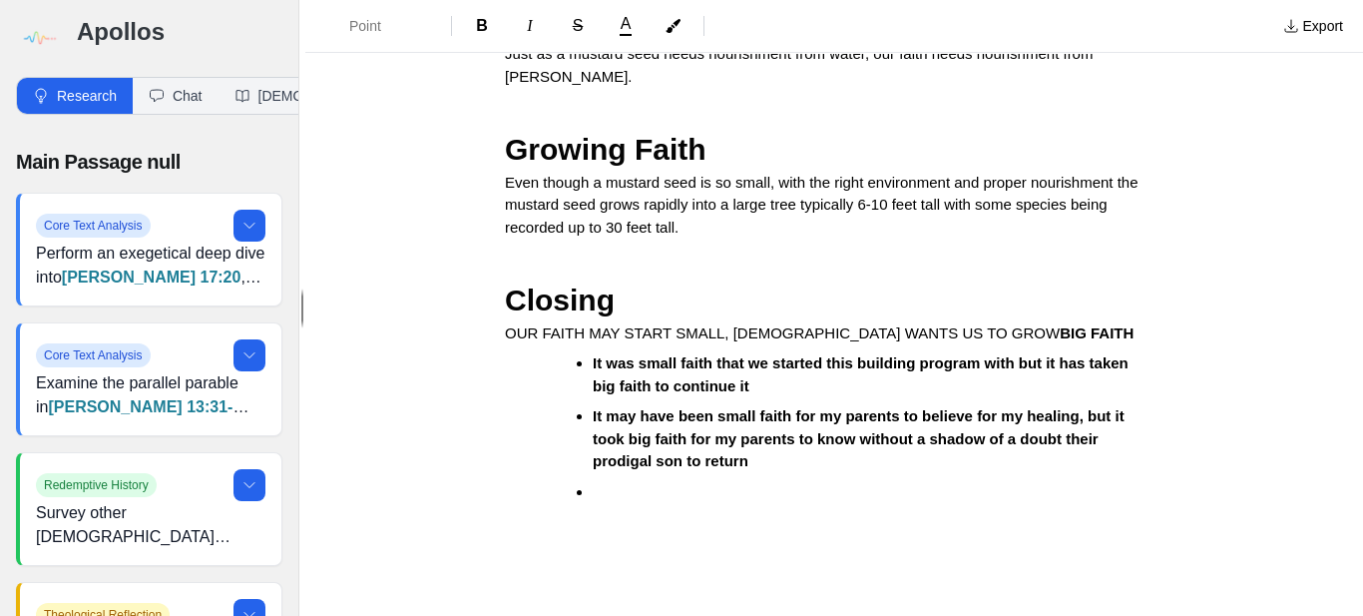
click at [594, 481] on li at bounding box center [862, 492] width 539 height 23
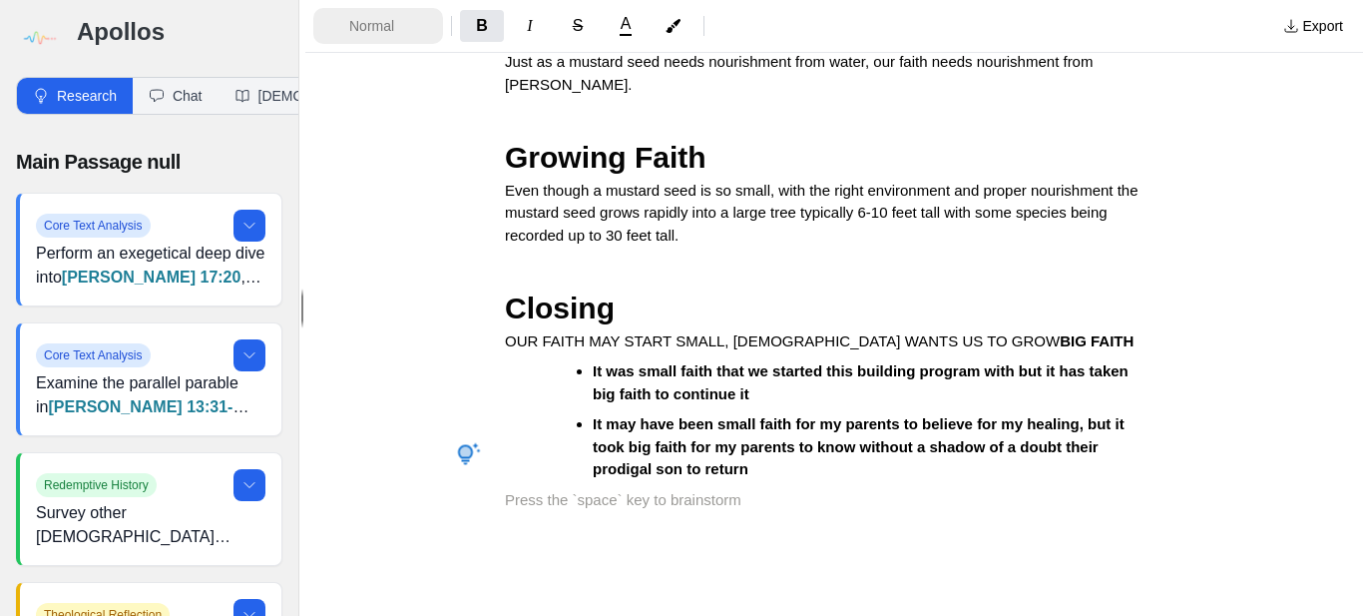
click at [371, 26] on span "Normal" at bounding box center [384, 26] width 70 height 20
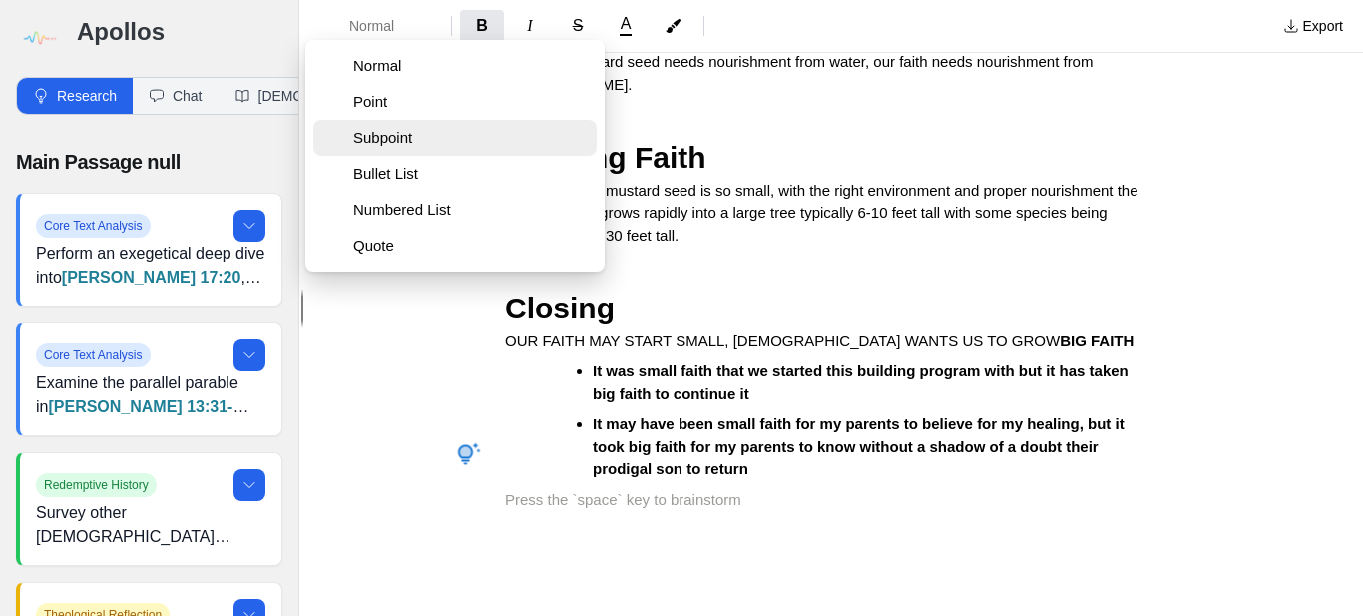
click at [356, 149] on button "Subpoint" at bounding box center [454, 138] width 283 height 36
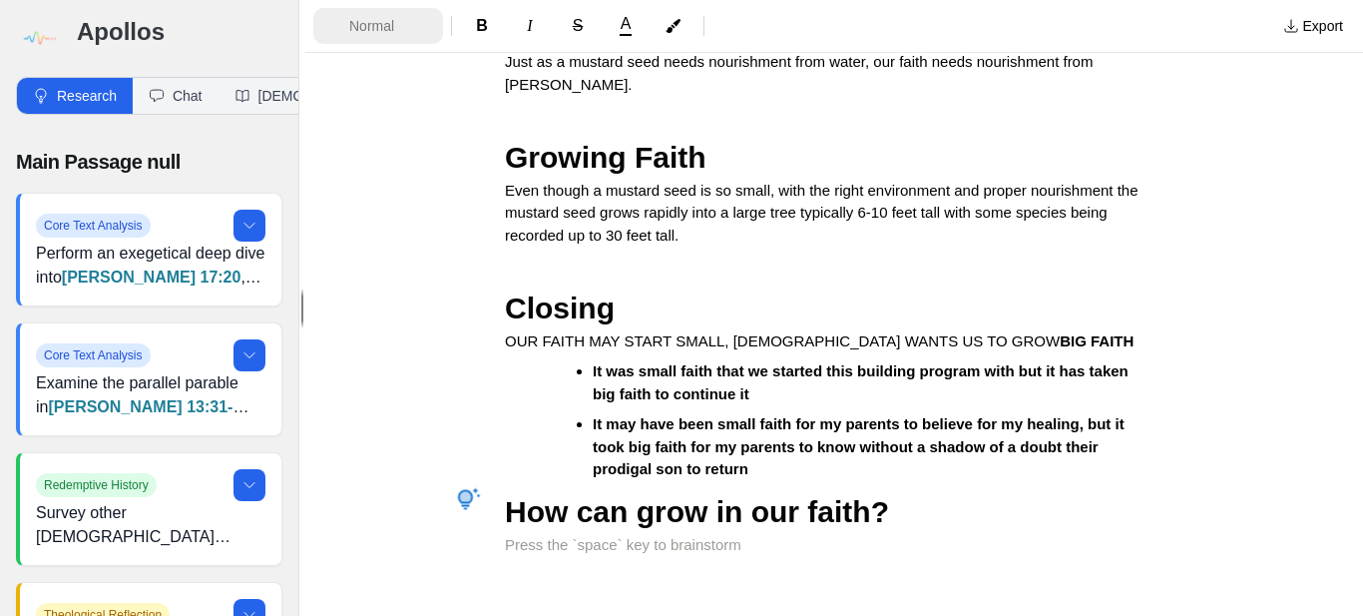
click at [349, 16] on span "Normal" at bounding box center [384, 26] width 70 height 20
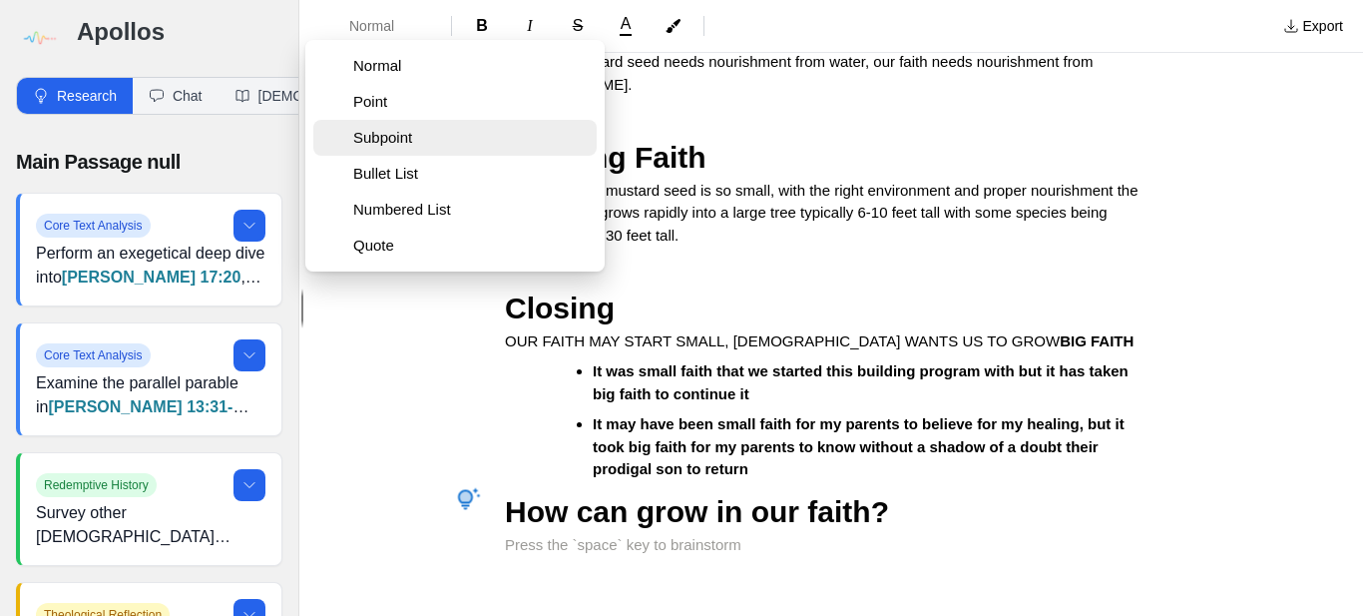
click at [367, 133] on span "Subpoint" at bounding box center [470, 138] width 235 height 20
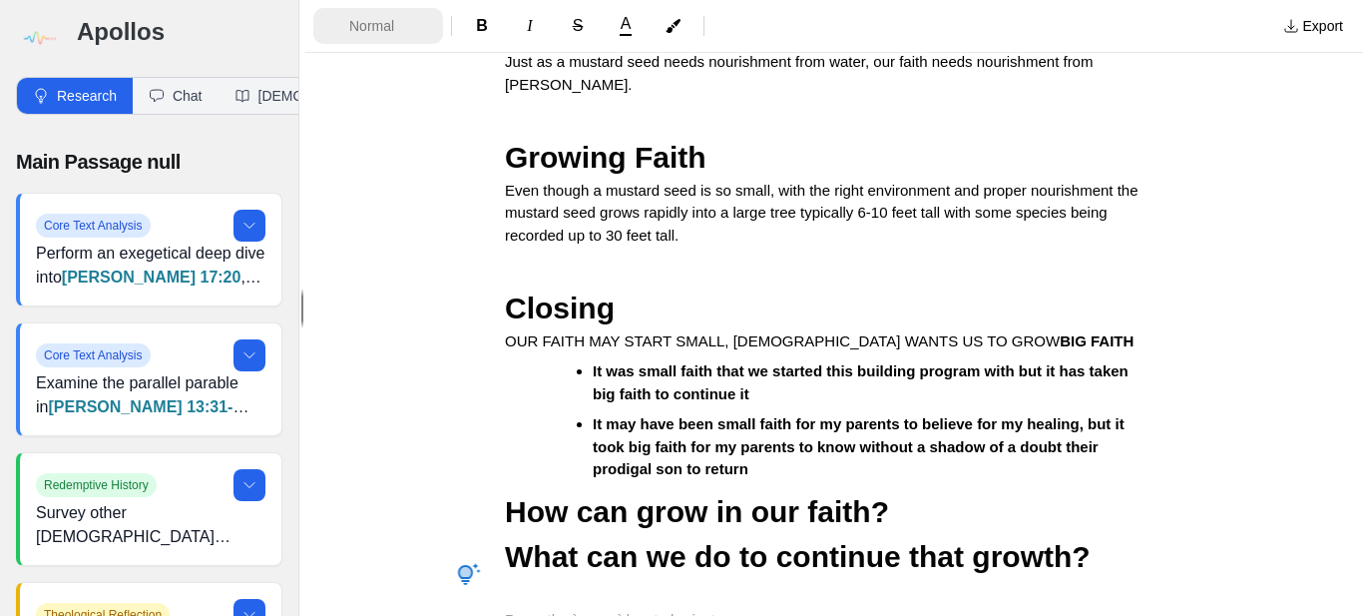
click at [362, 29] on span "Normal" at bounding box center [384, 26] width 70 height 20
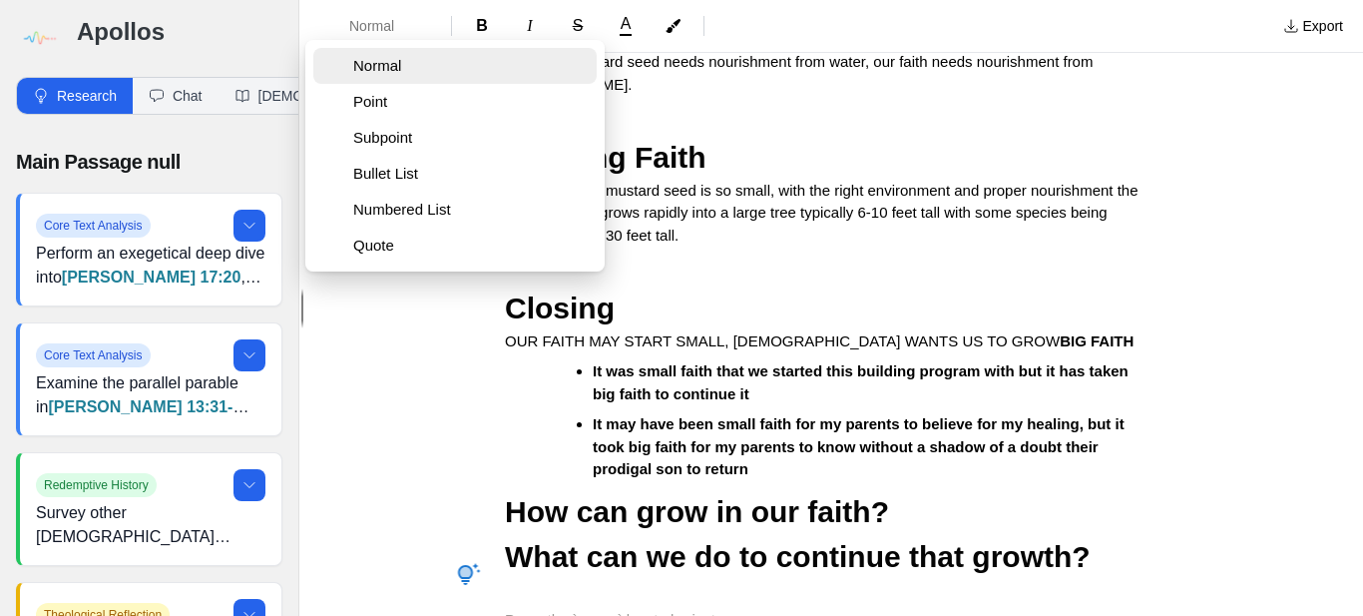
click at [374, 69] on span "Normal" at bounding box center [460, 66] width 215 height 20
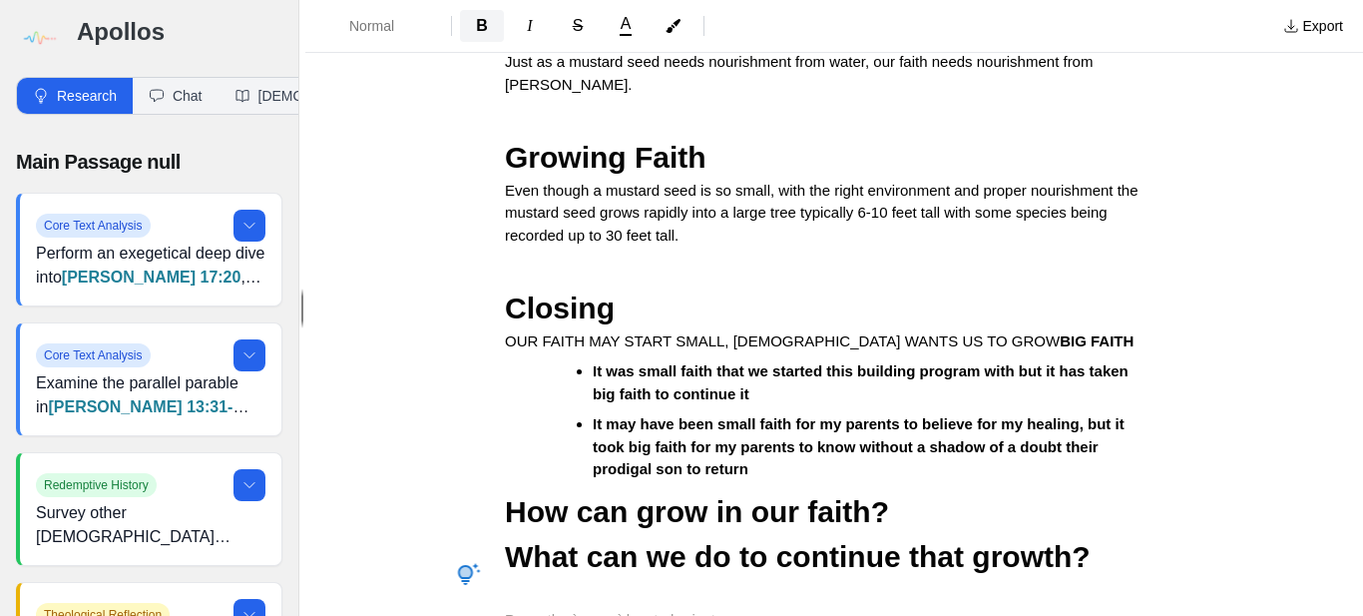
click at [482, 29] on span "B" at bounding box center [482, 25] width 12 height 17
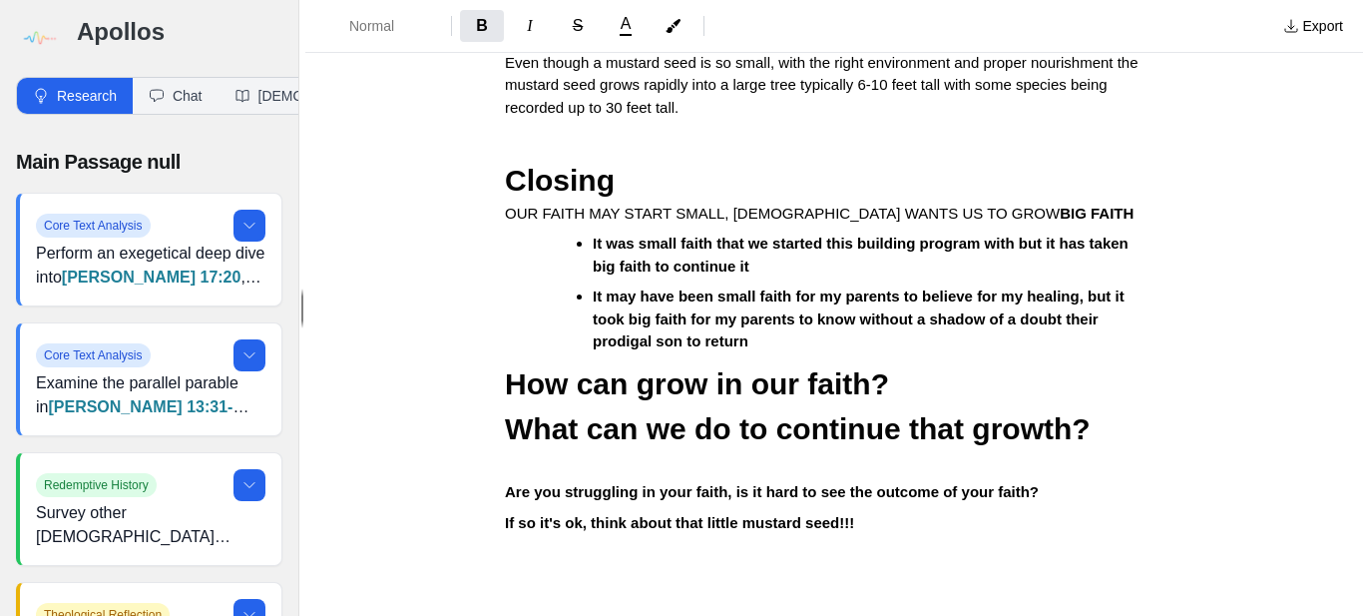
scroll to position [1505, 0]
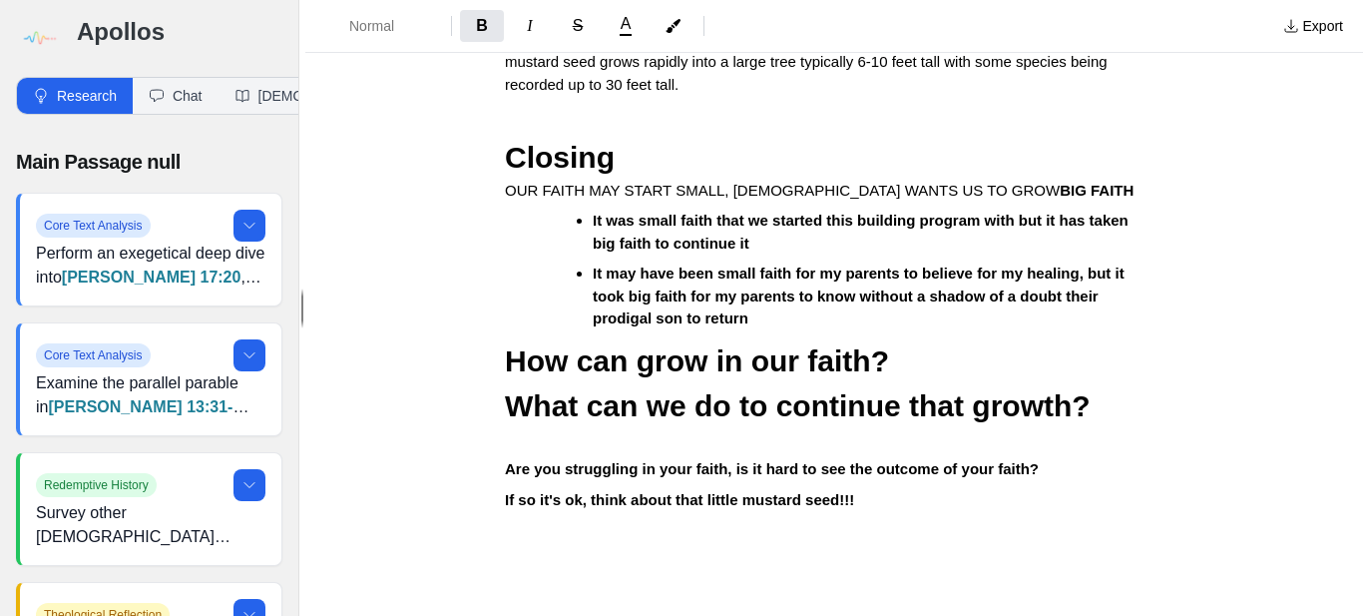
click at [565, 491] on strong "If so it's ok, think about that little mustard seed!!!" at bounding box center [679, 499] width 349 height 17
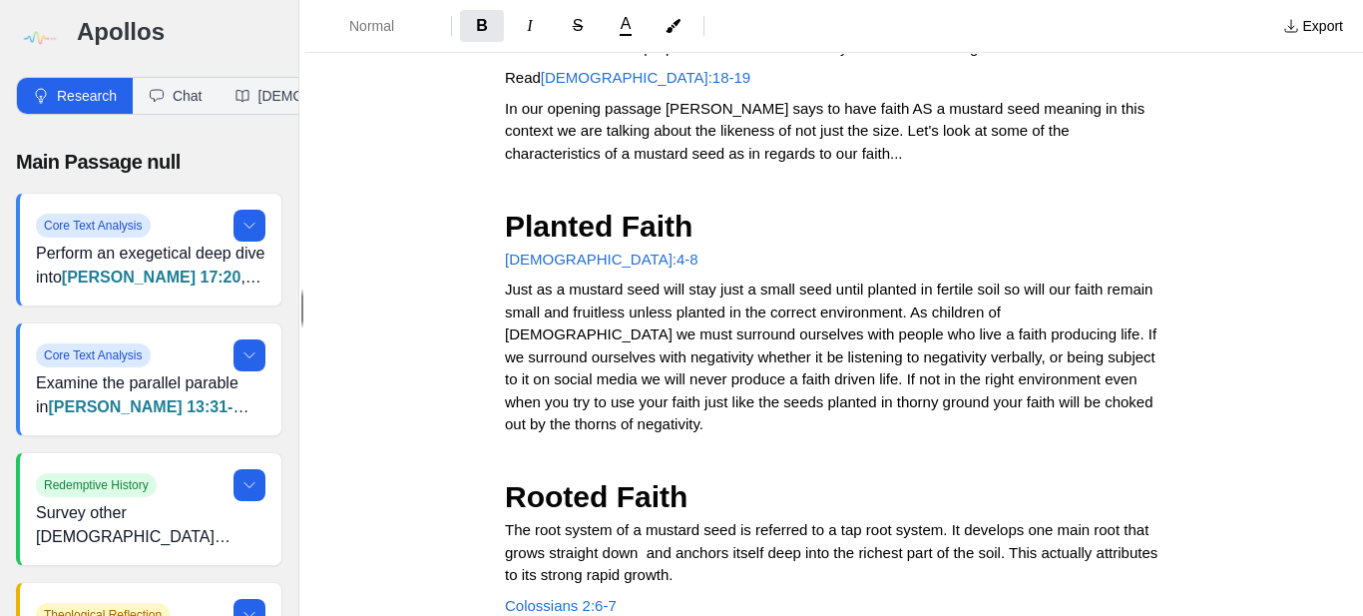
scroll to position [0, 0]
